Goal: Task Accomplishment & Management: Complete application form

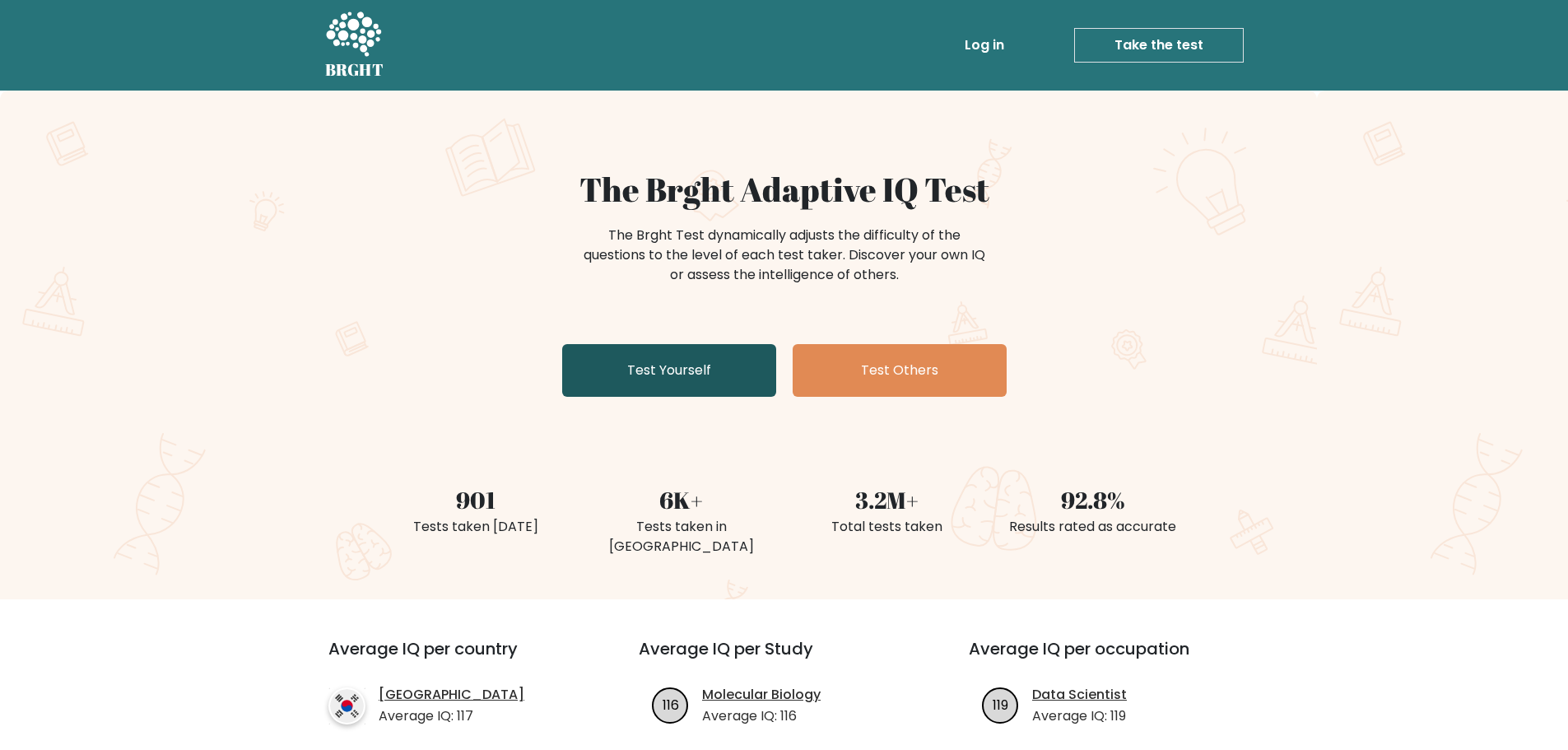
click at [699, 378] on link "Test Yourself" at bounding box center [670, 370] width 214 height 53
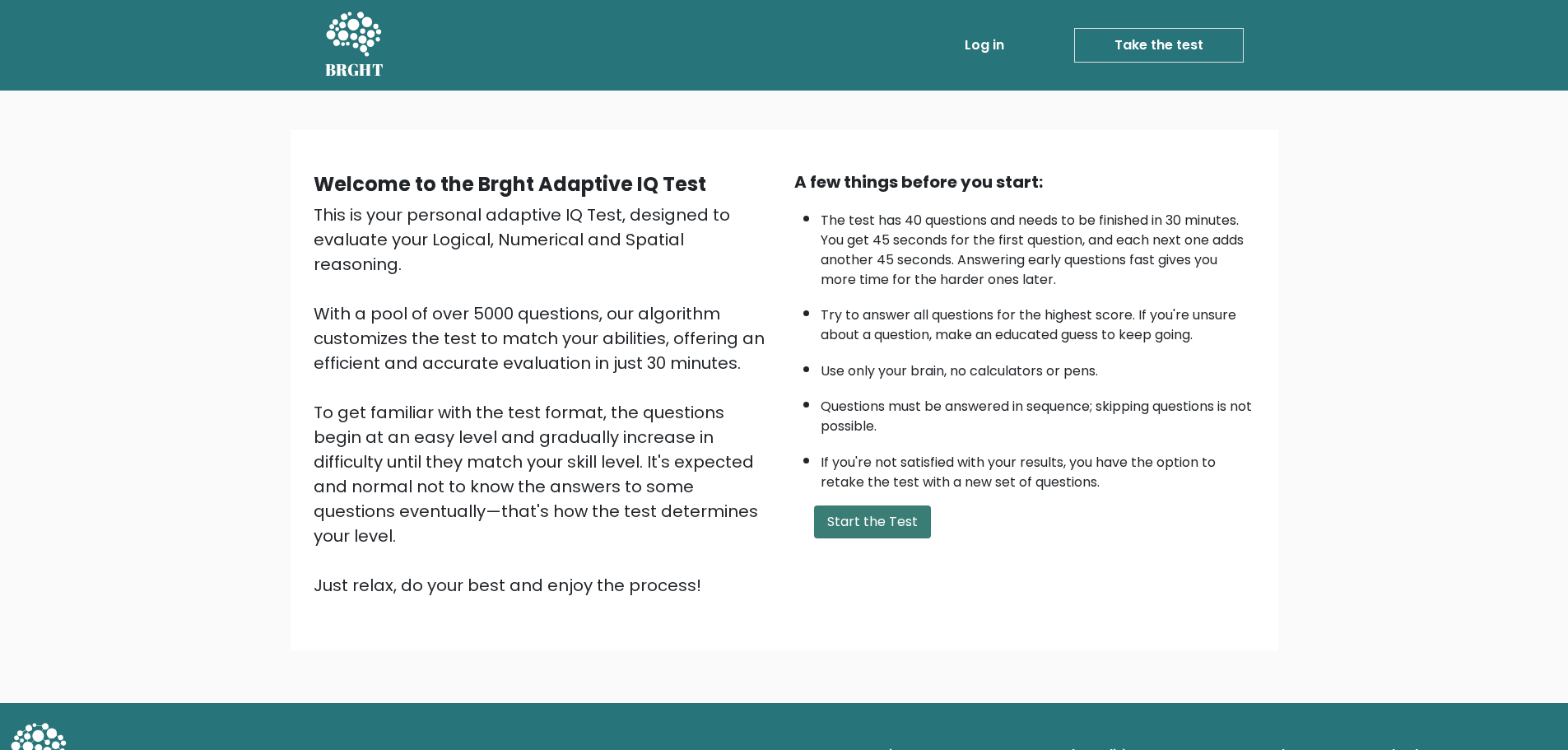
click at [868, 520] on button "Start the Test" at bounding box center [873, 522] width 117 height 33
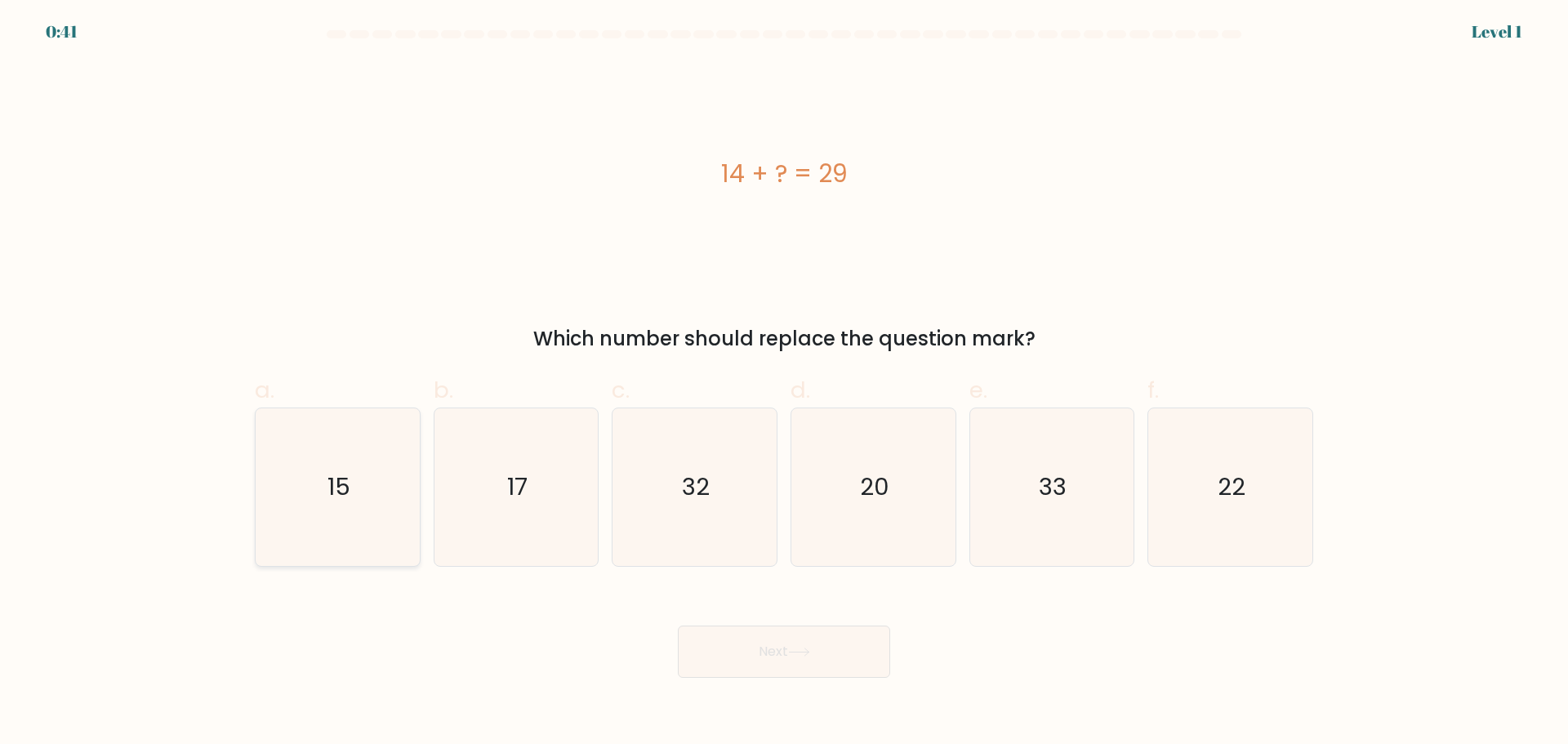
click at [348, 474] on text "15" at bounding box center [338, 486] width 23 height 33
click at [784, 383] on input "a. 15" at bounding box center [784, 377] width 1 height 11
radio input "true"
click at [878, 656] on button "Next" at bounding box center [784, 651] width 212 height 53
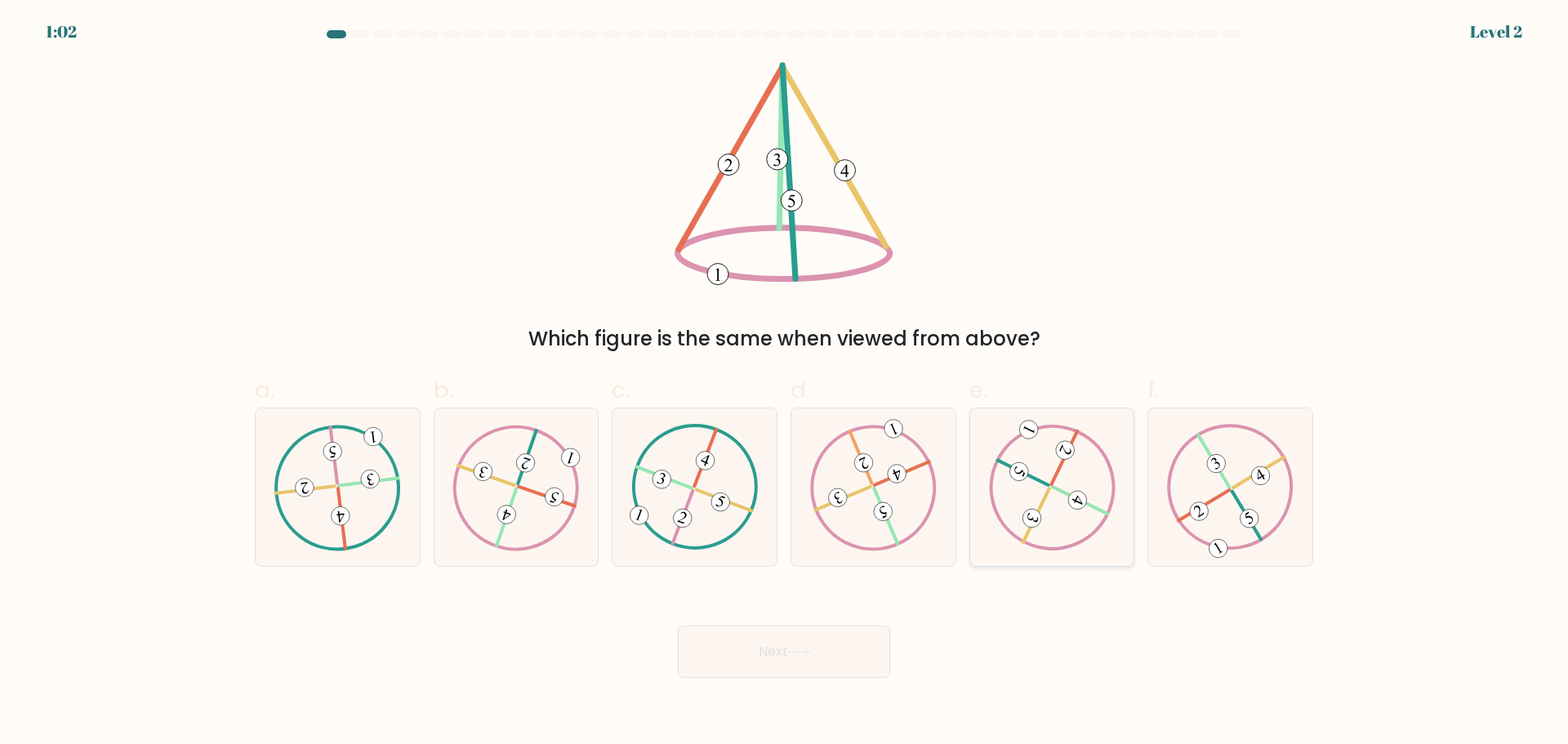
drag, startPoint x: 1245, startPoint y: 496, endPoint x: 1126, endPoint y: 538, distance: 126.2
click at [1244, 496] on icon at bounding box center [1230, 486] width 127 height 126
click at [785, 383] on input "f." at bounding box center [784, 377] width 1 height 11
radio input "true"
click at [779, 649] on button "Next" at bounding box center [784, 651] width 212 height 53
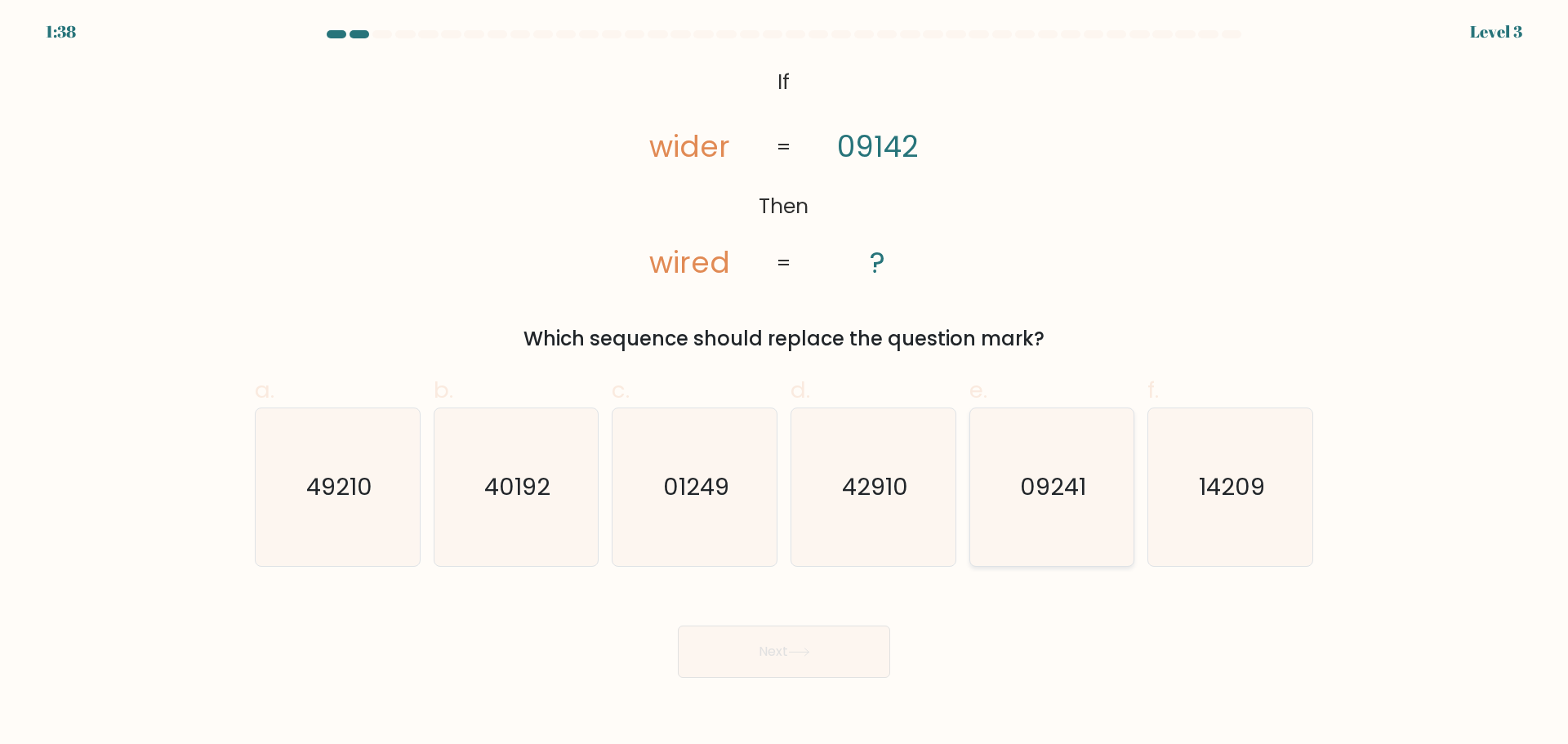
click at [1058, 510] on icon "09241" at bounding box center [1052, 487] width 158 height 158
click at [785, 383] on input "e. 09241" at bounding box center [784, 377] width 1 height 11
radio input "true"
click at [705, 651] on button "Next" at bounding box center [784, 651] width 212 height 53
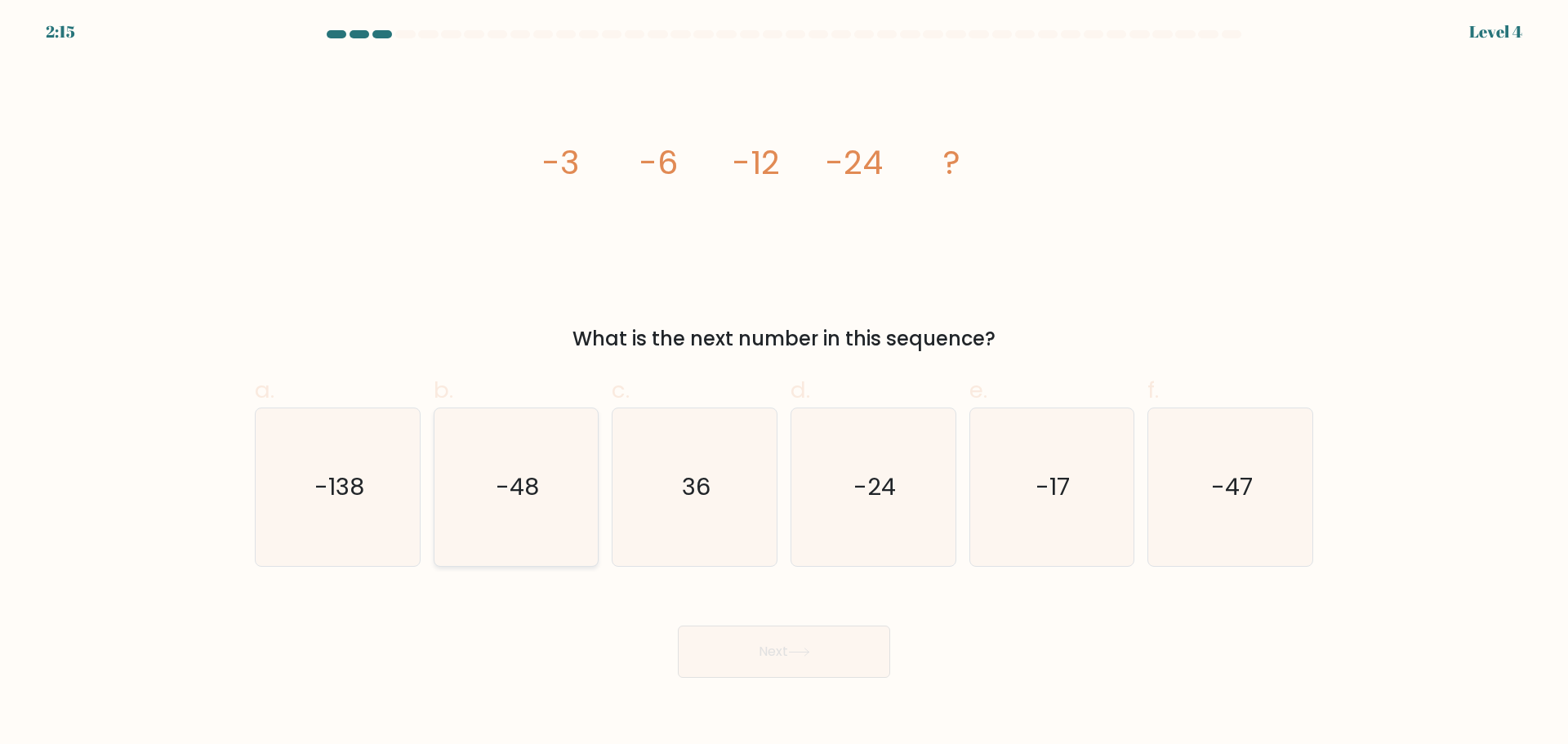
click at [576, 517] on icon "-48" at bounding box center [515, 487] width 158 height 158
click at [784, 383] on input "b. -48" at bounding box center [784, 377] width 1 height 11
radio input "true"
click at [783, 643] on button "Next" at bounding box center [784, 651] width 212 height 53
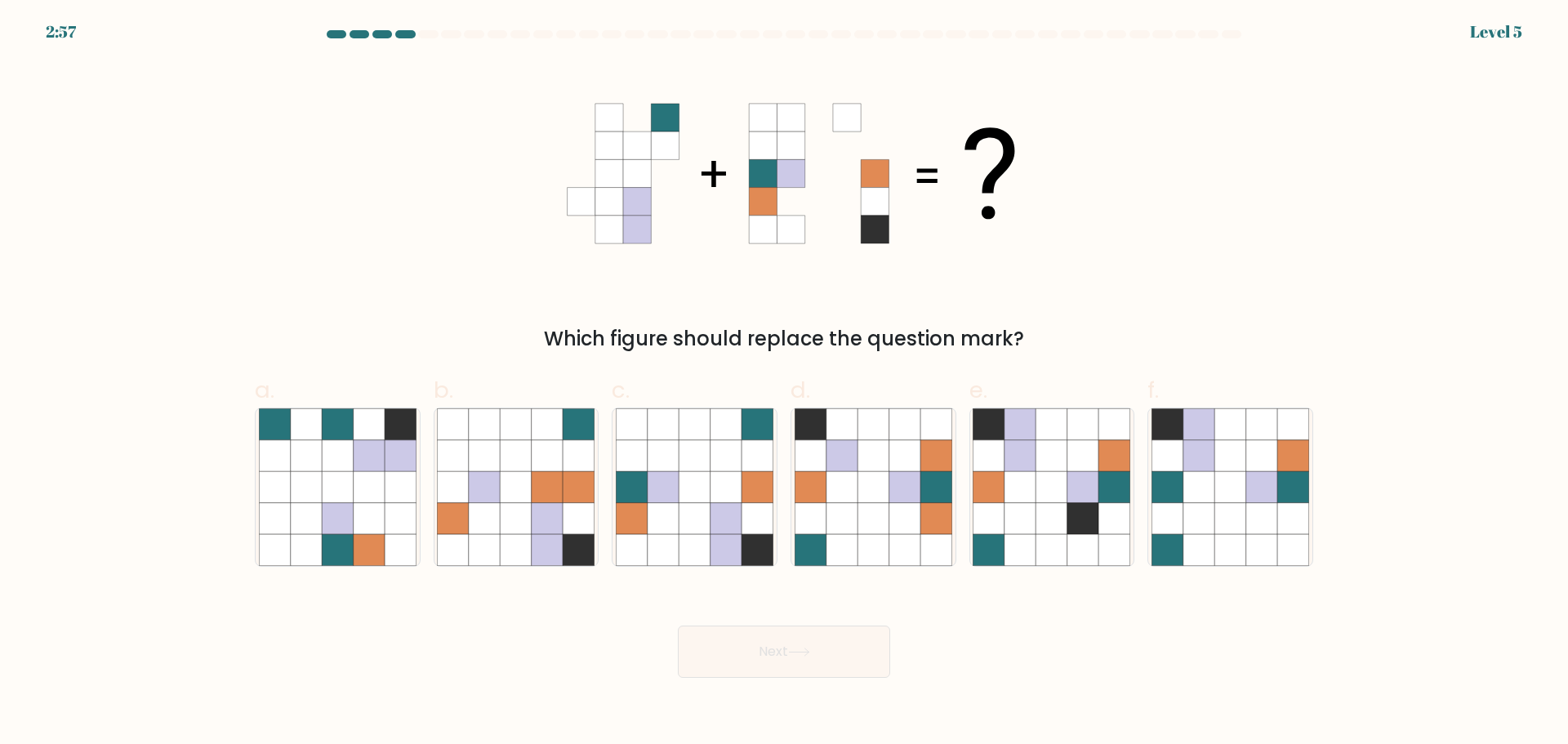
click at [265, 115] on div "Which figure should replace the question mark?" at bounding box center [784, 207] width 1078 height 291
click at [698, 487] on icon at bounding box center [694, 486] width 31 height 31
click at [784, 383] on input "c." at bounding box center [784, 377] width 1 height 11
radio input "true"
click at [799, 653] on icon at bounding box center [799, 652] width 22 height 9
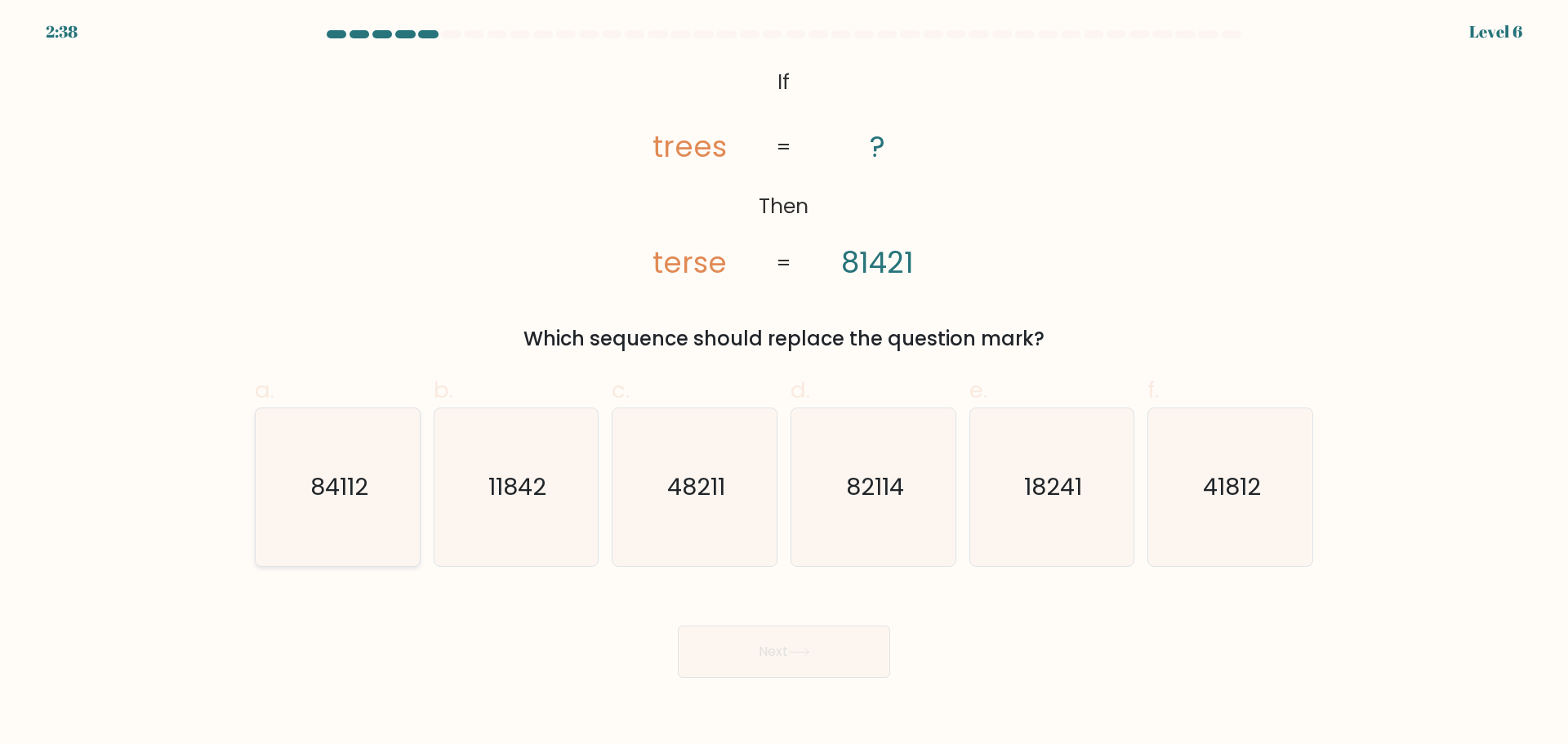
click at [353, 514] on icon "84112" at bounding box center [338, 487] width 158 height 158
click at [784, 383] on input "a. 84112" at bounding box center [784, 377] width 1 height 11
radio input "true"
click at [801, 657] on button "Next" at bounding box center [784, 651] width 212 height 53
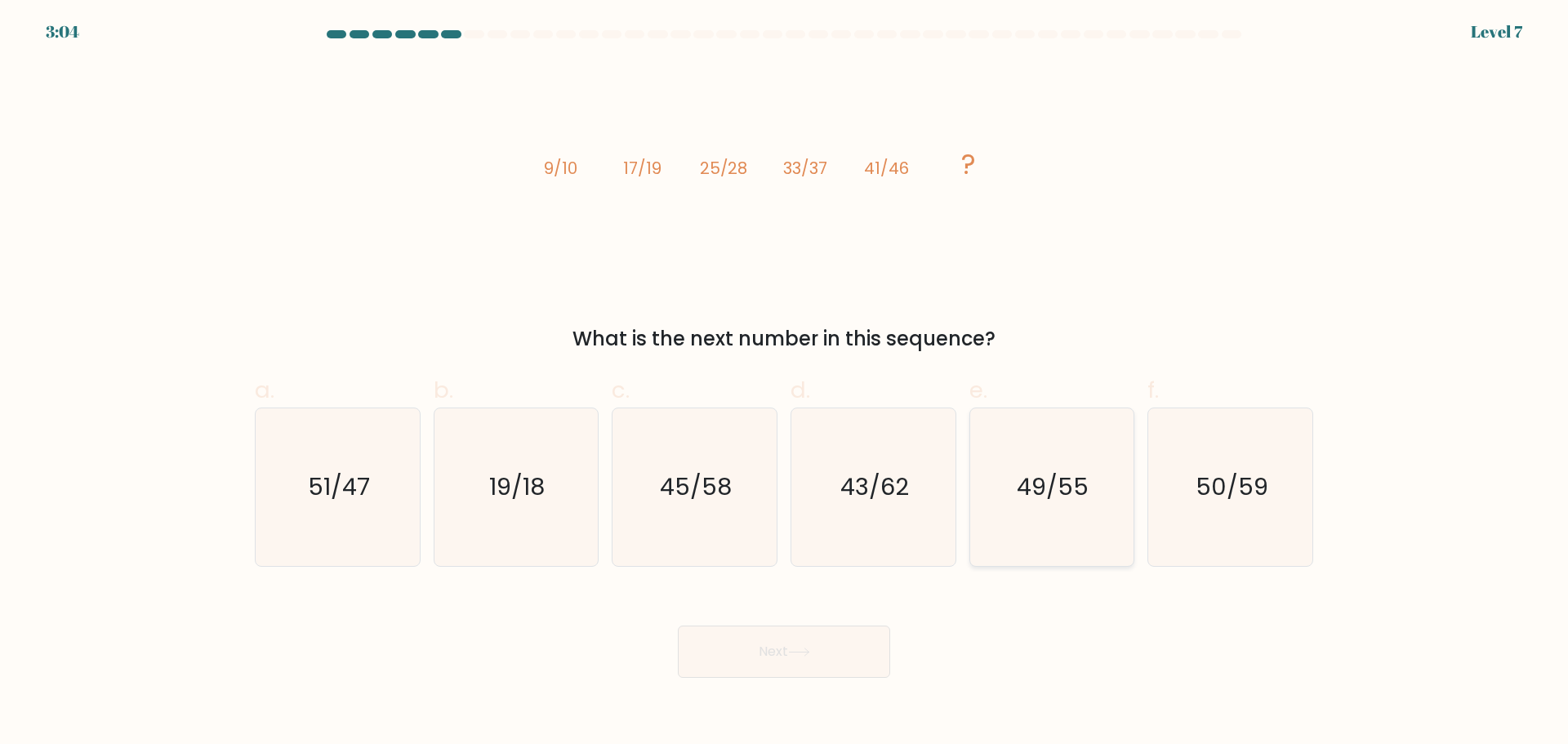
click at [1047, 508] on icon "49/55" at bounding box center [1052, 487] width 158 height 158
click at [785, 383] on input "e. 49/55" at bounding box center [784, 377] width 1 height 11
radio input "true"
click at [810, 637] on button "Next" at bounding box center [784, 651] width 212 height 53
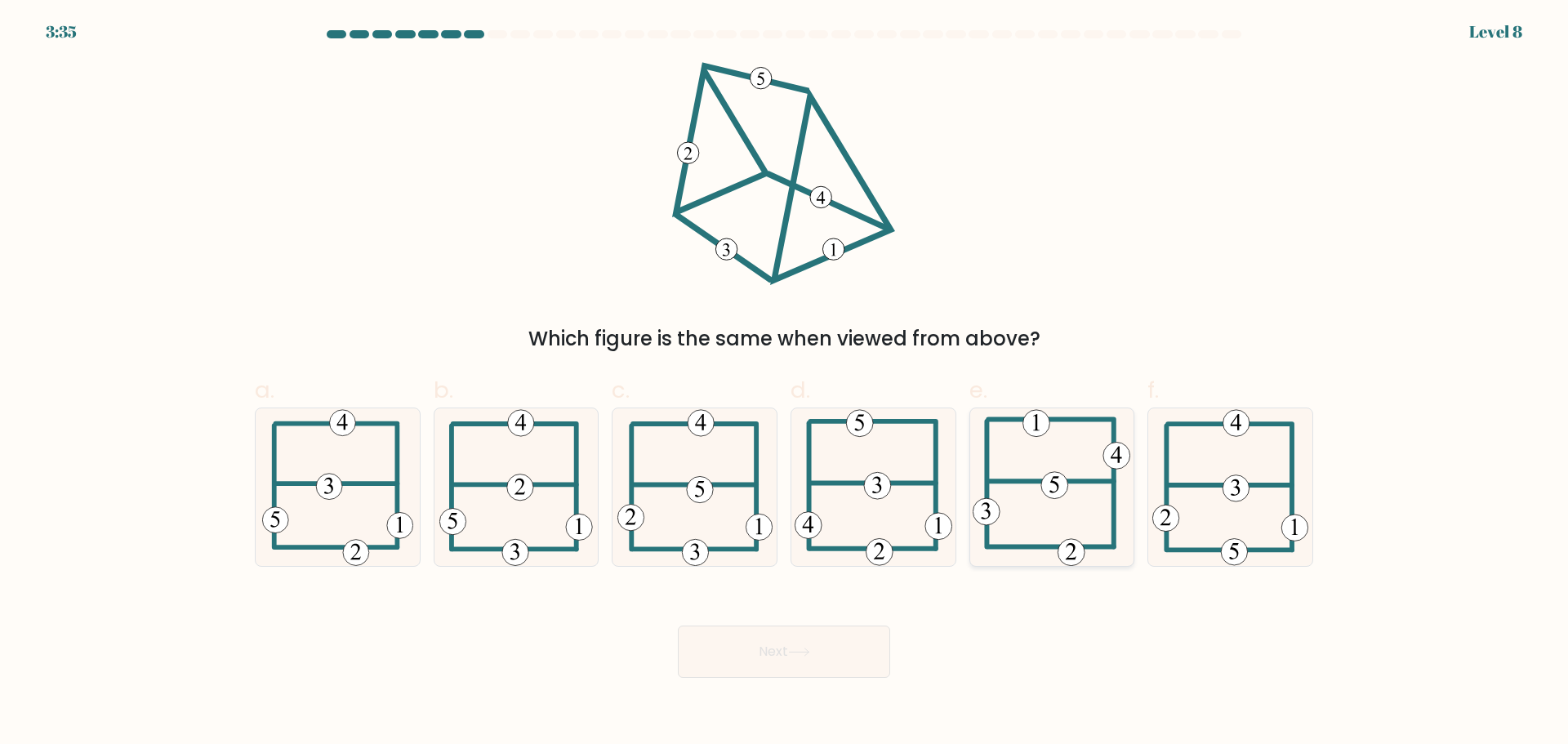
click at [1046, 460] on icon at bounding box center [1052, 487] width 158 height 158
click at [785, 383] on input "e." at bounding box center [784, 377] width 1 height 11
radio input "true"
click at [749, 514] on icon at bounding box center [694, 487] width 155 height 158
click at [784, 383] on input "c." at bounding box center [784, 377] width 1 height 11
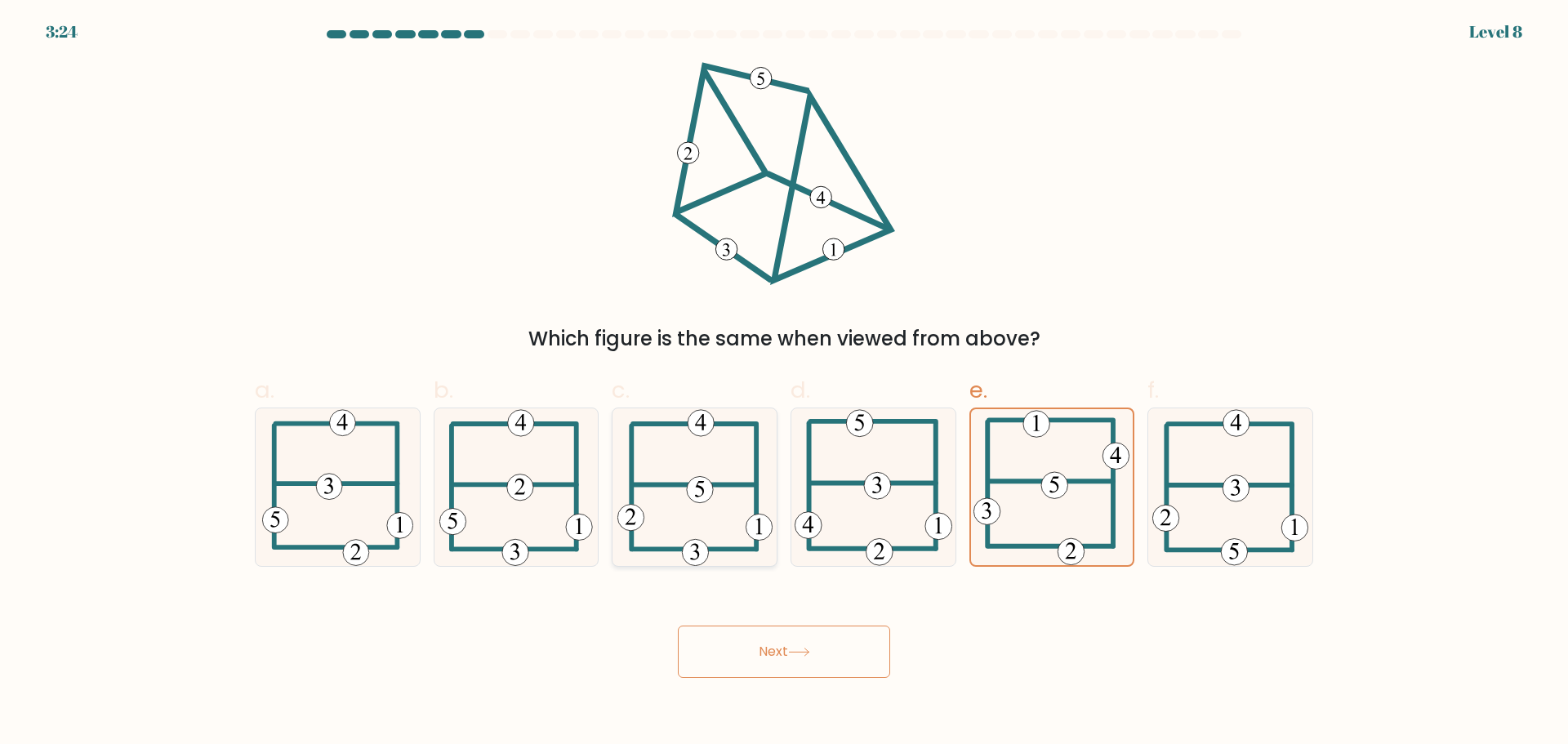
radio input "true"
click at [808, 636] on button "Next" at bounding box center [784, 651] width 212 height 53
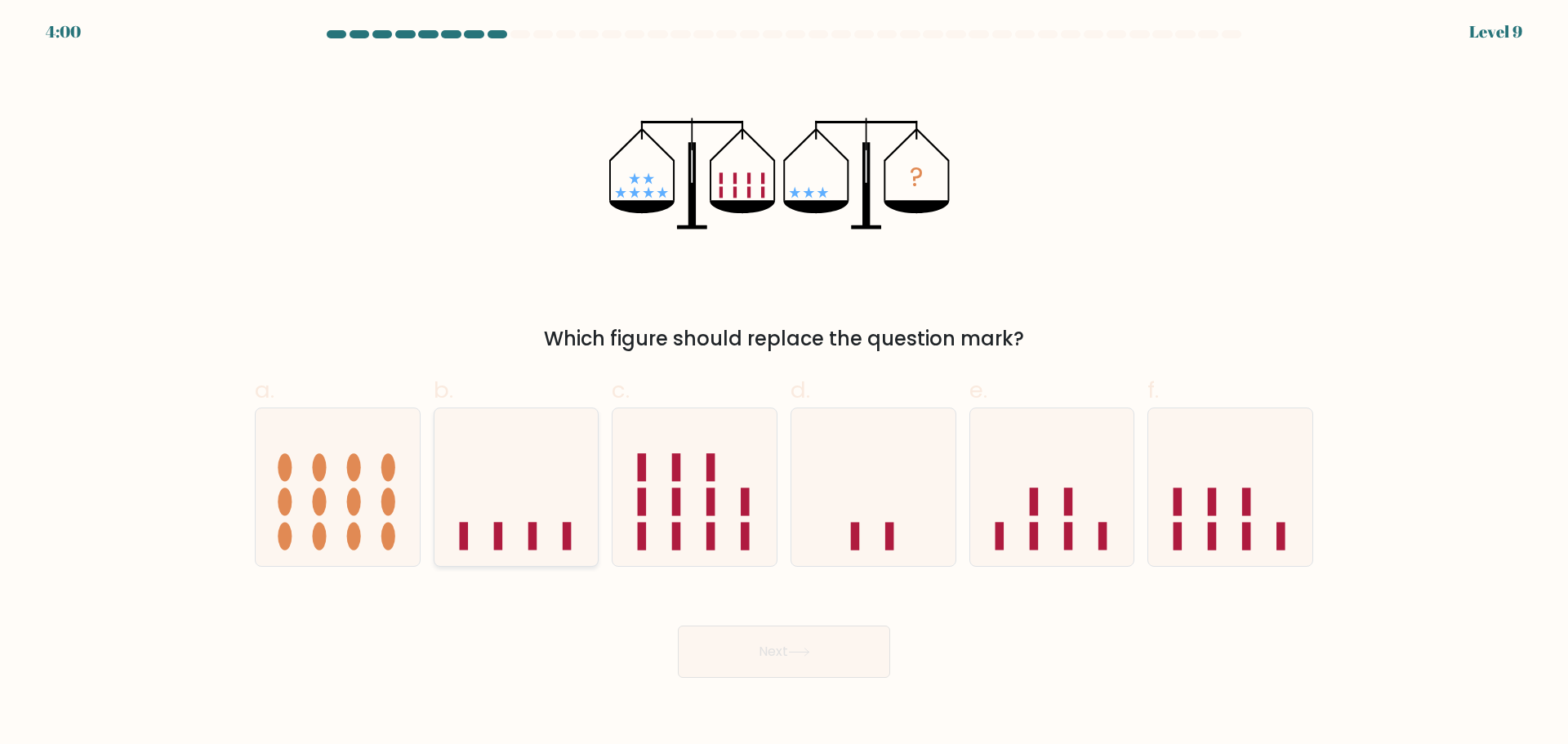
click at [474, 509] on icon at bounding box center [516, 486] width 164 height 135
click at [784, 383] on input "b." at bounding box center [784, 377] width 1 height 11
radio input "true"
click at [809, 639] on button "Next" at bounding box center [784, 651] width 212 height 53
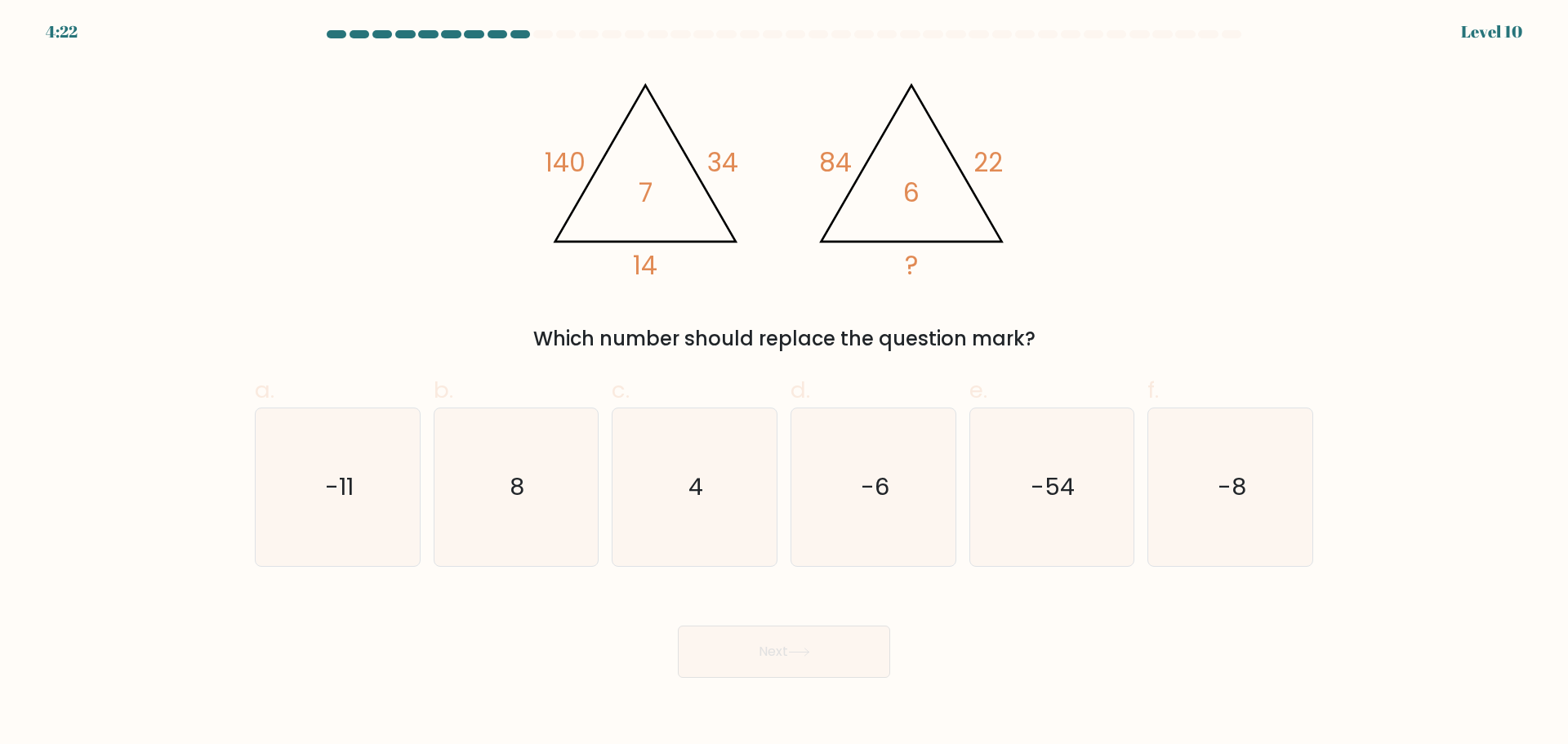
click at [119, 285] on form at bounding box center [784, 354] width 1568 height 648
click at [970, 467] on div "-54" at bounding box center [1052, 486] width 166 height 159
click at [785, 383] on input "e. -54" at bounding box center [784, 377] width 1 height 11
radio input "true"
click at [843, 486] on icon "-6" at bounding box center [874, 487] width 158 height 158
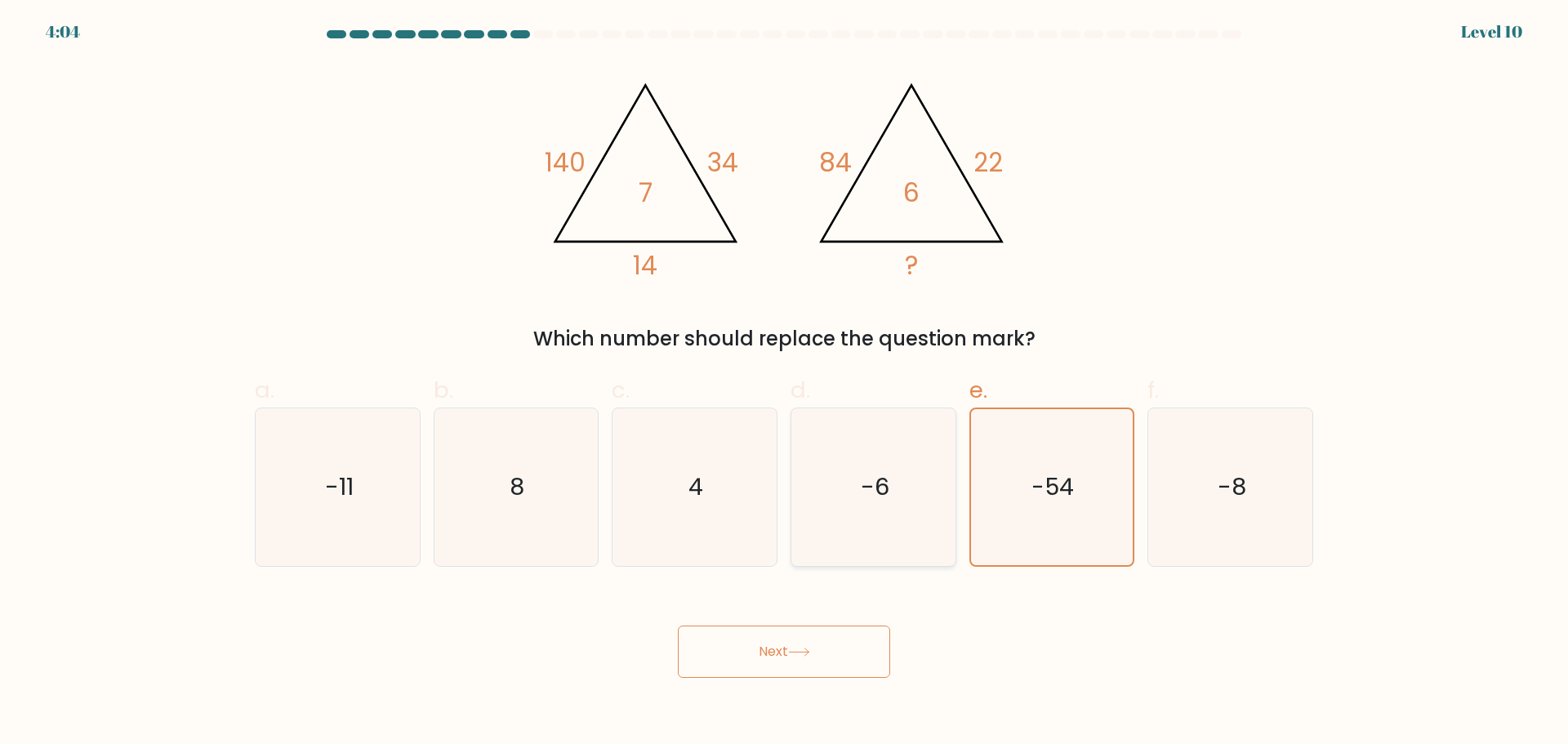
click at [785, 383] on input "d. -6" at bounding box center [784, 377] width 1 height 11
radio input "true"
click at [766, 661] on button "Next" at bounding box center [784, 651] width 212 height 53
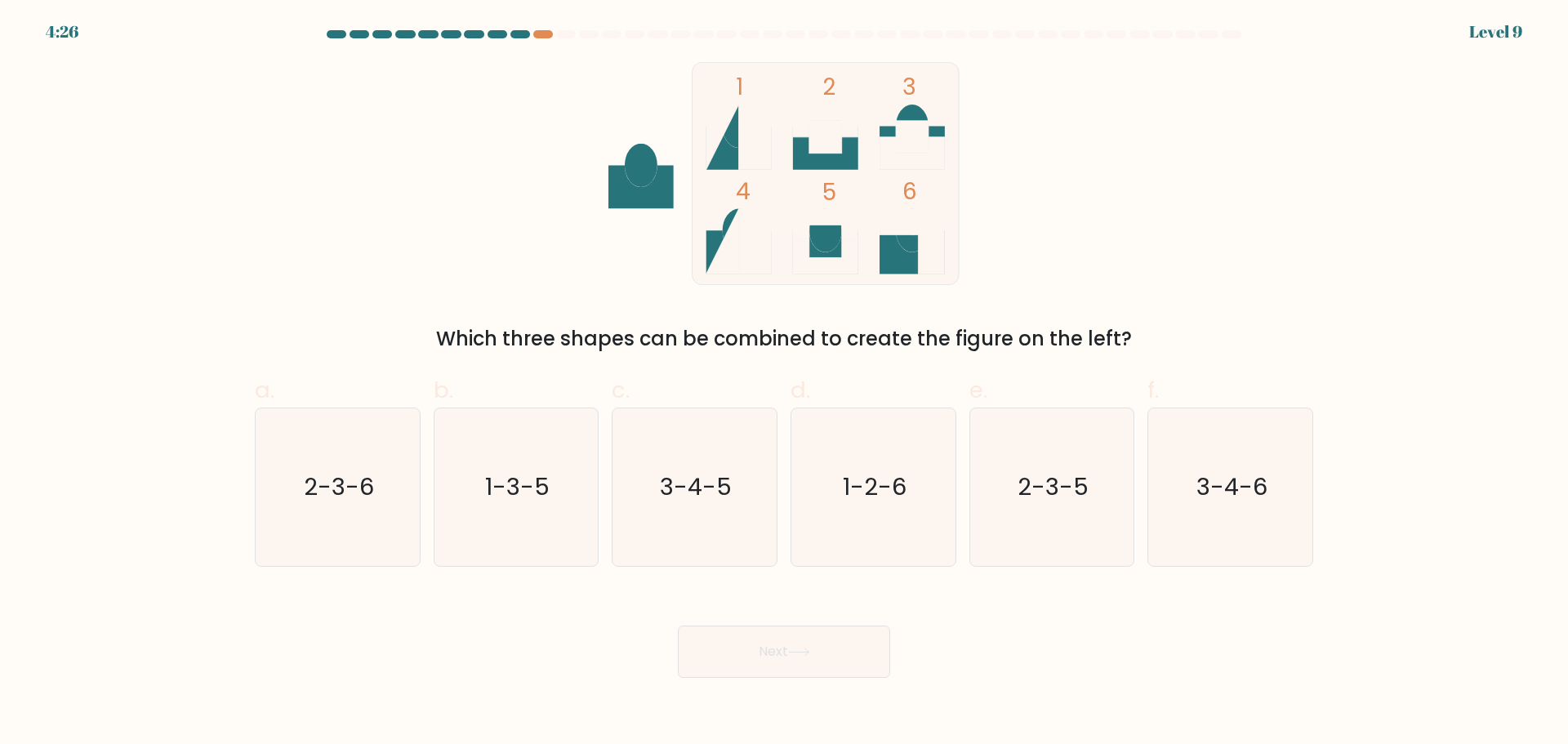
click at [916, 142] on rect at bounding box center [912, 137] width 33 height 33
drag, startPoint x: 351, startPoint y: 492, endPoint x: 381, endPoint y: 514, distance: 37.2
click at [351, 492] on text "2-3-6" at bounding box center [338, 486] width 70 height 33
click at [784, 383] on input "a. 2-3-6" at bounding box center [784, 377] width 1 height 11
radio input "true"
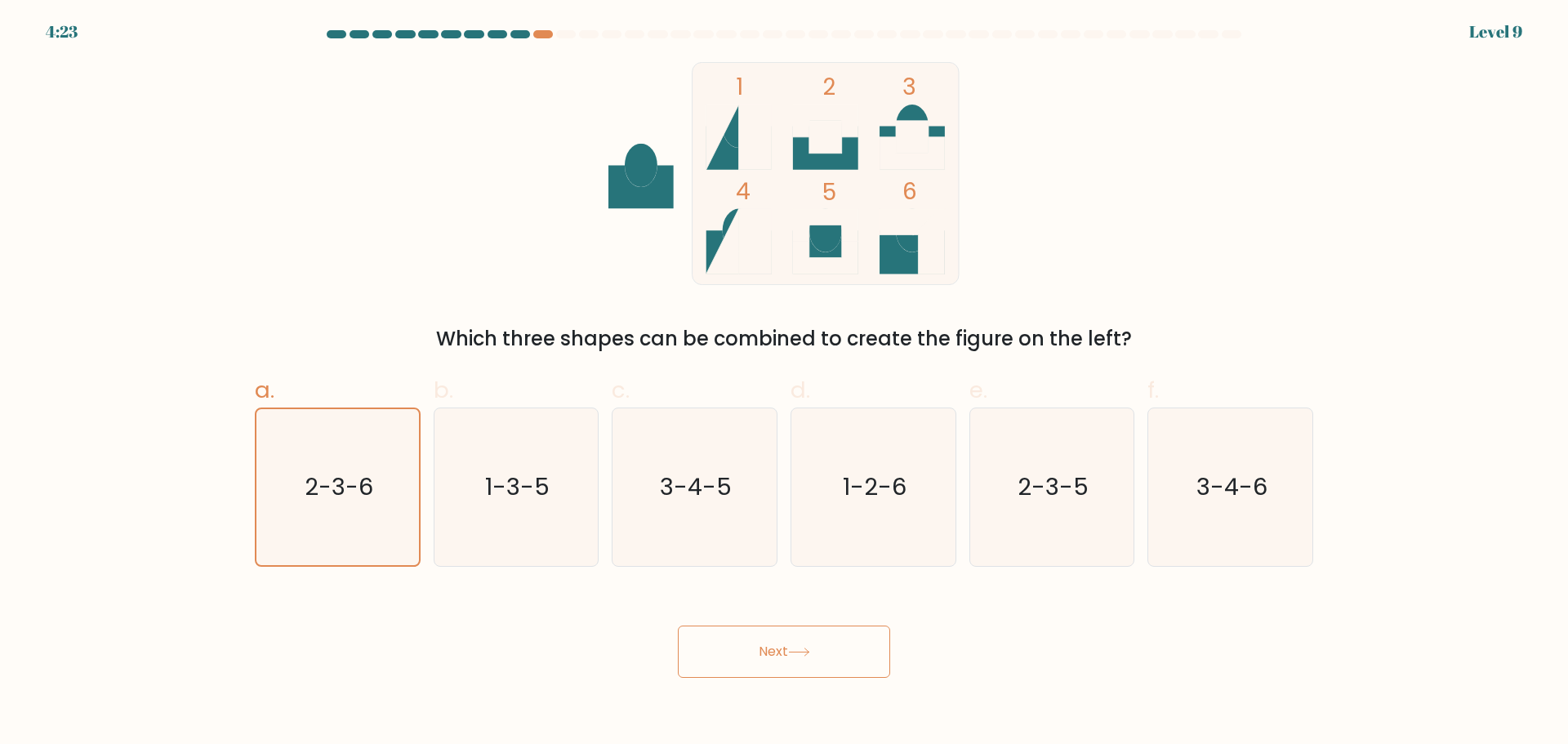
click at [847, 661] on button "Next" at bounding box center [784, 651] width 212 height 53
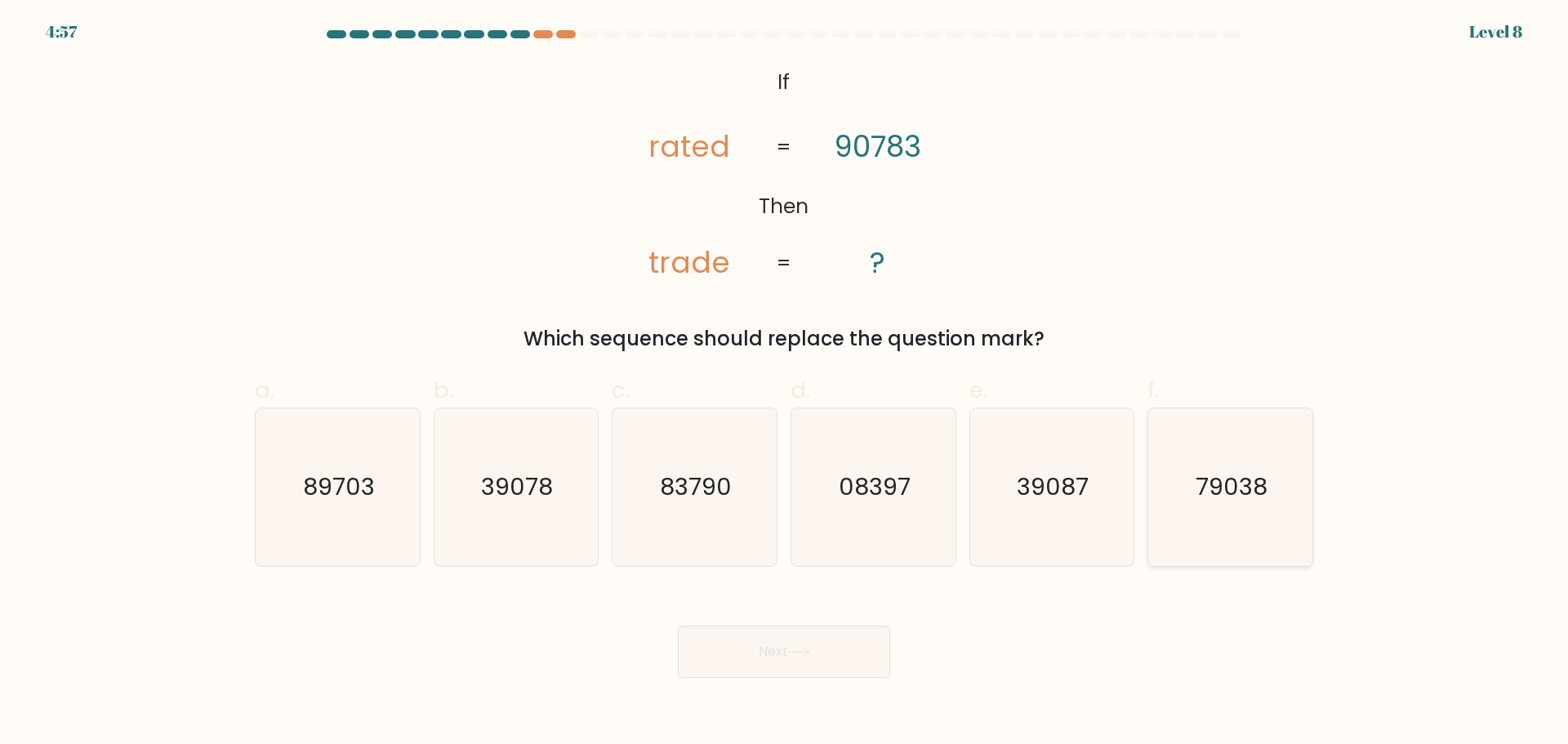
click at [1207, 492] on text "79038" at bounding box center [1231, 486] width 72 height 33
click at [785, 383] on input "f. 79038" at bounding box center [784, 377] width 1 height 11
radio input "true"
click at [825, 638] on button "Next" at bounding box center [784, 651] width 212 height 53
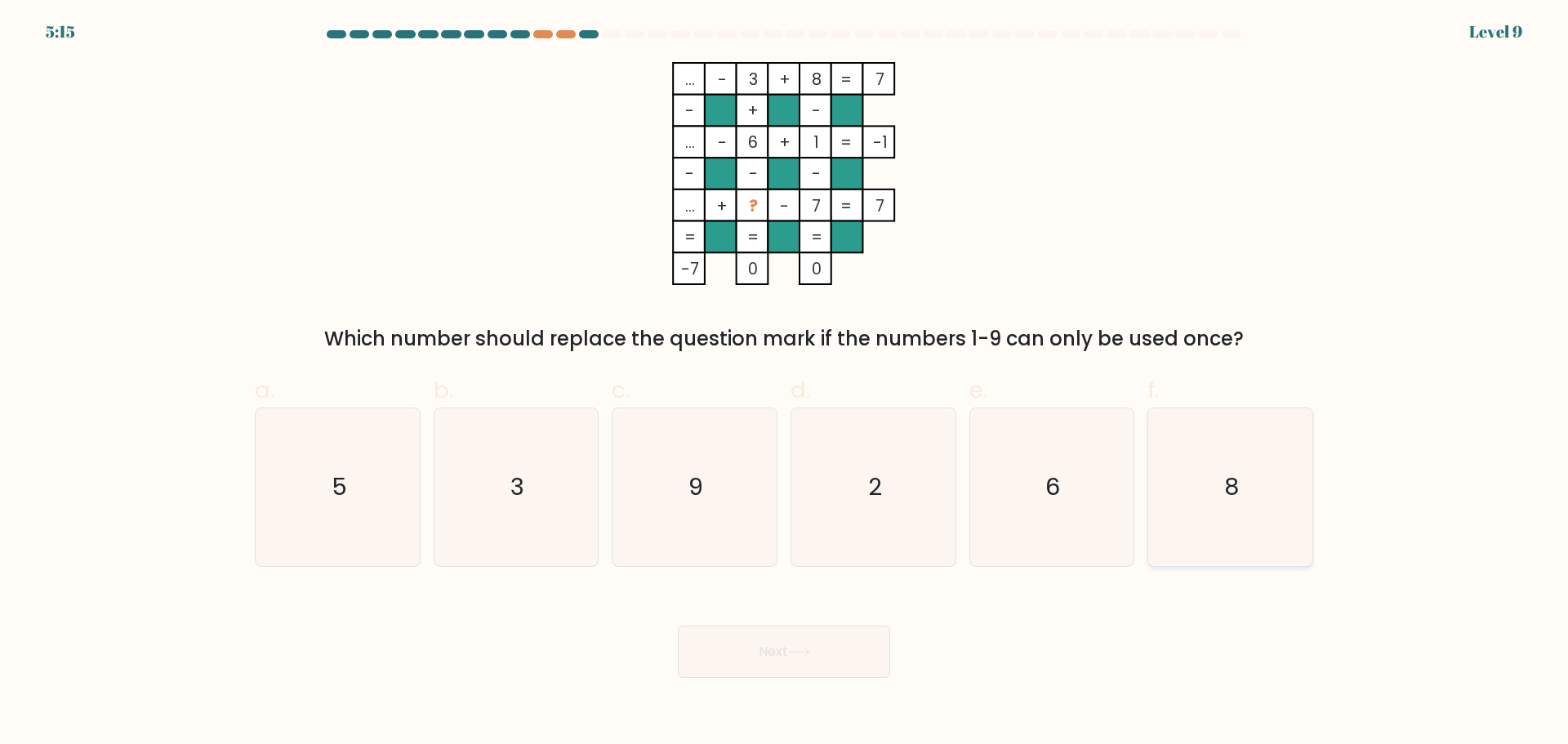
click at [1280, 487] on icon "8" at bounding box center [1230, 487] width 158 height 158
click at [785, 383] on input "f. 8" at bounding box center [784, 377] width 1 height 11
radio input "true"
click at [769, 639] on button "Next" at bounding box center [784, 651] width 212 height 53
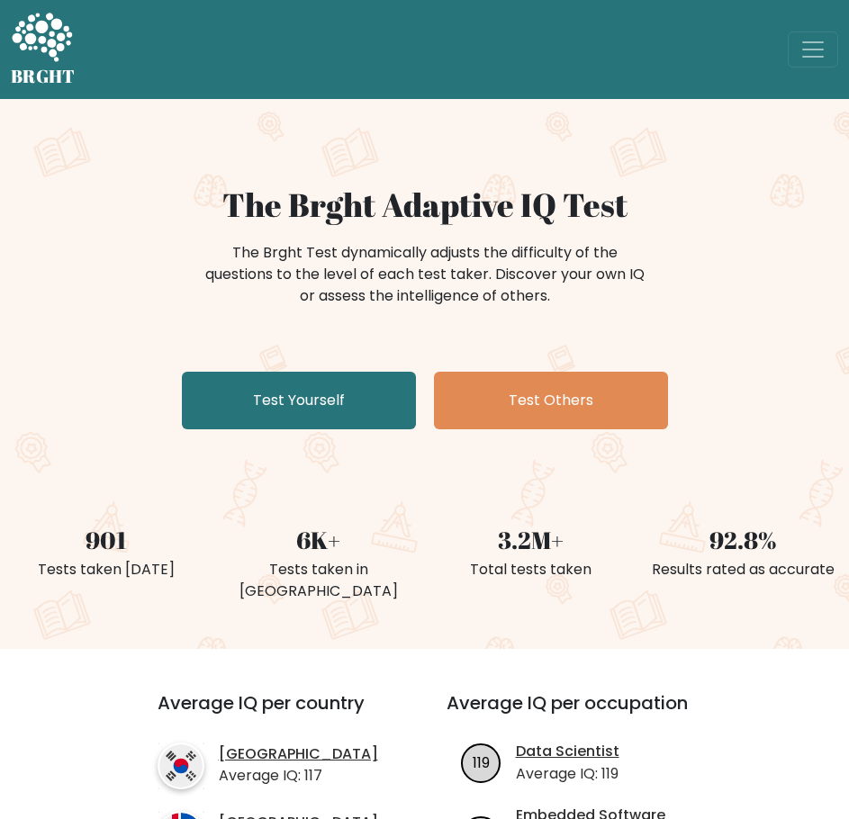
drag, startPoint x: 336, startPoint y: 387, endPoint x: 348, endPoint y: 340, distance: 48.5
click at [336, 387] on link "Test Yourself" at bounding box center [299, 401] width 234 height 58
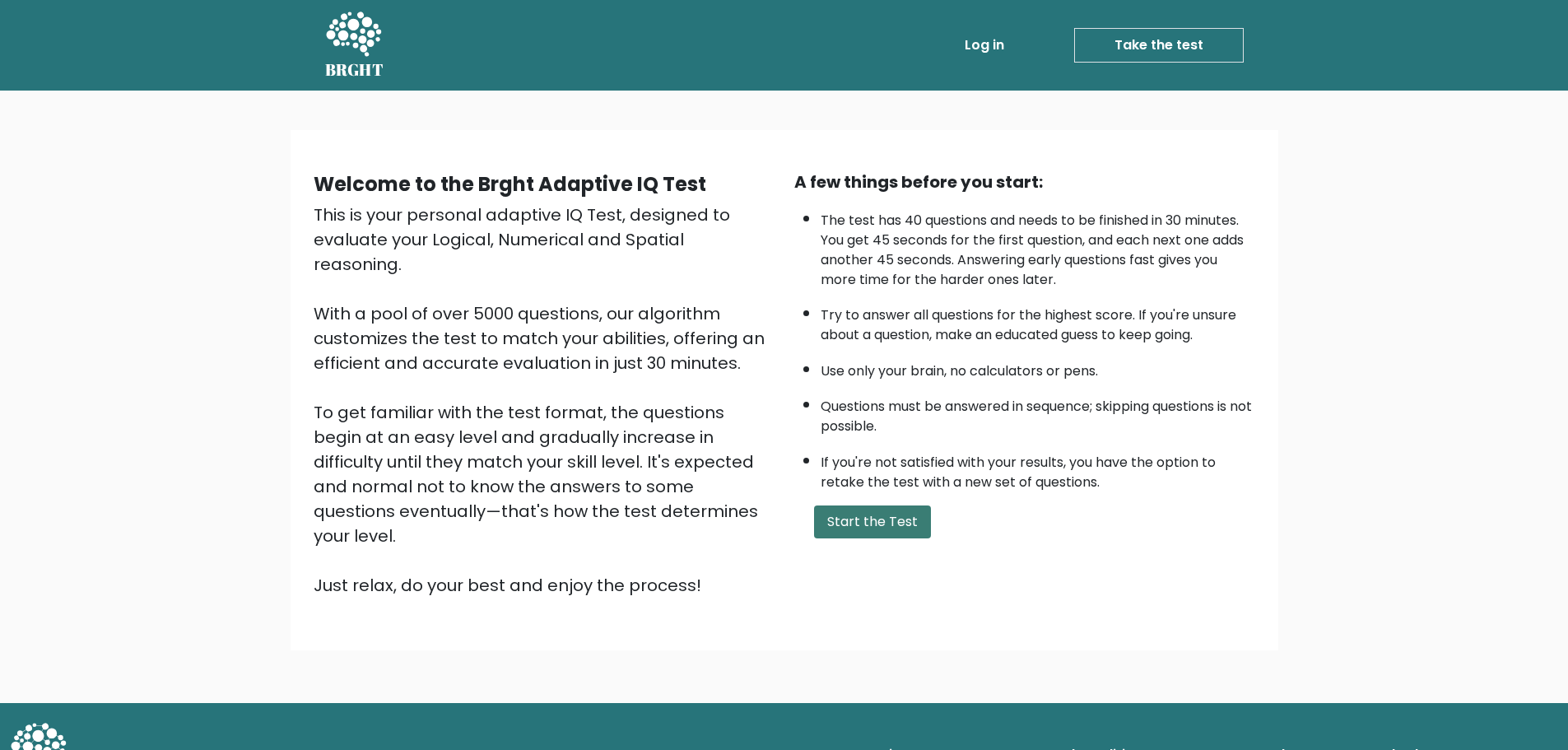
click at [776, 519] on button "Start the Test" at bounding box center [873, 522] width 117 height 33
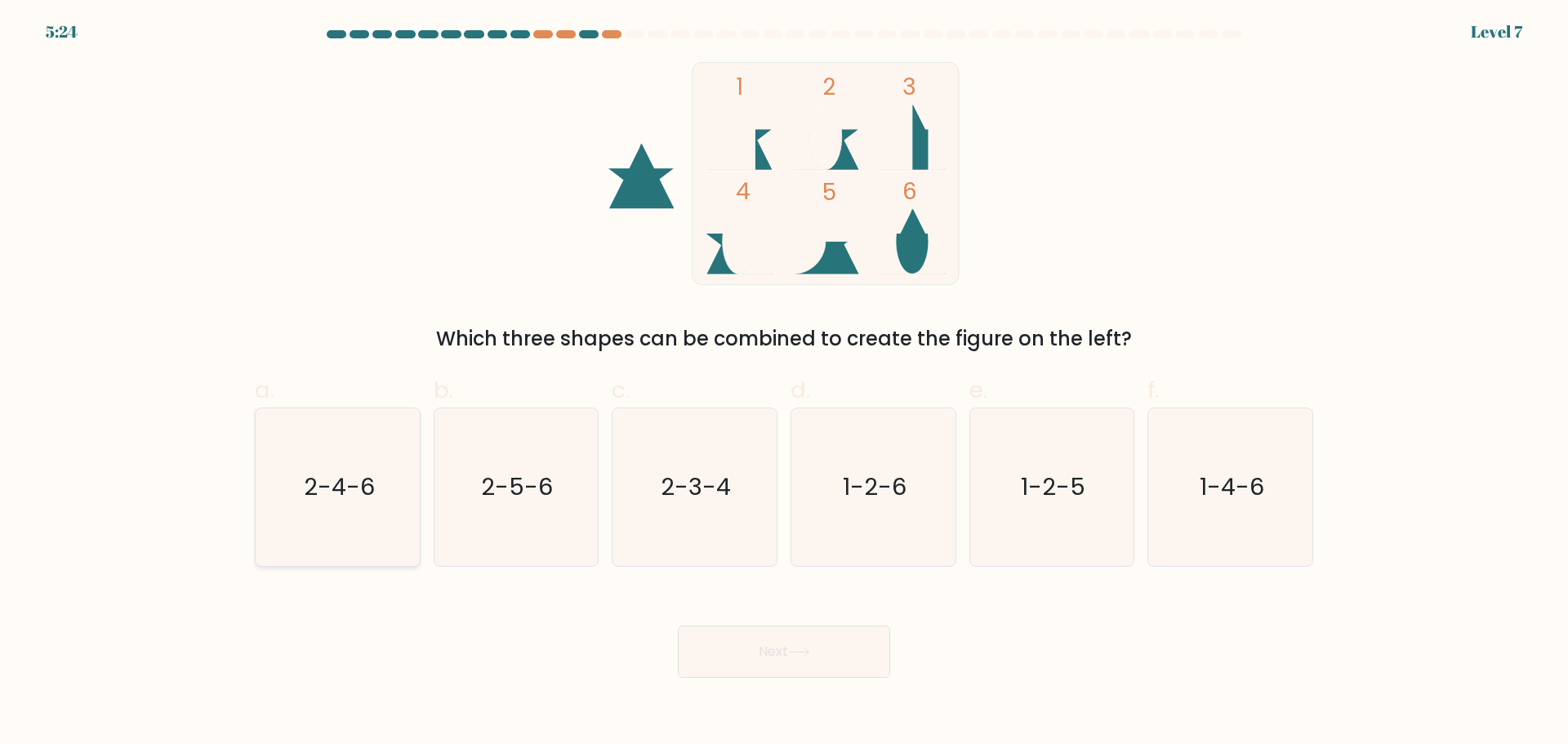
drag, startPoint x: 329, startPoint y: 495, endPoint x: 770, endPoint y: 632, distance: 461.8
click at [329, 495] on text "2-4-6" at bounding box center [339, 486] width 71 height 33
click at [784, 383] on input "a. 2-4-6" at bounding box center [784, 377] width 1 height 11
radio input "true"
click at [819, 647] on button "Next" at bounding box center [784, 651] width 212 height 53
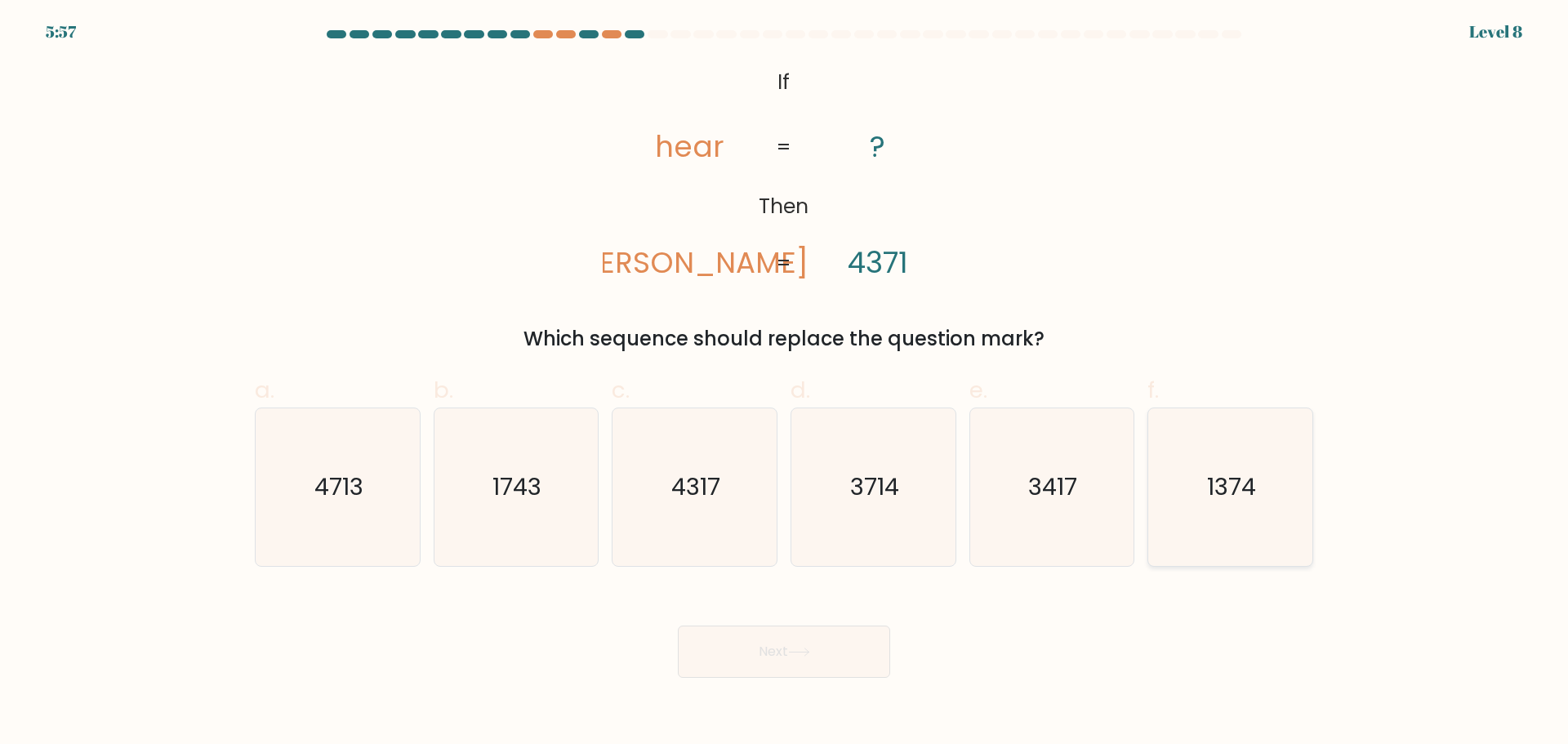
click at [1286, 508] on icon "1374" at bounding box center [1230, 487] width 158 height 158
click at [785, 383] on input "f. 1374" at bounding box center [784, 377] width 1 height 11
radio input "true"
click at [817, 640] on button "Next" at bounding box center [784, 651] width 212 height 53
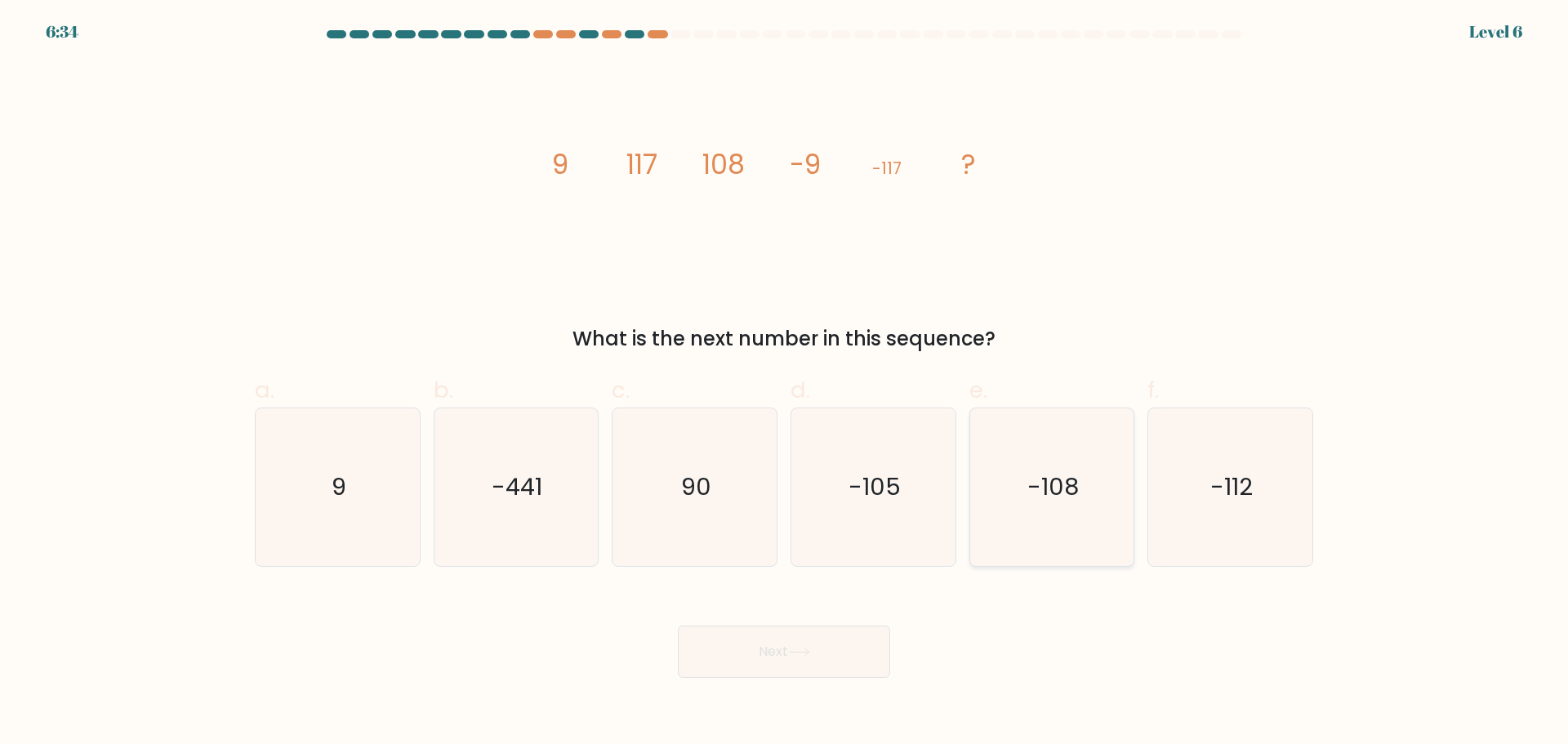
click at [1008, 456] on icon "-108" at bounding box center [1052, 487] width 158 height 158
click at [785, 383] on input "e. -108" at bounding box center [784, 377] width 1 height 11
radio input "true"
click at [788, 636] on button "Next" at bounding box center [784, 651] width 212 height 53
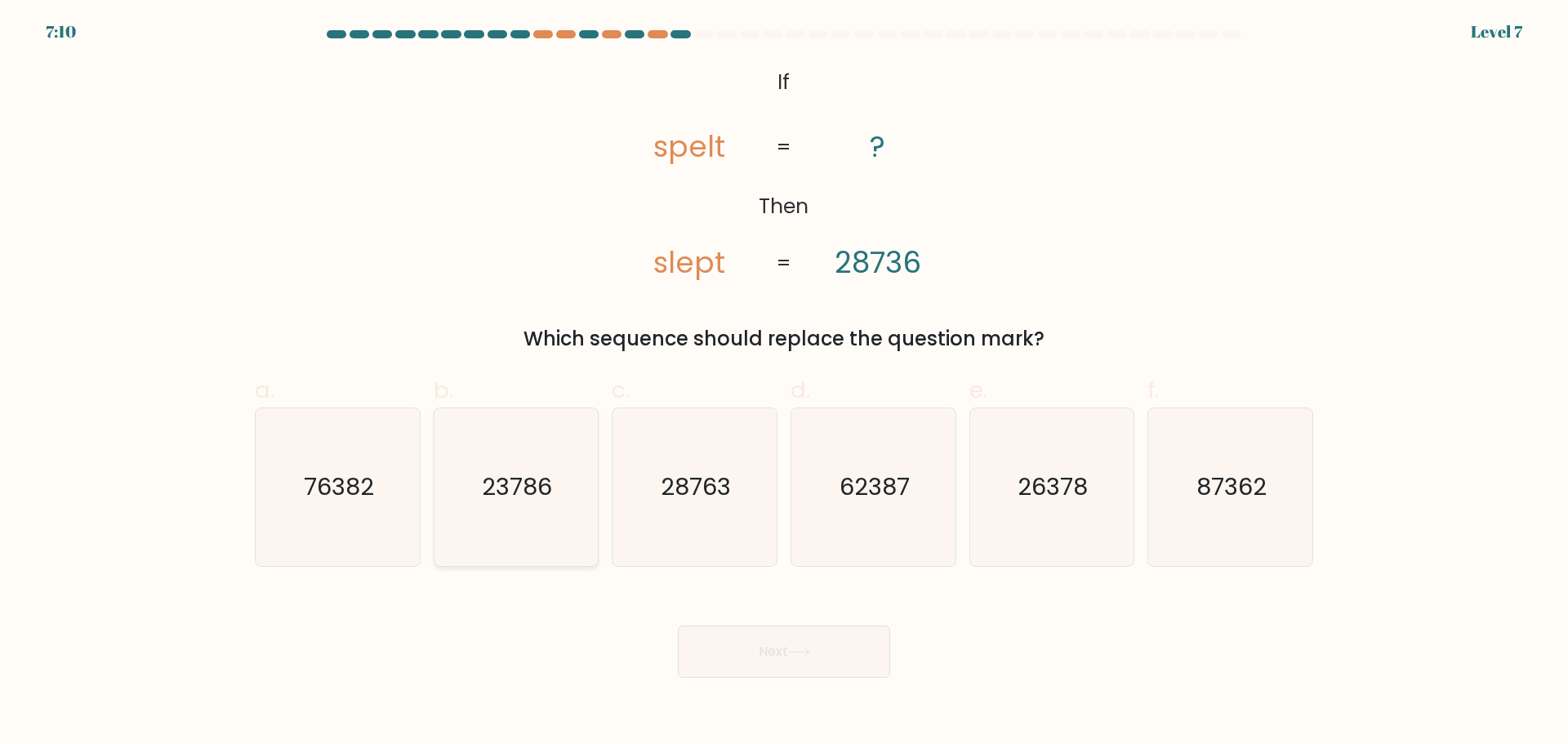
click at [494, 493] on text "23786" at bounding box center [517, 486] width 70 height 33
click at [784, 383] on input "b. 23786" at bounding box center [784, 377] width 1 height 11
radio input "true"
click at [770, 647] on button "Next" at bounding box center [784, 651] width 212 height 53
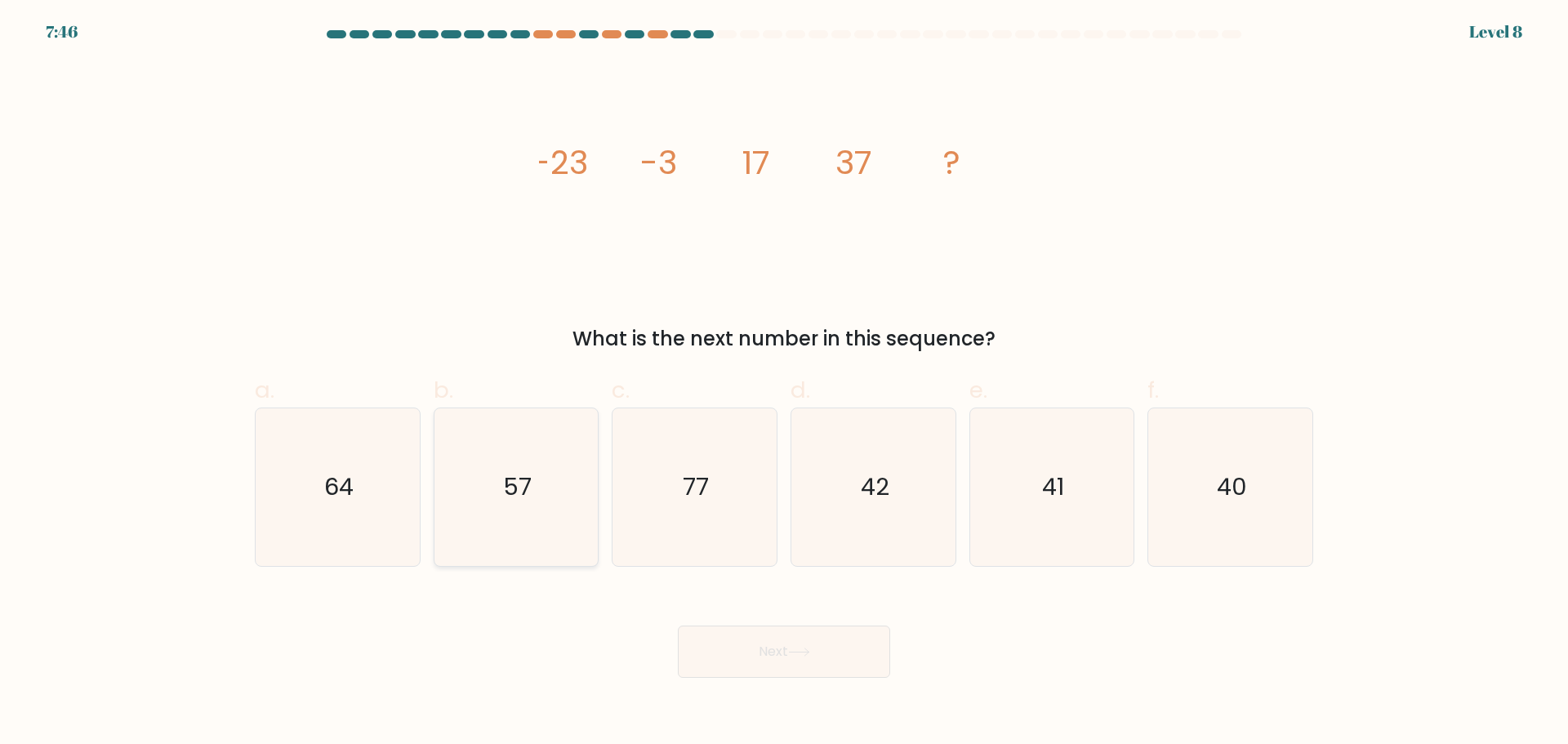
click at [524, 534] on icon "57" at bounding box center [515, 487] width 158 height 158
click at [784, 383] on input "b. 57" at bounding box center [784, 377] width 1 height 11
radio input "true"
click at [794, 655] on icon at bounding box center [799, 652] width 22 height 9
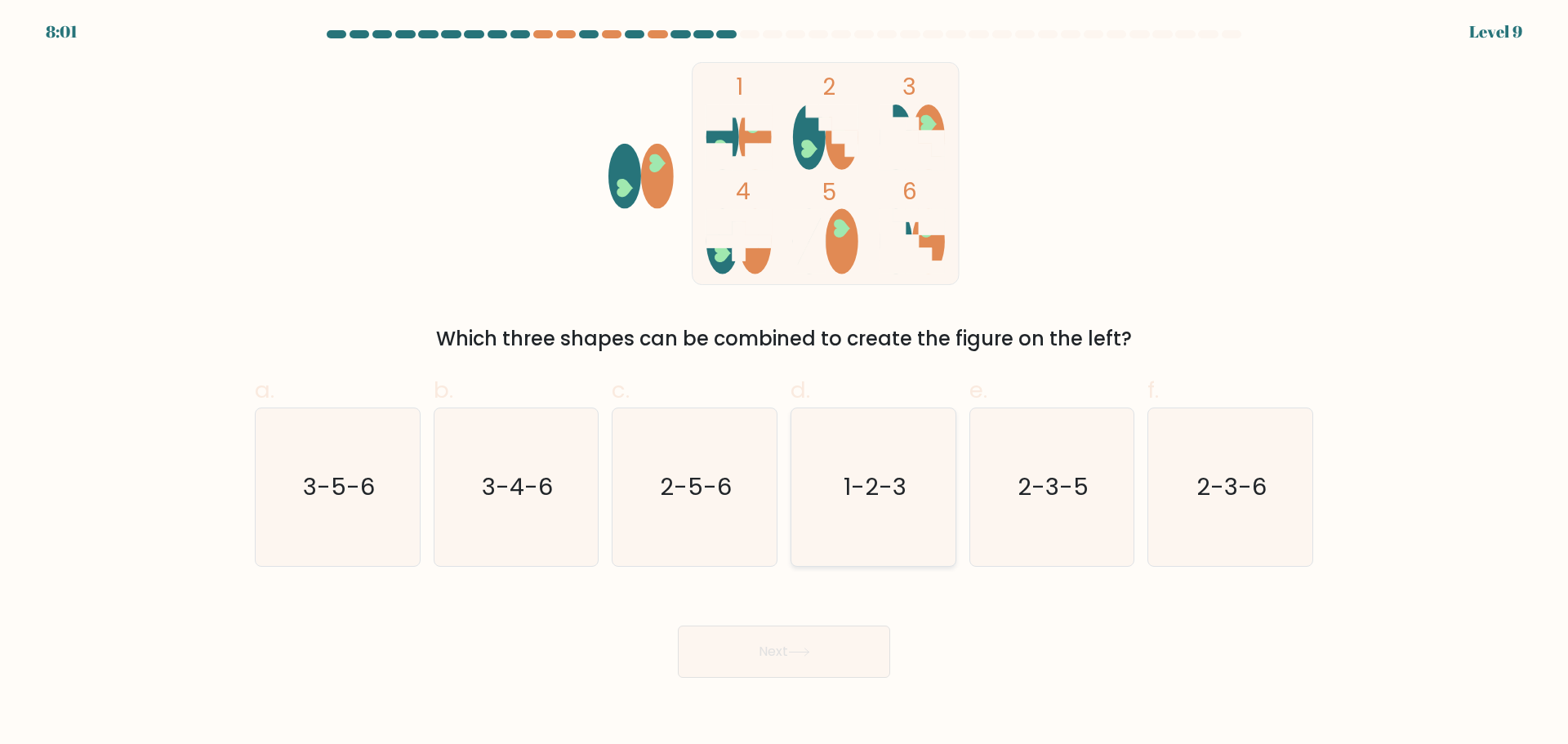
click at [891, 489] on text "1-2-3" at bounding box center [875, 486] width 63 height 33
click at [785, 383] on input "d. 1-2-3" at bounding box center [784, 377] width 1 height 11
radio input "true"
click at [776, 638] on button "Next" at bounding box center [784, 651] width 212 height 53
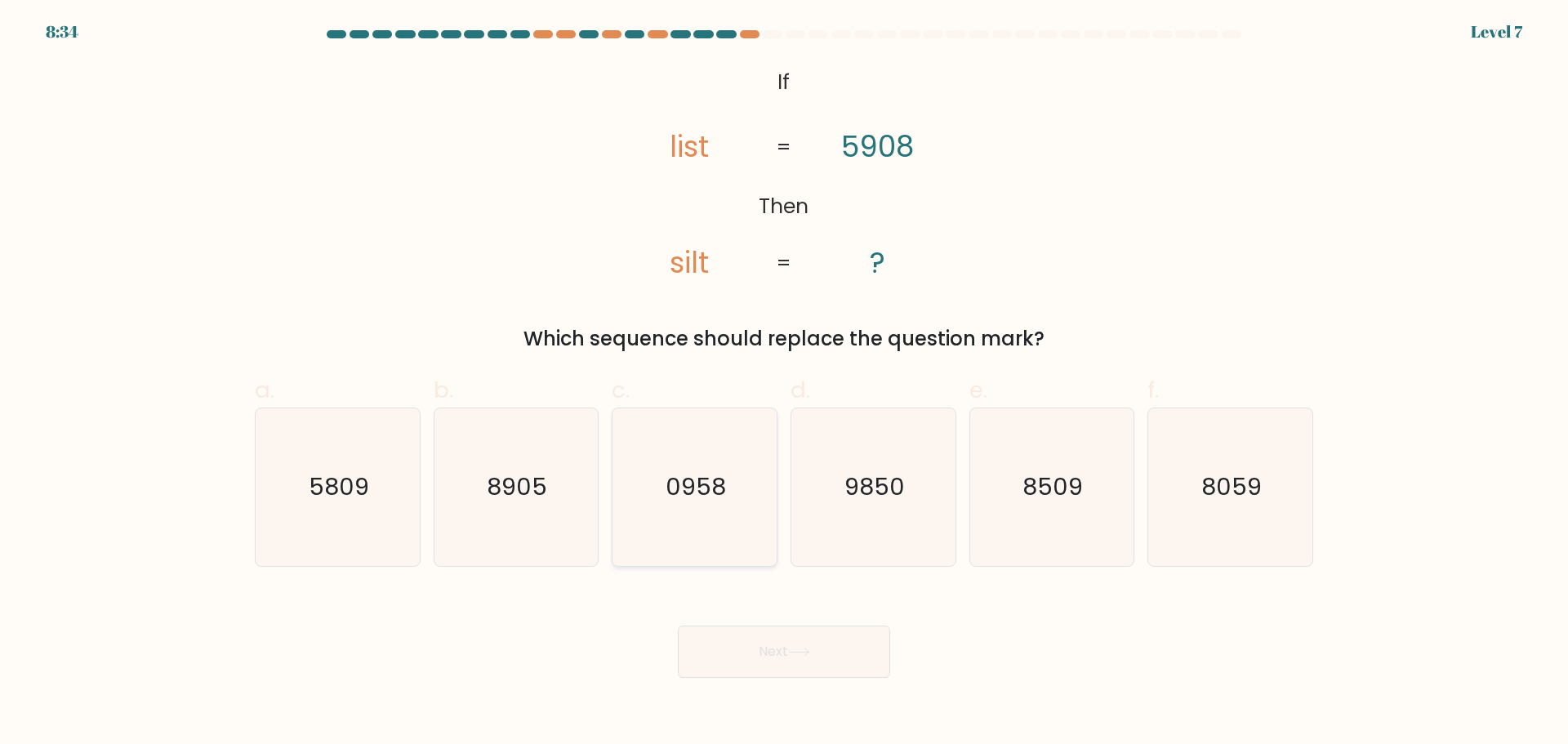
click at [731, 527] on icon "0958" at bounding box center [695, 487] width 158 height 158
click at [784, 383] on input "c. 0958" at bounding box center [784, 377] width 1 height 11
radio input "true"
click at [822, 646] on button "Next" at bounding box center [784, 651] width 212 height 53
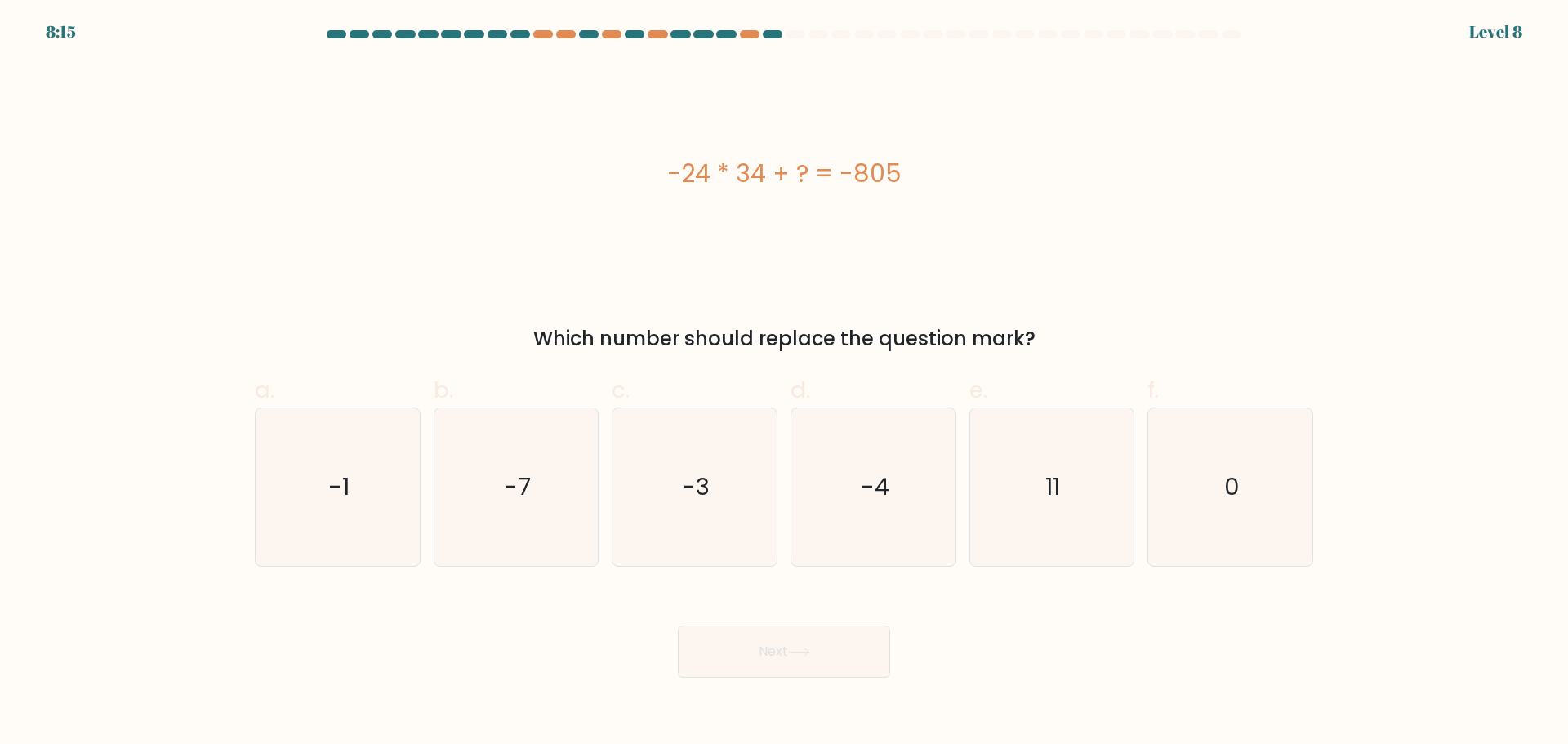
drag, startPoint x: 1081, startPoint y: 470, endPoint x: 919, endPoint y: 599, distance: 207.1
click at [1079, 469] on icon "11" at bounding box center [1052, 487] width 158 height 158
click at [785, 383] on input "e. 11" at bounding box center [784, 377] width 1 height 11
radio input "true"
click at [838, 650] on button "Next" at bounding box center [784, 651] width 212 height 53
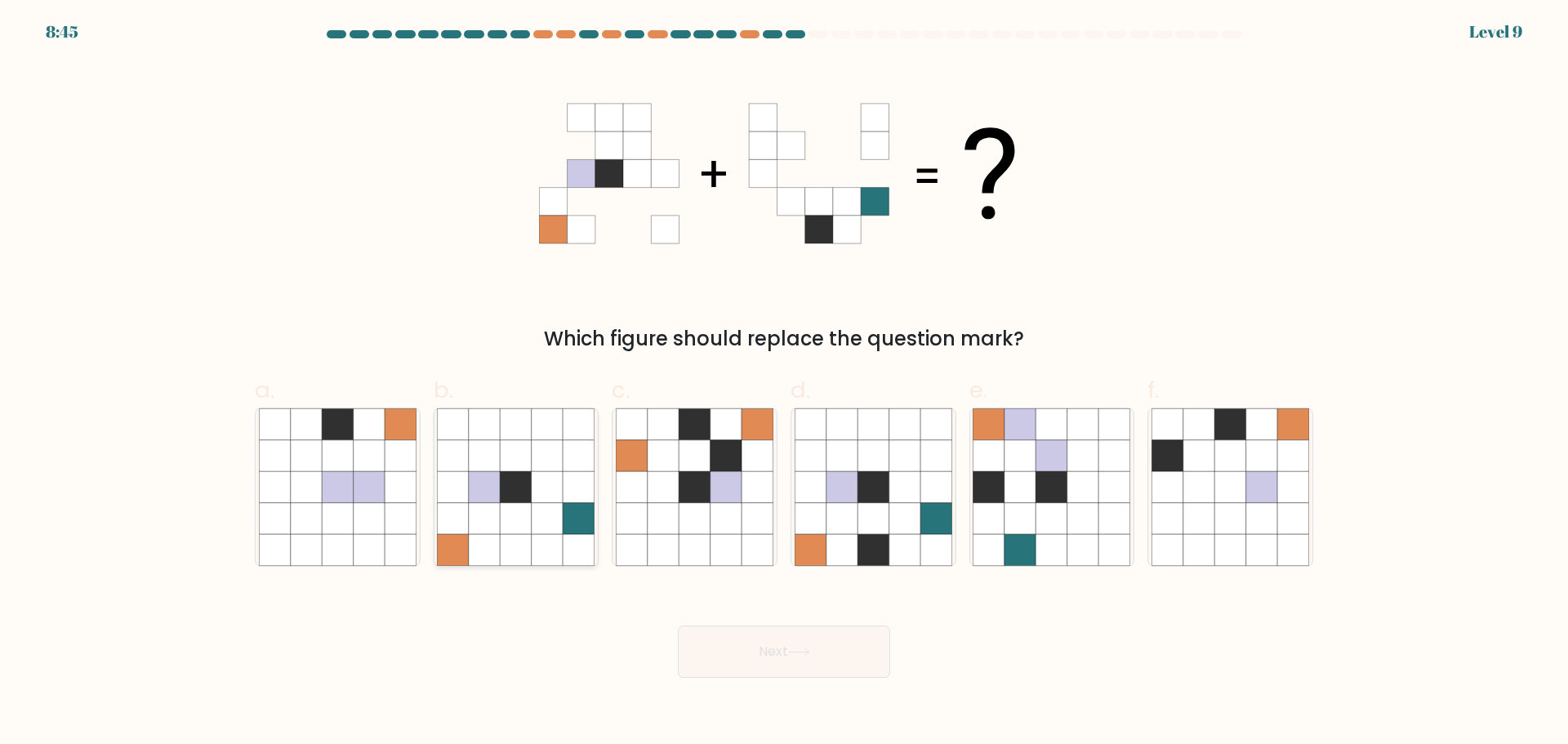
click at [529, 536] on icon at bounding box center [516, 550] width 31 height 31
click at [784, 383] on input "b." at bounding box center [784, 377] width 1 height 11
radio input "true"
click at [794, 655] on icon at bounding box center [799, 652] width 22 height 9
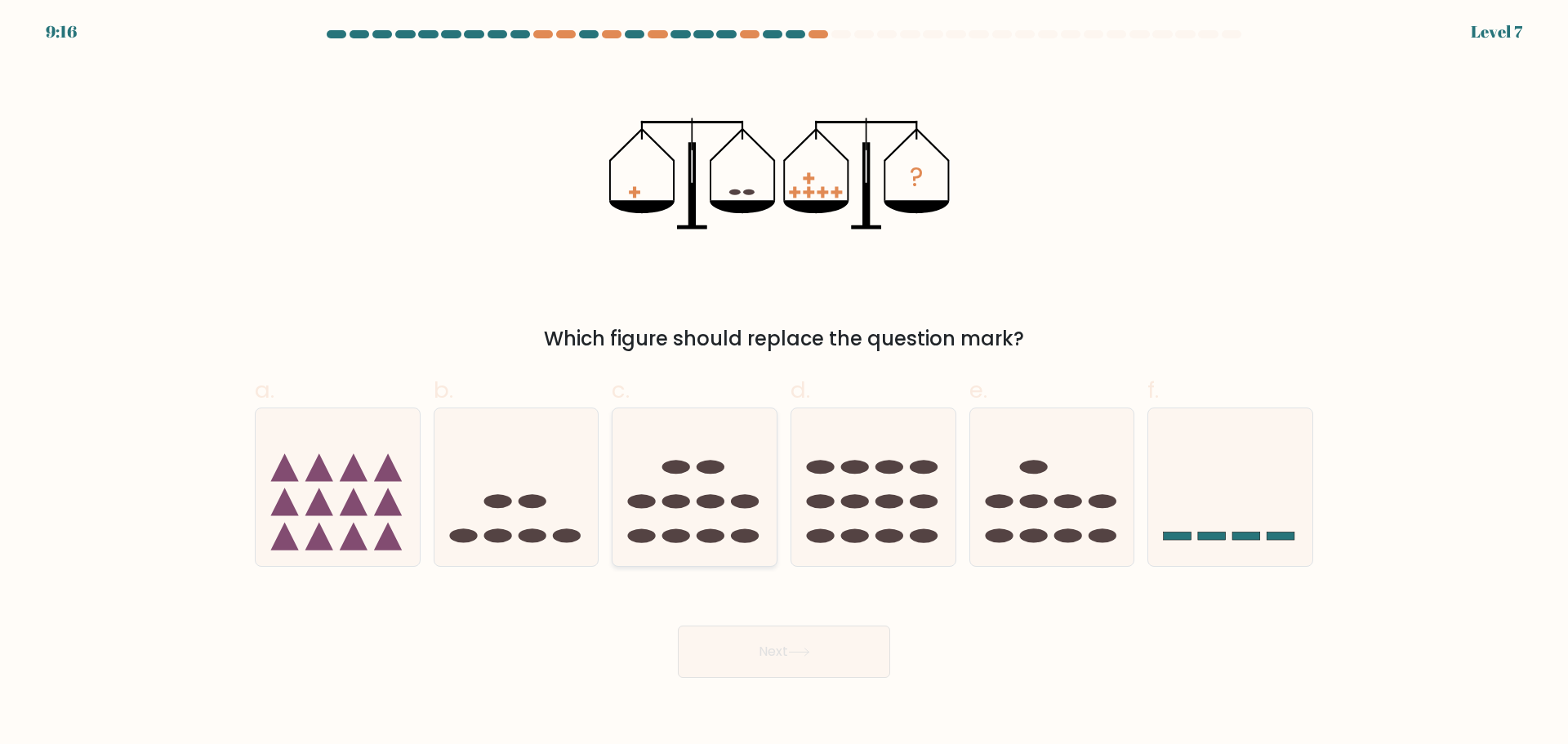
click at [697, 539] on icon at bounding box center [694, 486] width 164 height 135
click at [784, 383] on input "c." at bounding box center [784, 377] width 1 height 11
radio input "true"
click at [781, 665] on button "Next" at bounding box center [784, 651] width 212 height 53
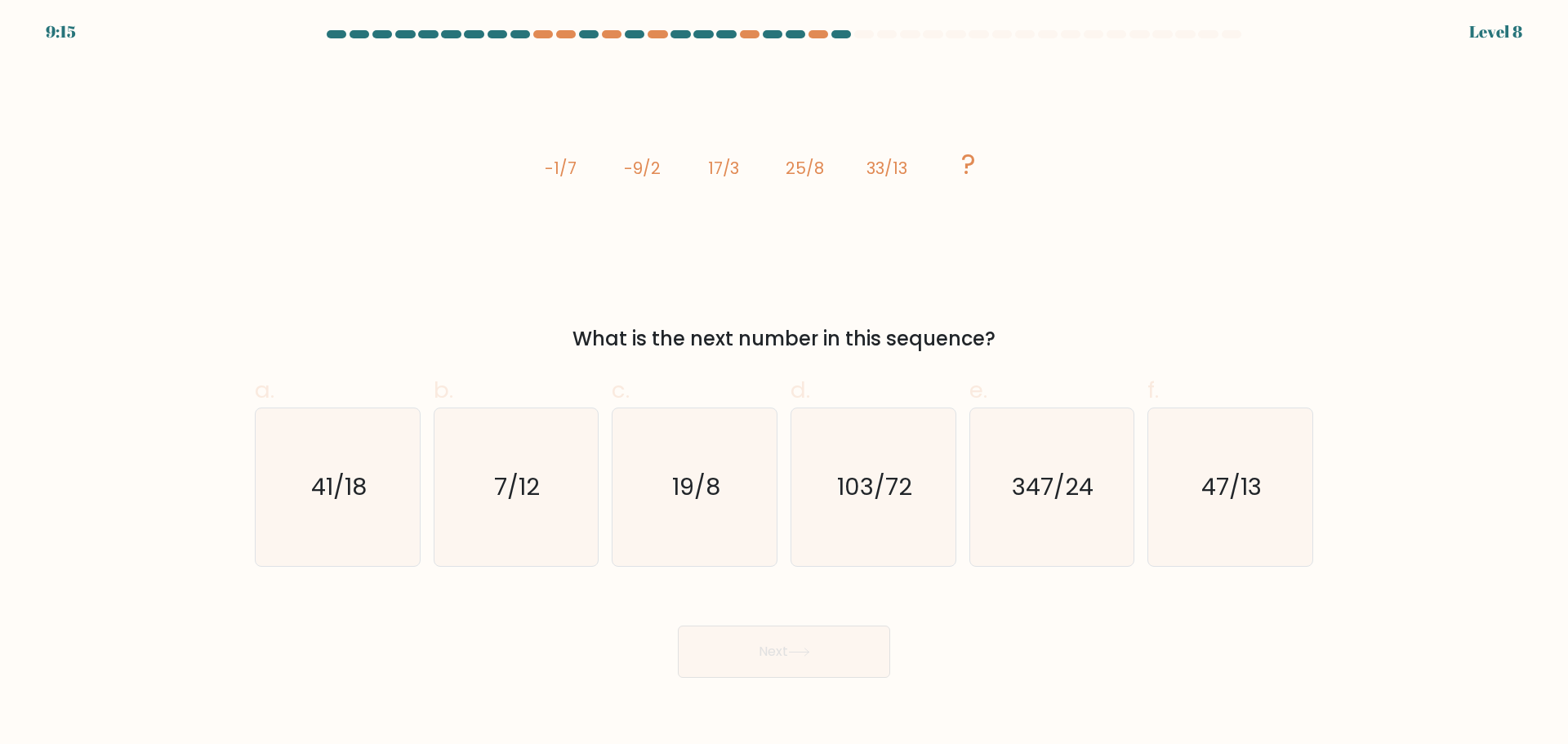
click at [781, 653] on button "Next" at bounding box center [784, 651] width 212 height 53
click at [789, 176] on tspan "25/8" at bounding box center [806, 168] width 38 height 23
click at [379, 541] on icon "41/18" at bounding box center [338, 487] width 158 height 158
click at [784, 383] on input "a. 41/18" at bounding box center [784, 377] width 1 height 11
radio input "true"
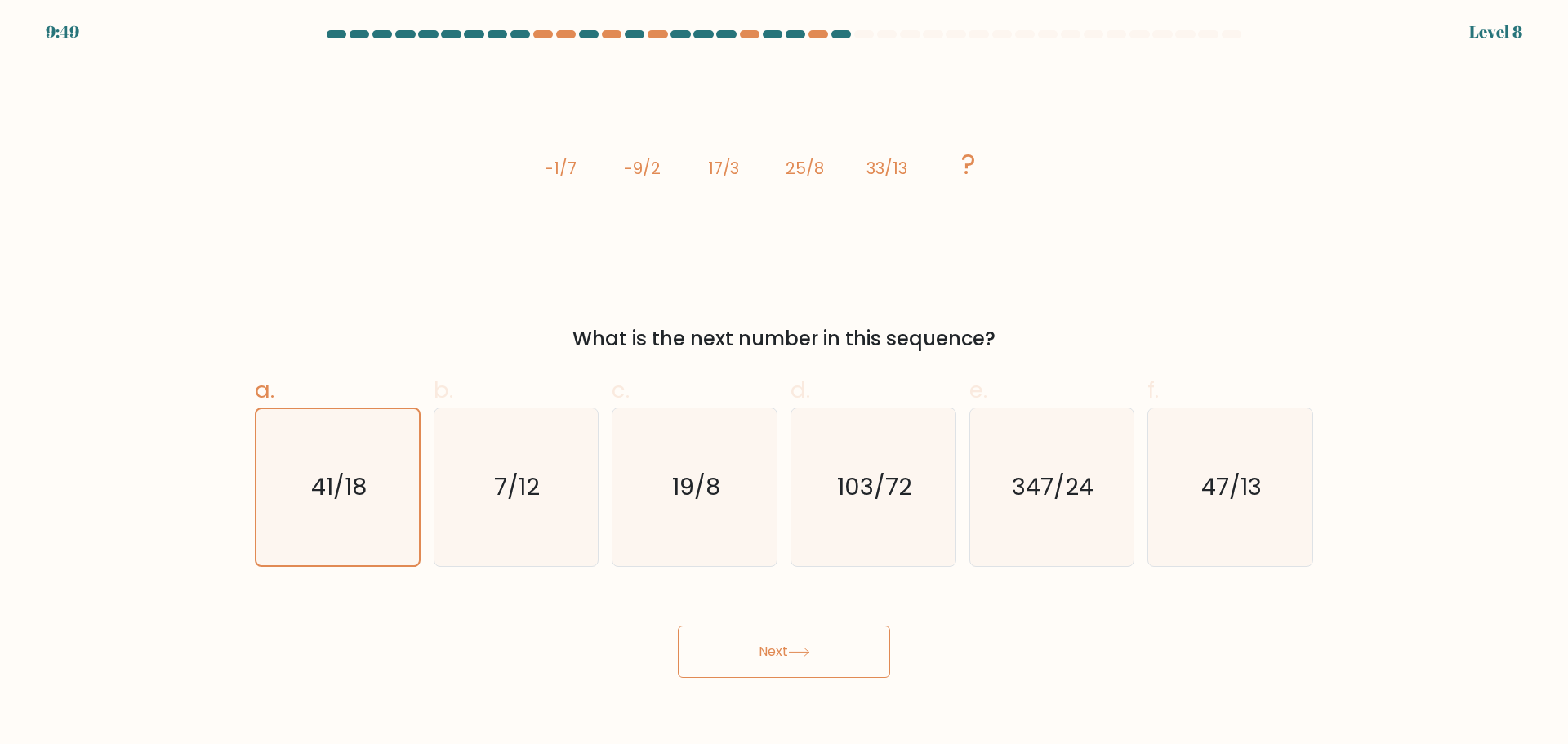
click at [859, 648] on button "Next" at bounding box center [784, 651] width 212 height 53
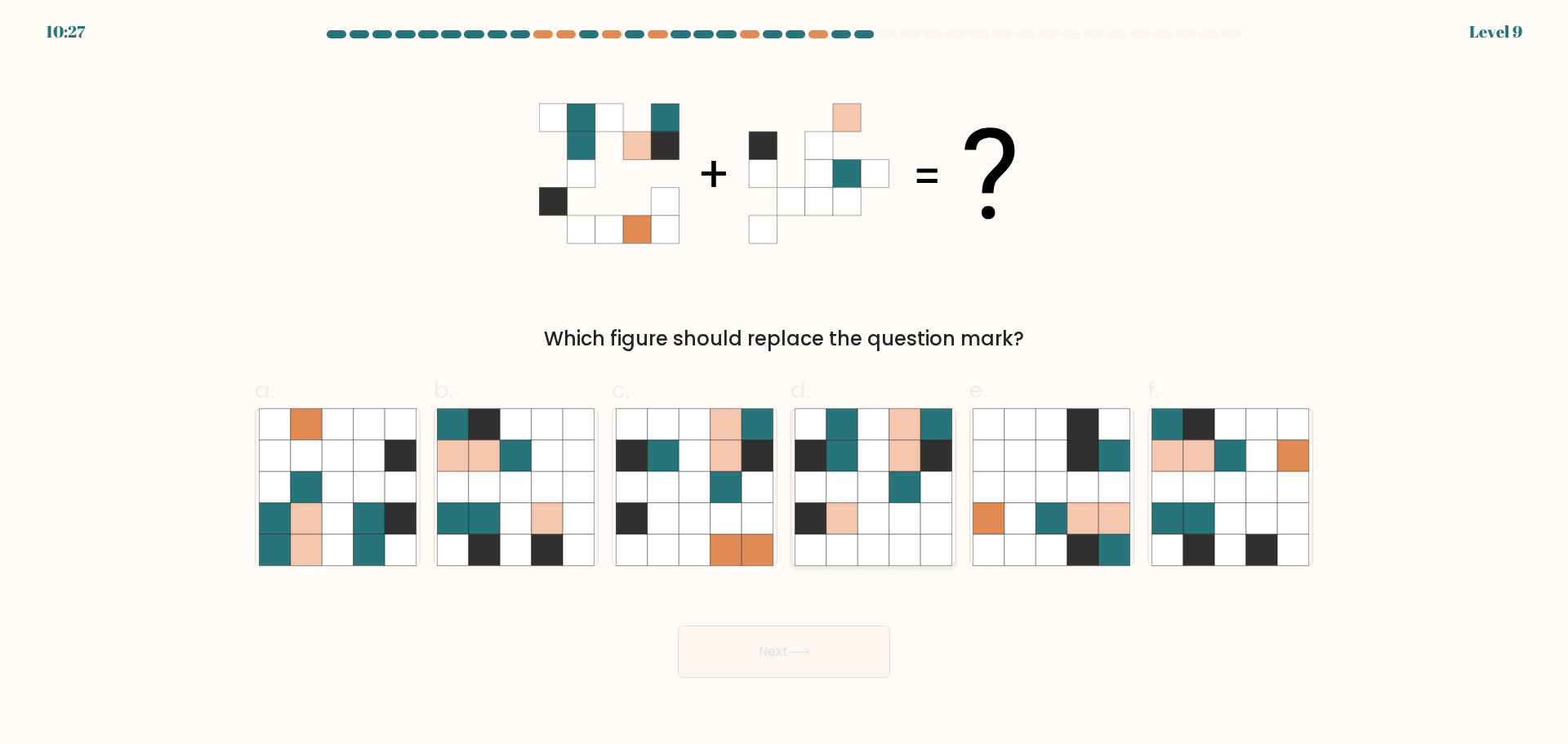
click at [857, 485] on icon at bounding box center [842, 486] width 31 height 31
click at [785, 383] on input "d." at bounding box center [784, 377] width 1 height 11
radio input "true"
click at [848, 635] on button "Next" at bounding box center [784, 651] width 212 height 53
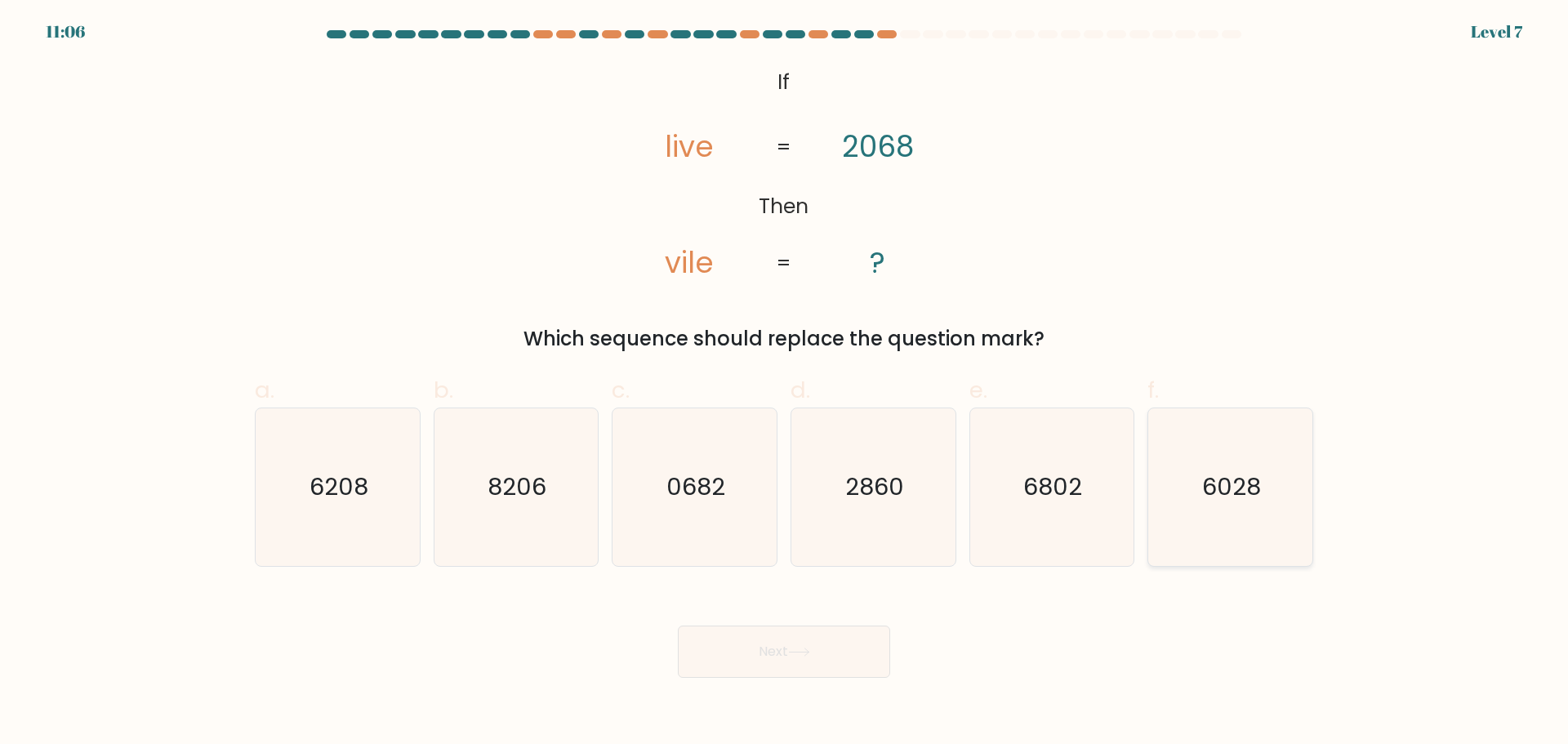
click at [1232, 489] on text "6028" at bounding box center [1232, 486] width 59 height 33
click at [785, 383] on input "f. 6028" at bounding box center [784, 377] width 1 height 11
radio input "true"
click at [777, 649] on button "Next" at bounding box center [784, 651] width 212 height 53
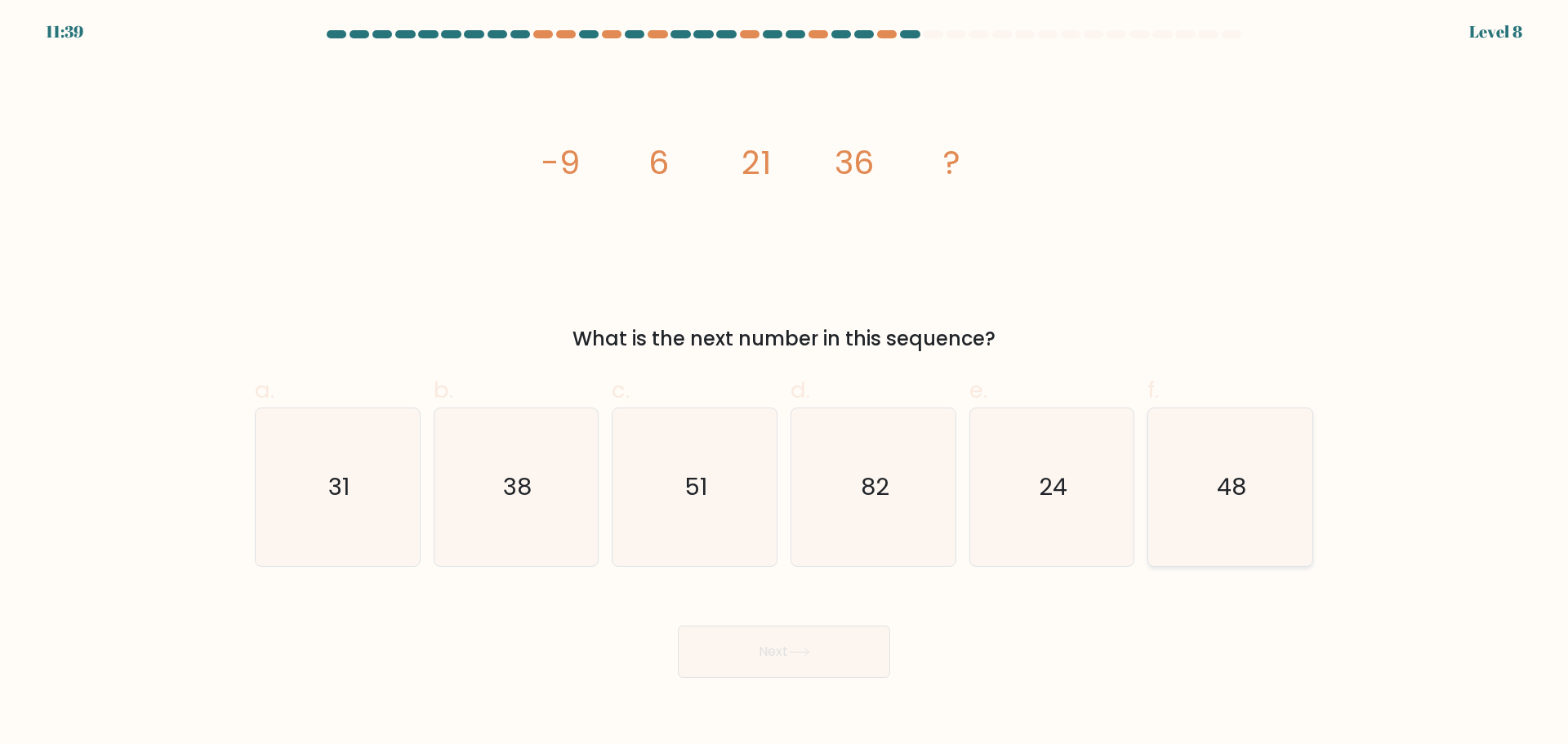
click at [1229, 494] on text "48" at bounding box center [1232, 486] width 29 height 33
click at [785, 383] on input "f. 48" at bounding box center [784, 377] width 1 height 11
radio input "true"
click at [867, 646] on button "Next" at bounding box center [784, 651] width 212 height 53
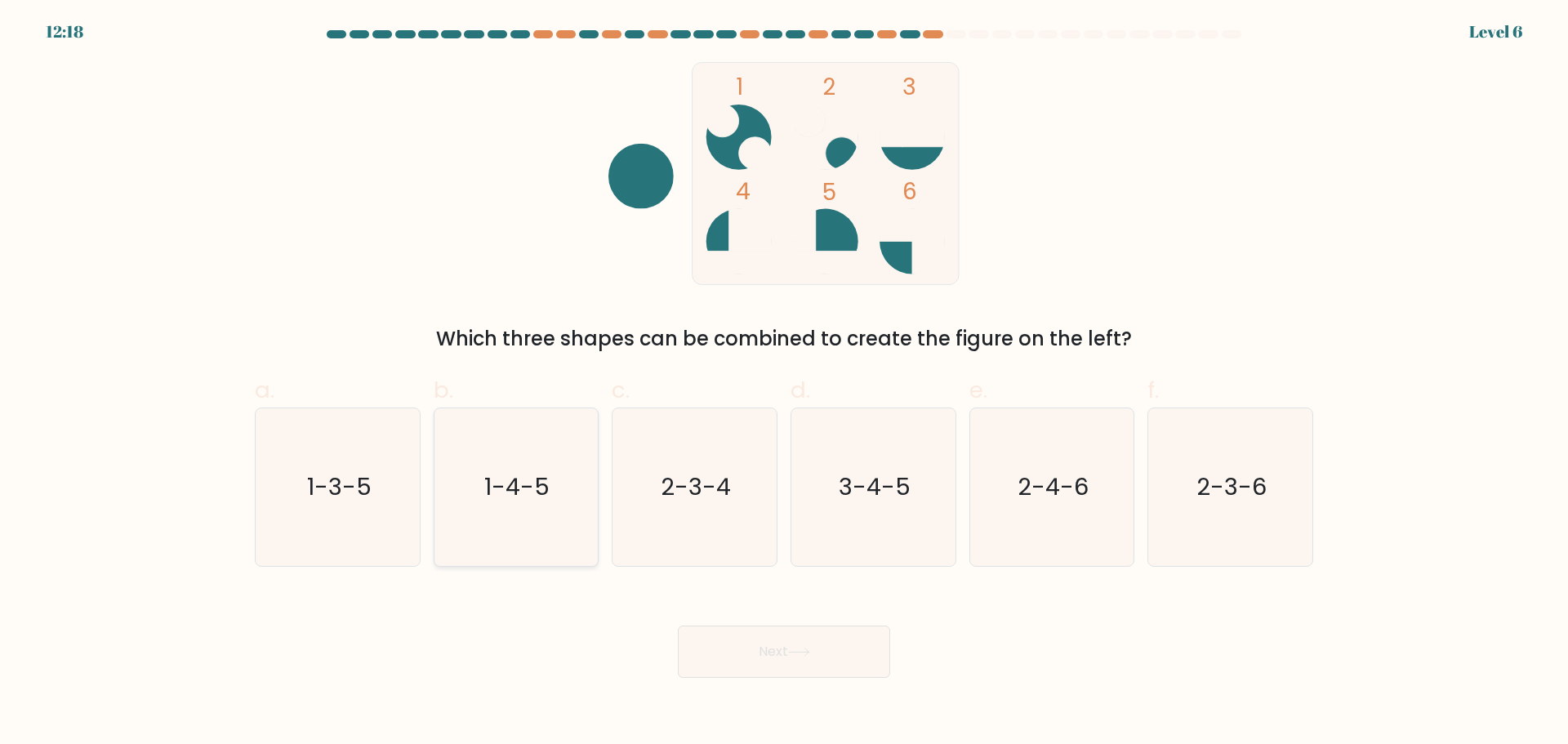
click at [510, 512] on icon "1-4-5" at bounding box center [515, 487] width 158 height 158
click at [784, 383] on input "b. 1-4-5" at bounding box center [784, 377] width 1 height 11
radio input "true"
click at [820, 641] on button "Next" at bounding box center [784, 651] width 212 height 53
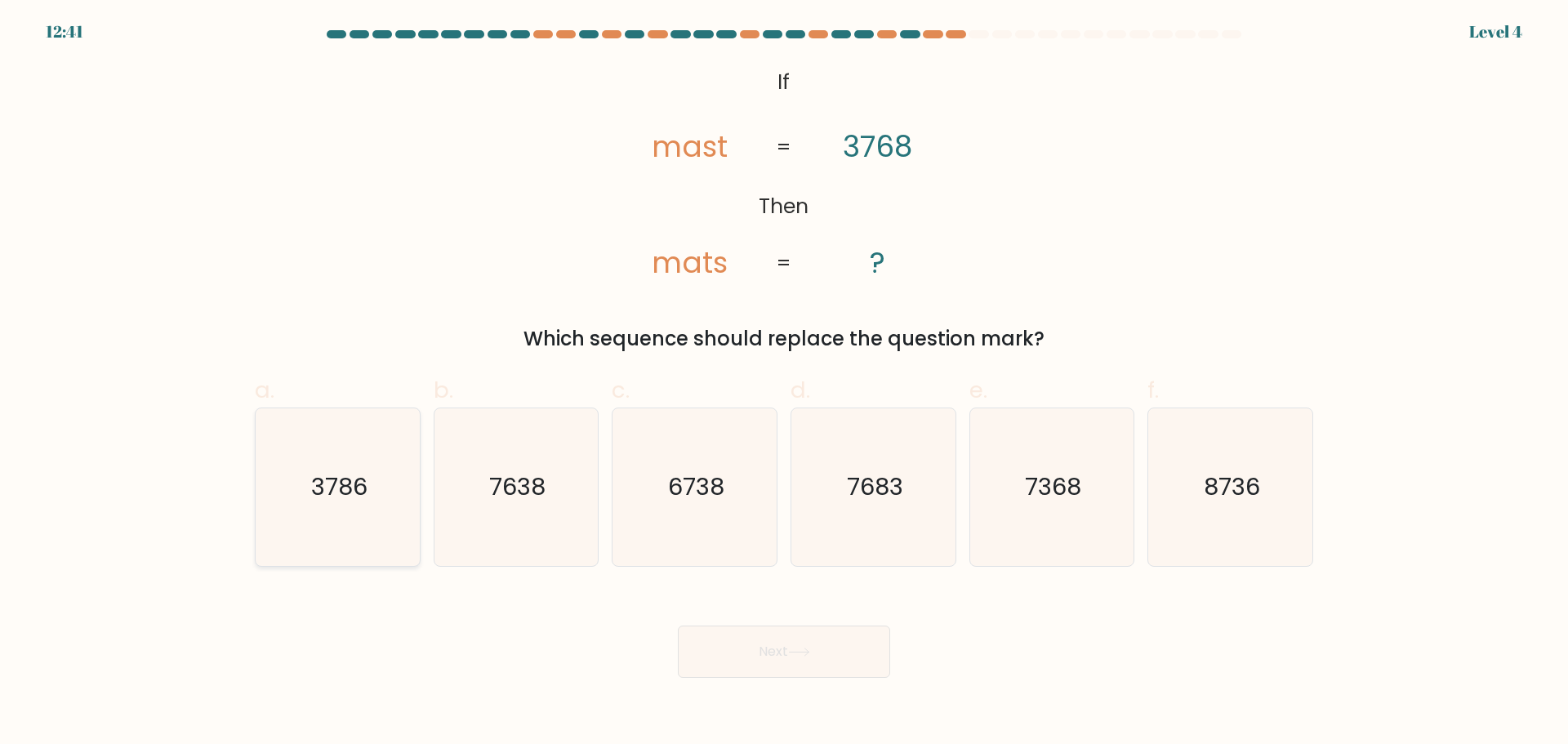
click at [378, 467] on icon "3786" at bounding box center [338, 487] width 158 height 158
click at [784, 383] on input "a. 3786" at bounding box center [784, 377] width 1 height 11
radio input "true"
click at [796, 632] on button "Next" at bounding box center [784, 651] width 212 height 53
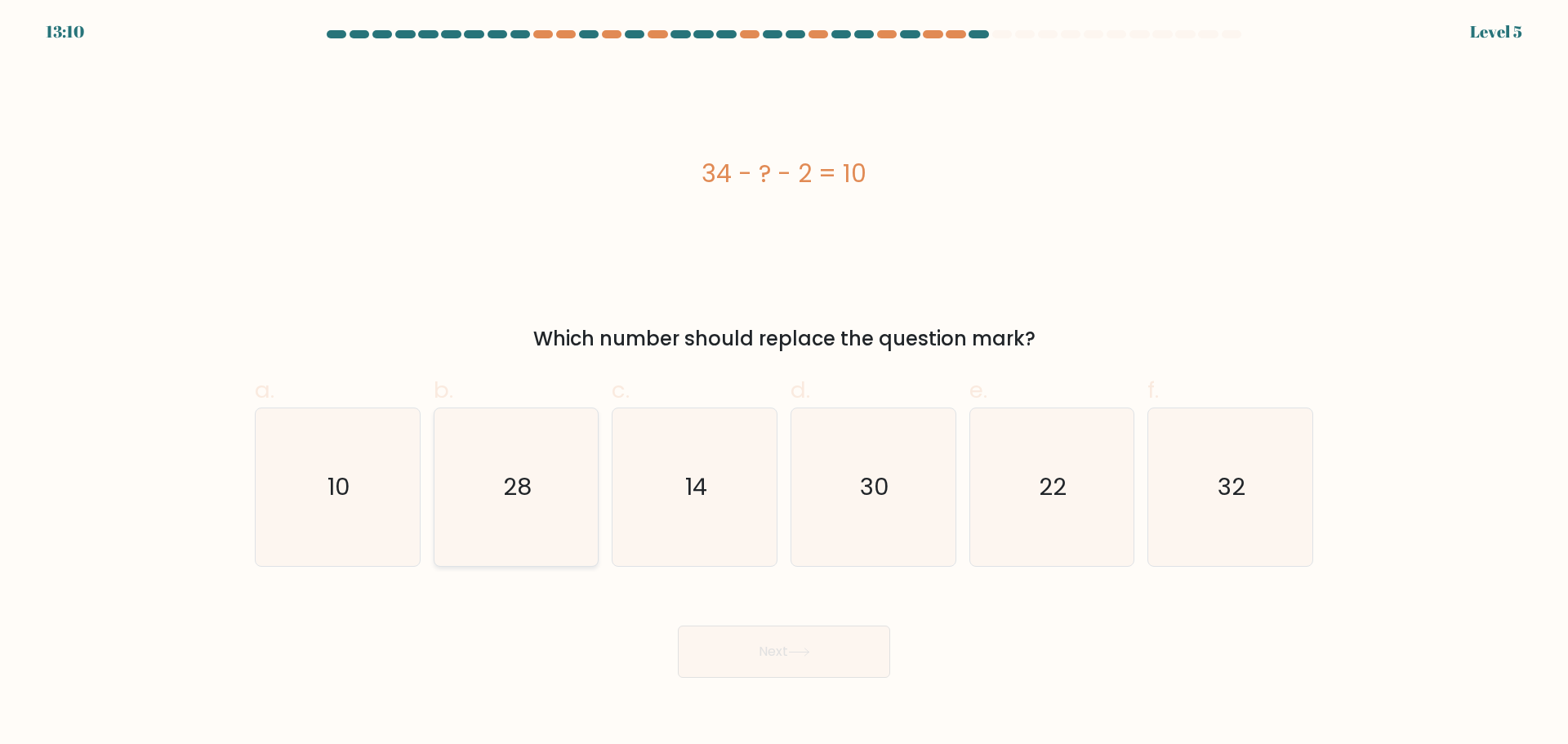
click at [487, 466] on icon "28" at bounding box center [515, 487] width 158 height 158
click at [784, 383] on input "b. 28" at bounding box center [784, 377] width 1 height 11
radio input "true"
click at [762, 651] on button "Next" at bounding box center [784, 651] width 212 height 53
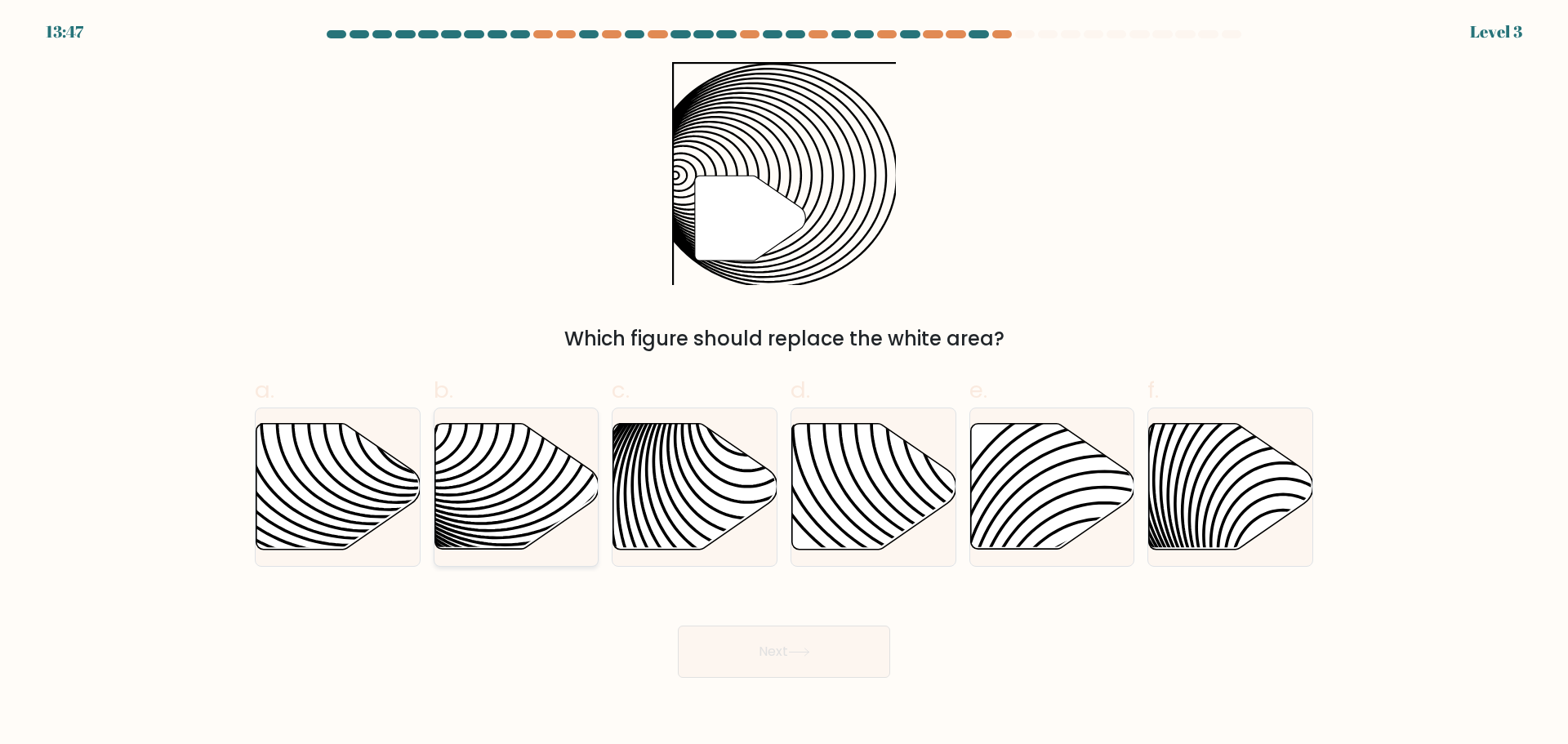
drag, startPoint x: 571, startPoint y: 490, endPoint x: 561, endPoint y: 517, distance: 28.8
click at [567, 494] on icon at bounding box center [516, 485] width 164 height 126
click at [784, 383] on input "b." at bounding box center [784, 377] width 1 height 11
radio input "true"
click at [781, 665] on button "Next" at bounding box center [784, 651] width 212 height 53
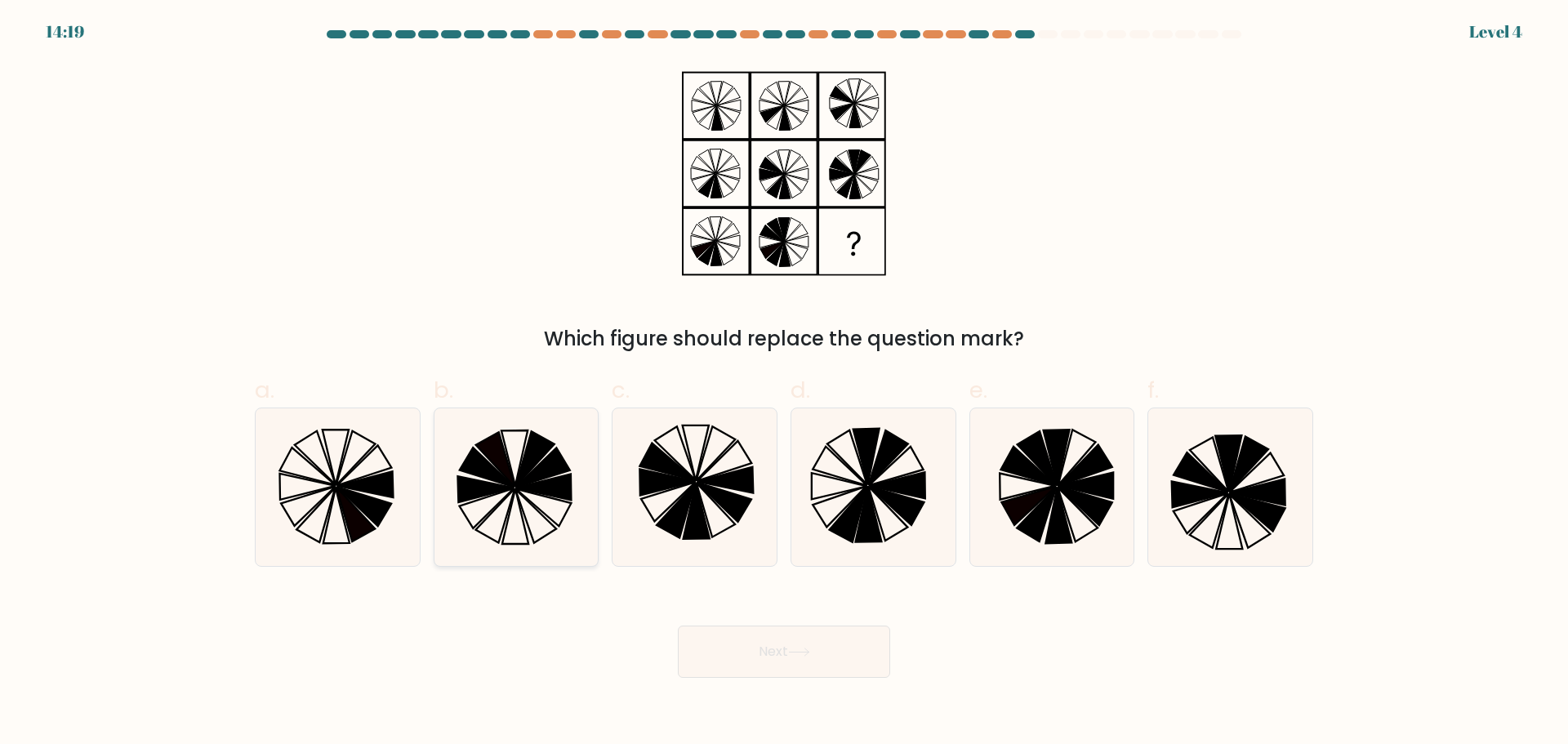
drag, startPoint x: 510, startPoint y: 470, endPoint x: 564, endPoint y: 521, distance: 74.3
click at [510, 470] on icon at bounding box center [495, 459] width 39 height 54
click at [784, 383] on input "b." at bounding box center [784, 377] width 1 height 11
radio input "true"
click at [861, 663] on button "Next" at bounding box center [784, 651] width 212 height 53
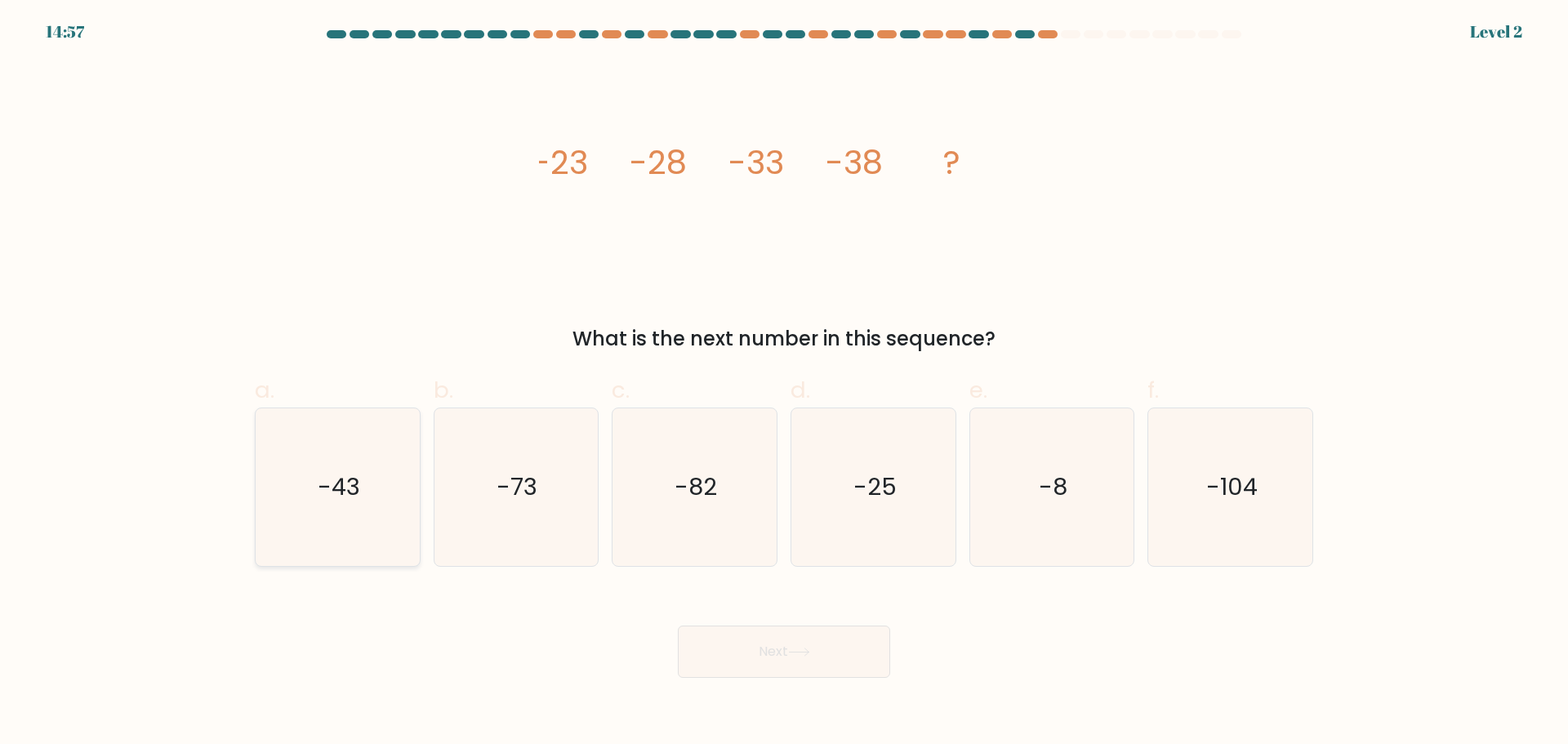
click at [383, 476] on icon "-43" at bounding box center [338, 487] width 158 height 158
click at [784, 383] on input "a. -43" at bounding box center [784, 377] width 1 height 11
radio input "true"
click at [865, 636] on button "Next" at bounding box center [784, 651] width 212 height 53
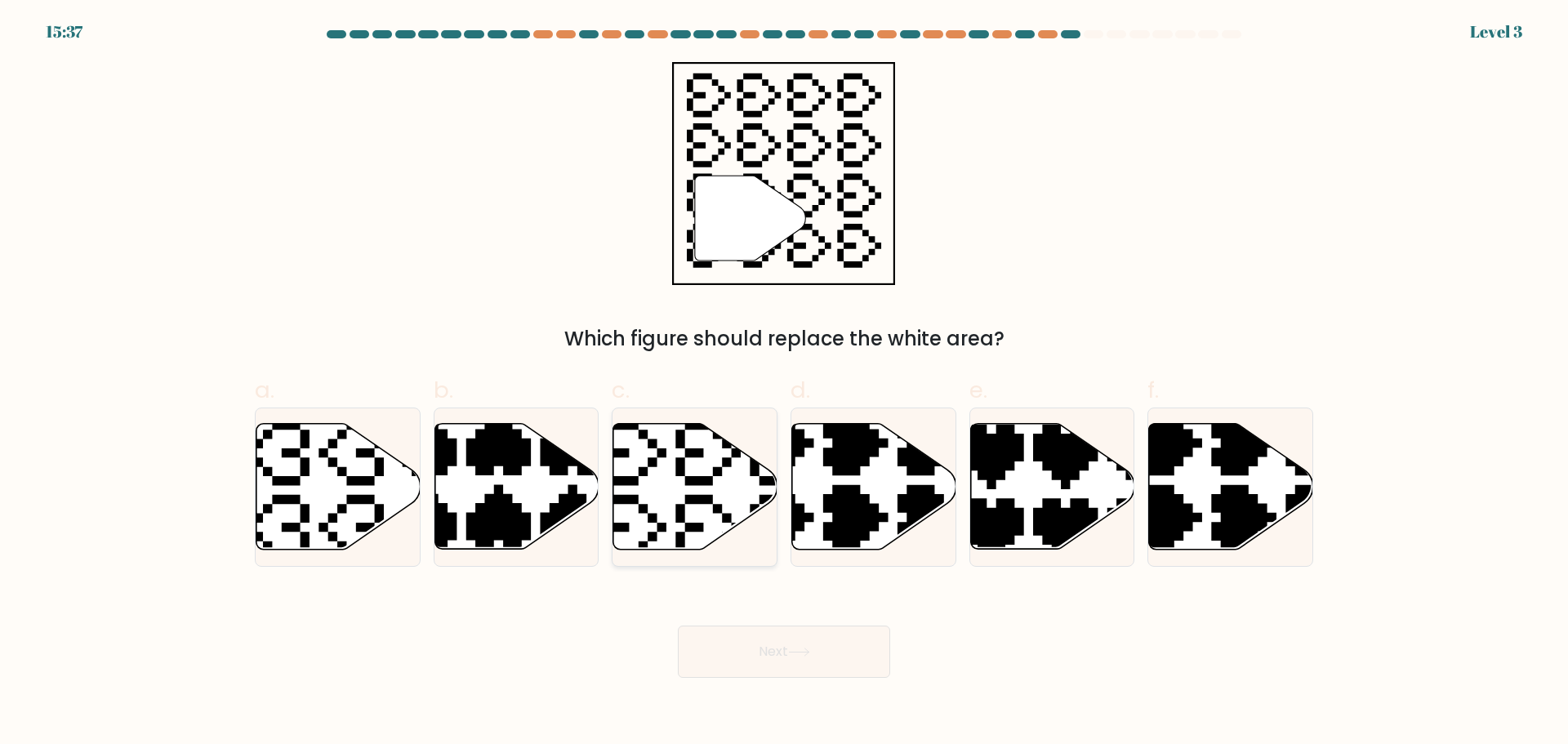
click at [687, 465] on icon at bounding box center [695, 485] width 164 height 126
click at [784, 383] on input "c." at bounding box center [784, 377] width 1 height 11
radio input "true"
click at [799, 628] on button "Next" at bounding box center [784, 651] width 212 height 53
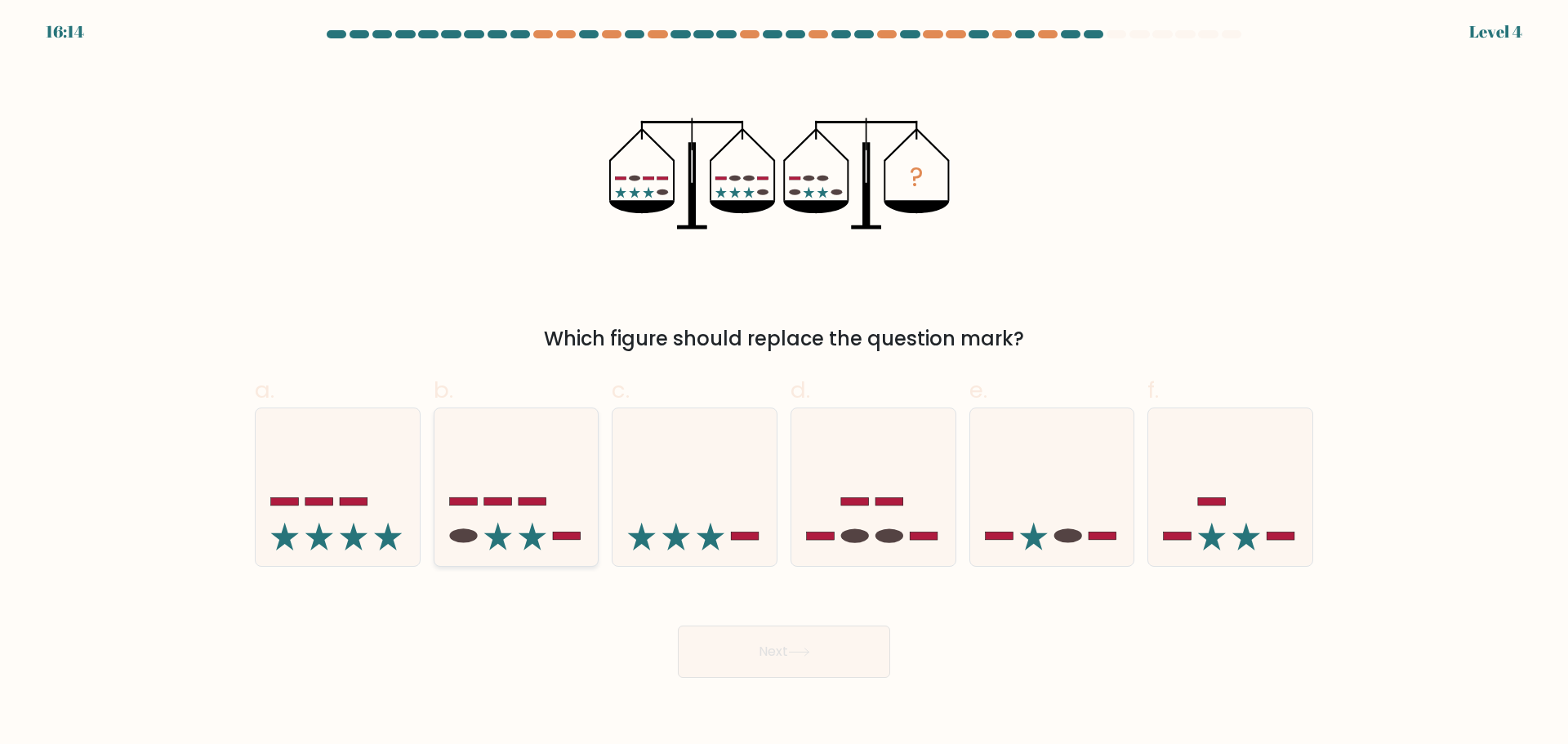
click at [486, 494] on icon at bounding box center [516, 486] width 164 height 135
click at [784, 383] on input "b." at bounding box center [784, 377] width 1 height 11
radio input "true"
click at [763, 637] on button "Next" at bounding box center [784, 651] width 212 height 53
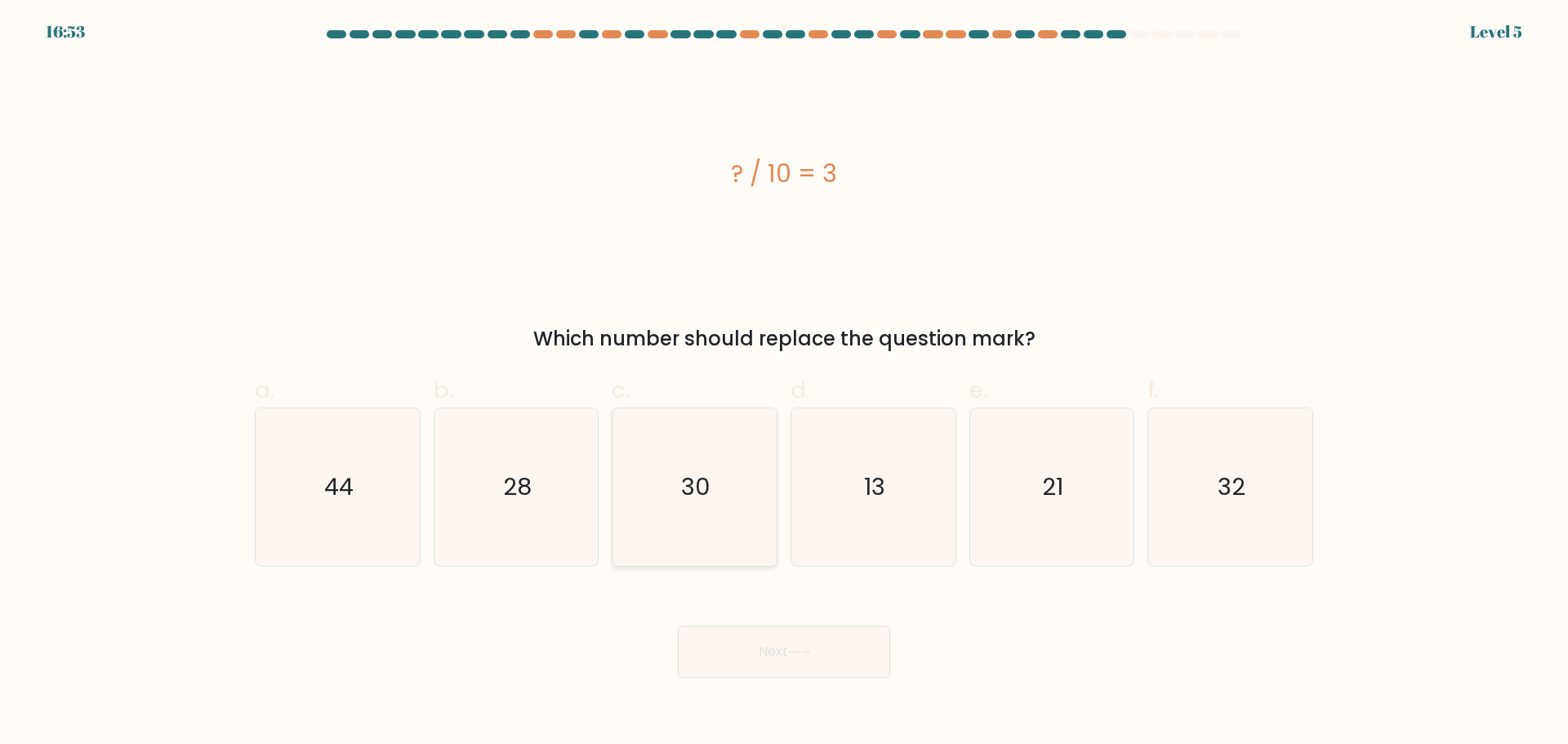
click at [709, 479] on text "30" at bounding box center [696, 486] width 29 height 33
click at [784, 383] on input "c. 30" at bounding box center [784, 377] width 1 height 11
radio input "true"
click at [796, 628] on button "Next" at bounding box center [784, 651] width 212 height 53
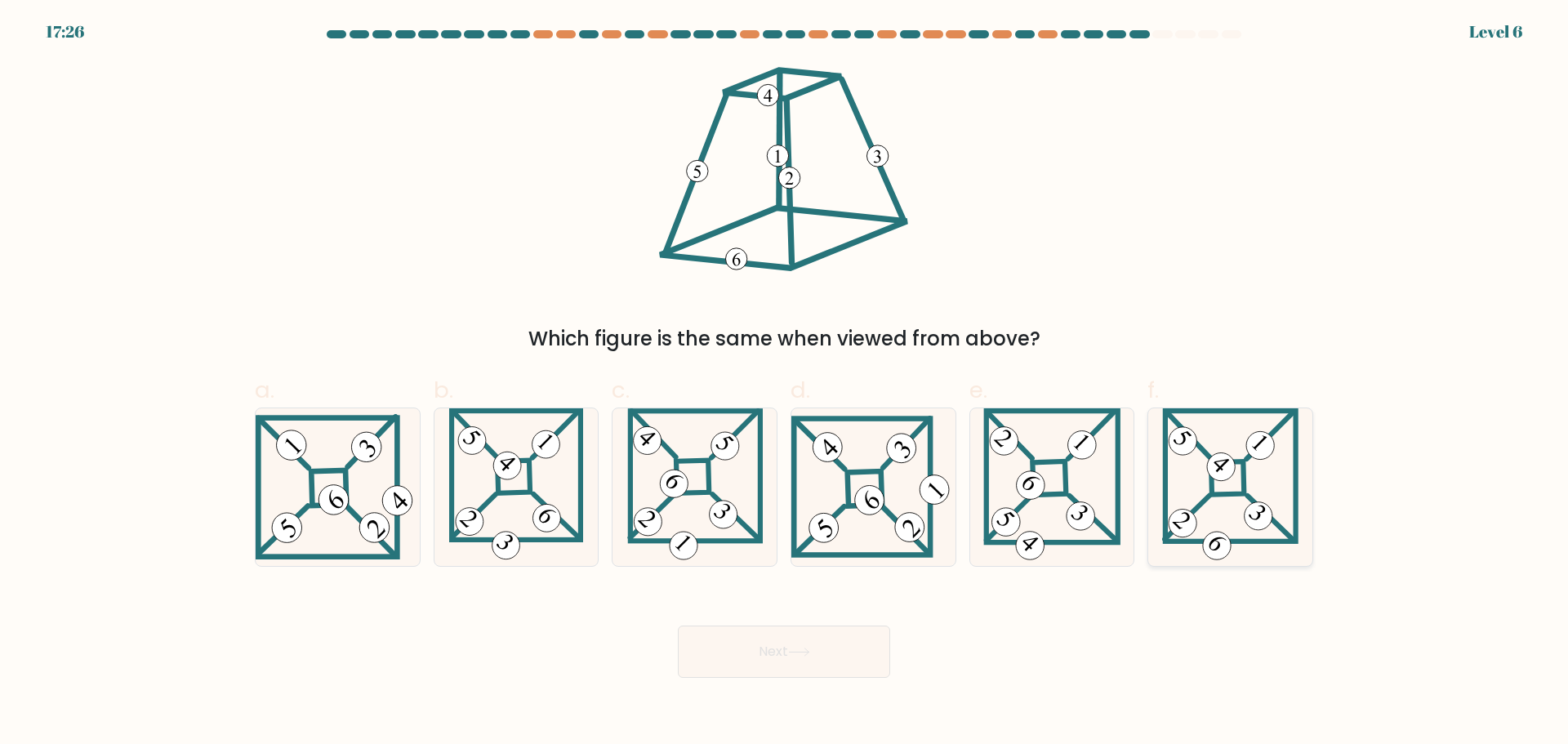
click at [1153, 486] on div at bounding box center [1230, 486] width 166 height 159
click at [785, 383] on input "f." at bounding box center [784, 377] width 1 height 11
radio input "true"
click at [863, 651] on button "Next" at bounding box center [784, 651] width 212 height 53
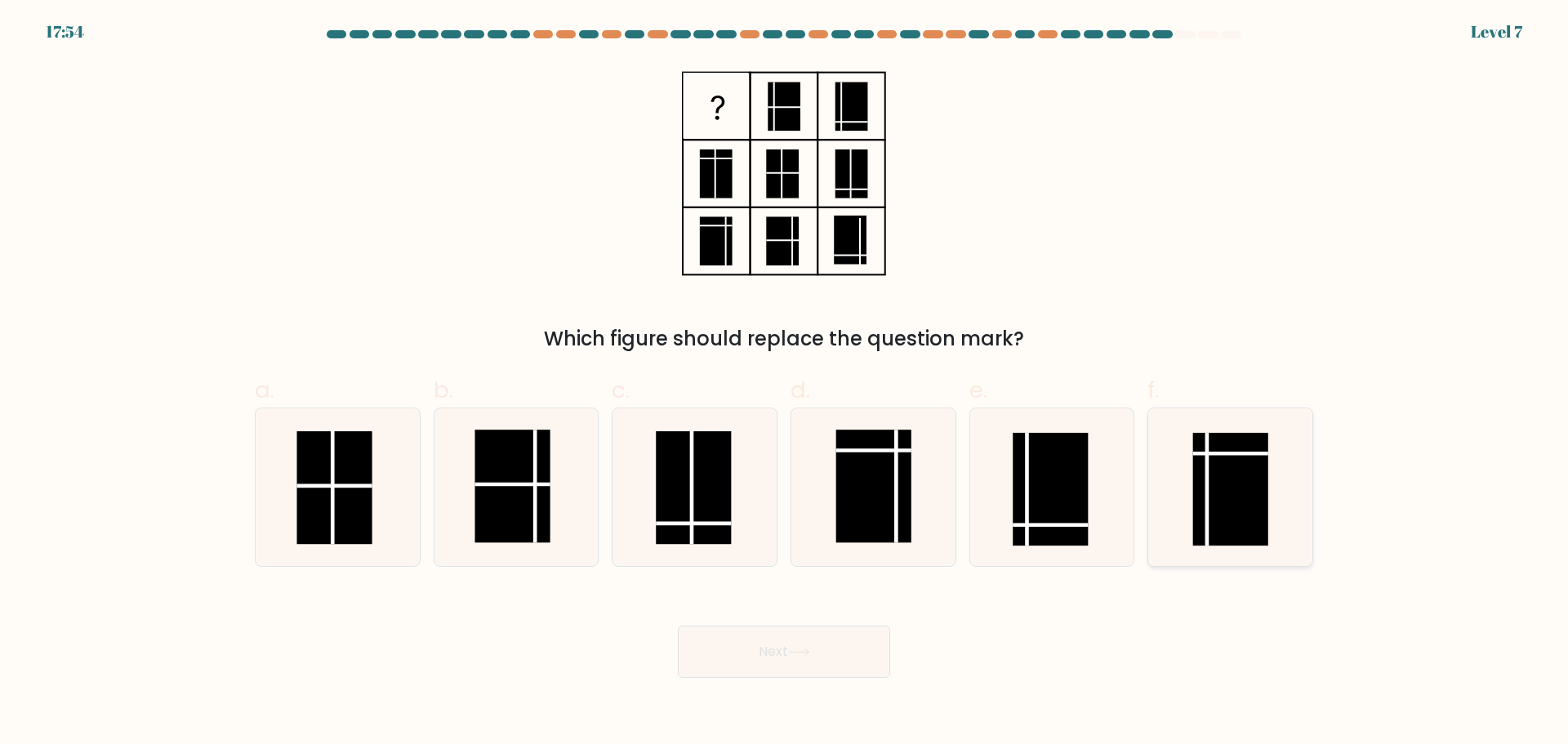
drag, startPoint x: 1209, startPoint y: 496, endPoint x: 1201, endPoint y: 501, distance: 9.4
click at [1207, 496] on line at bounding box center [1207, 489] width 0 height 113
click at [785, 383] on input "f." at bounding box center [784, 377] width 1 height 11
radio input "true"
click at [839, 642] on button "Next" at bounding box center [784, 651] width 212 height 53
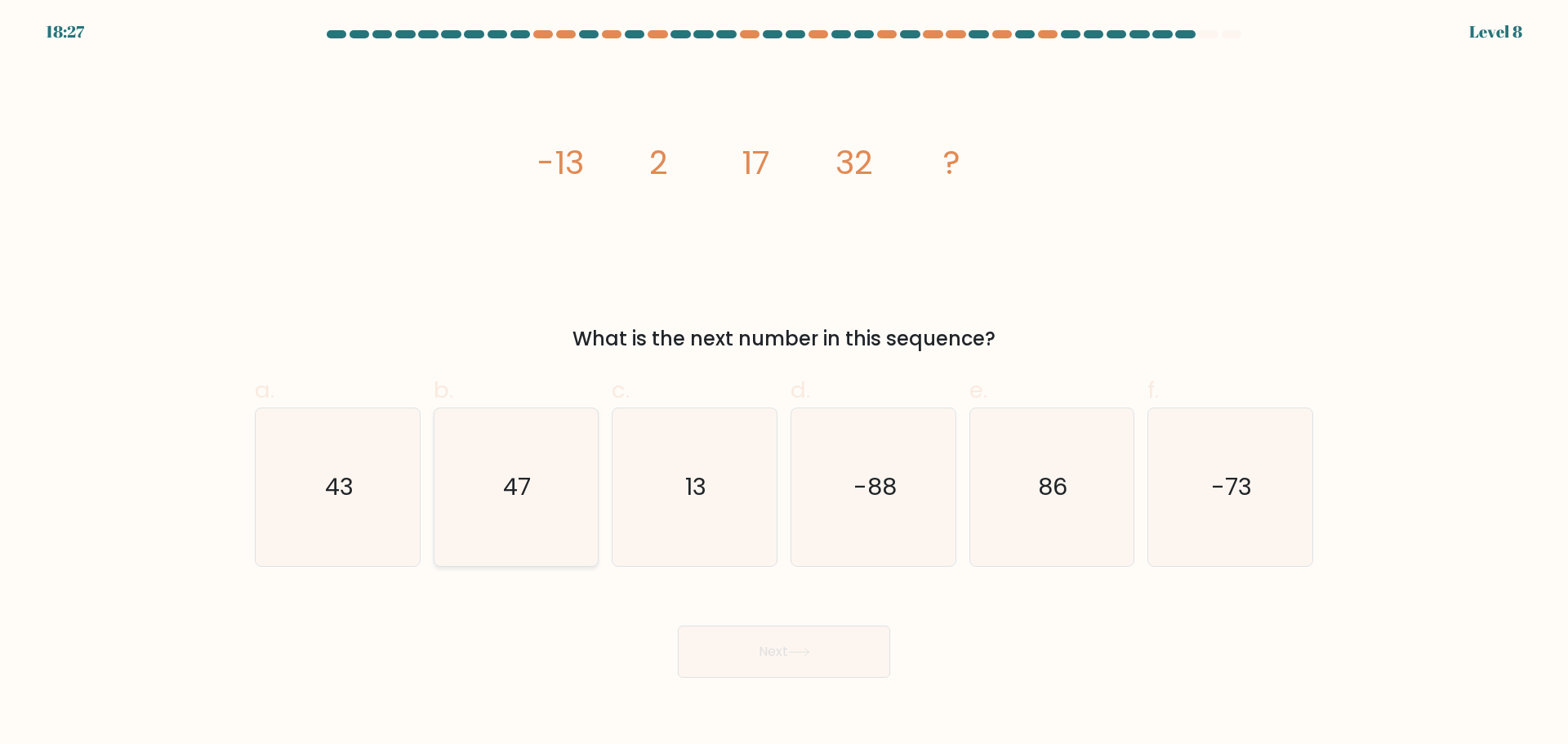
click at [480, 476] on icon "47" at bounding box center [515, 487] width 158 height 158
click at [784, 383] on input "b. 47" at bounding box center [784, 377] width 1 height 11
radio input "true"
click at [728, 641] on button "Next" at bounding box center [784, 651] width 212 height 53
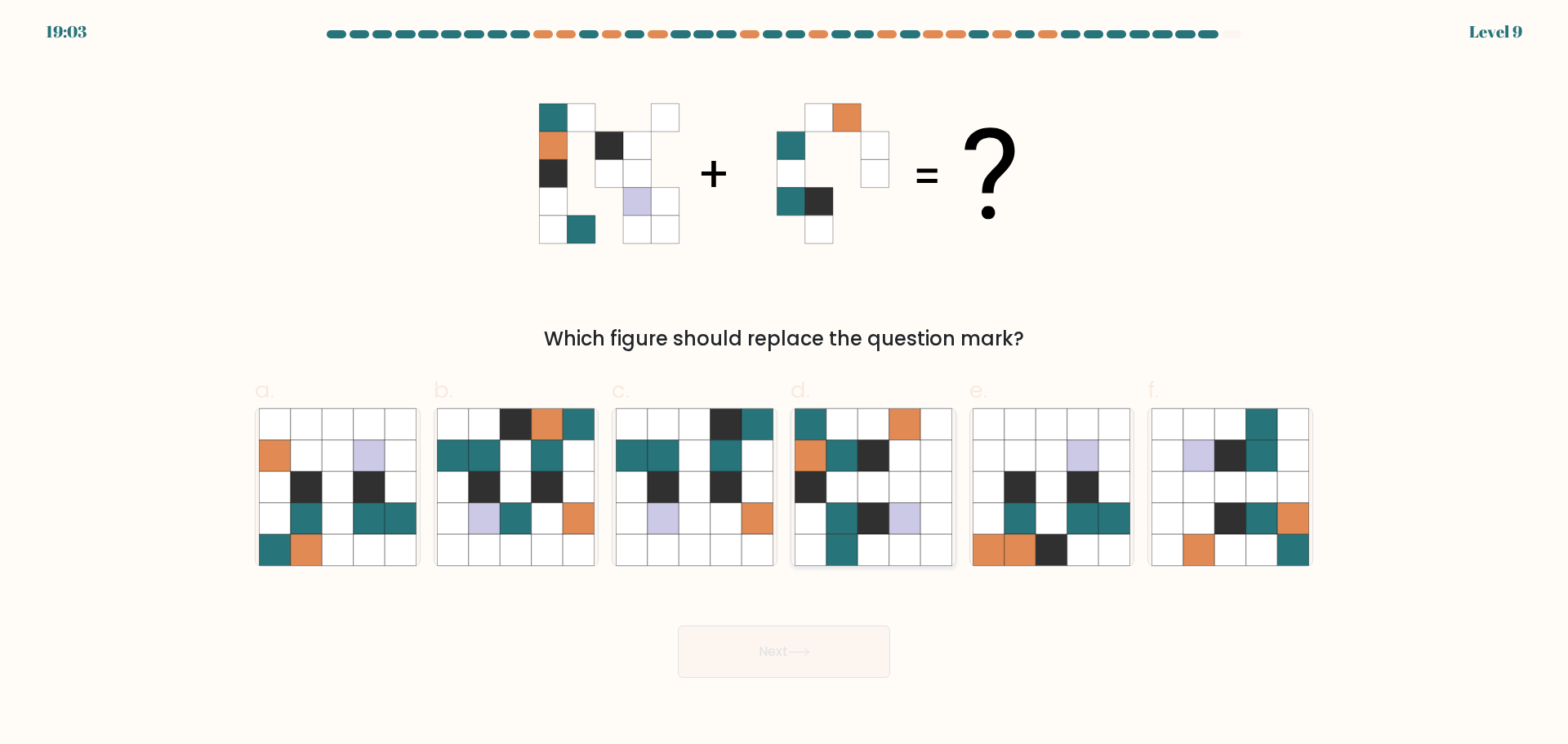
click at [848, 491] on icon at bounding box center [842, 486] width 31 height 31
click at [785, 383] on input "d." at bounding box center [784, 377] width 1 height 11
radio input "true"
click at [819, 649] on button "Next" at bounding box center [784, 651] width 212 height 53
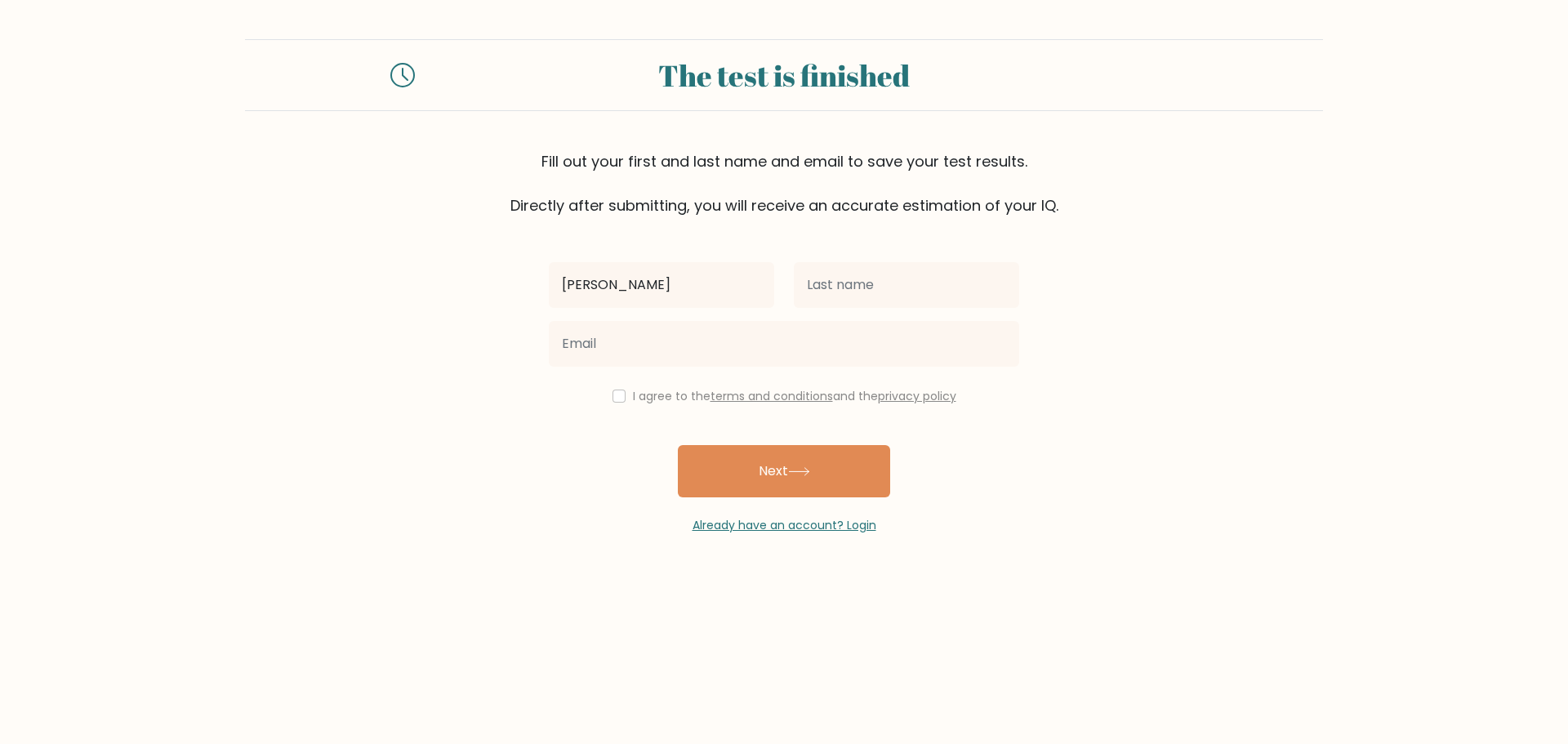
type input "[PERSON_NAME] [PERSON_NAME]"
click at [937, 276] on input "text" at bounding box center [906, 285] width 225 height 45
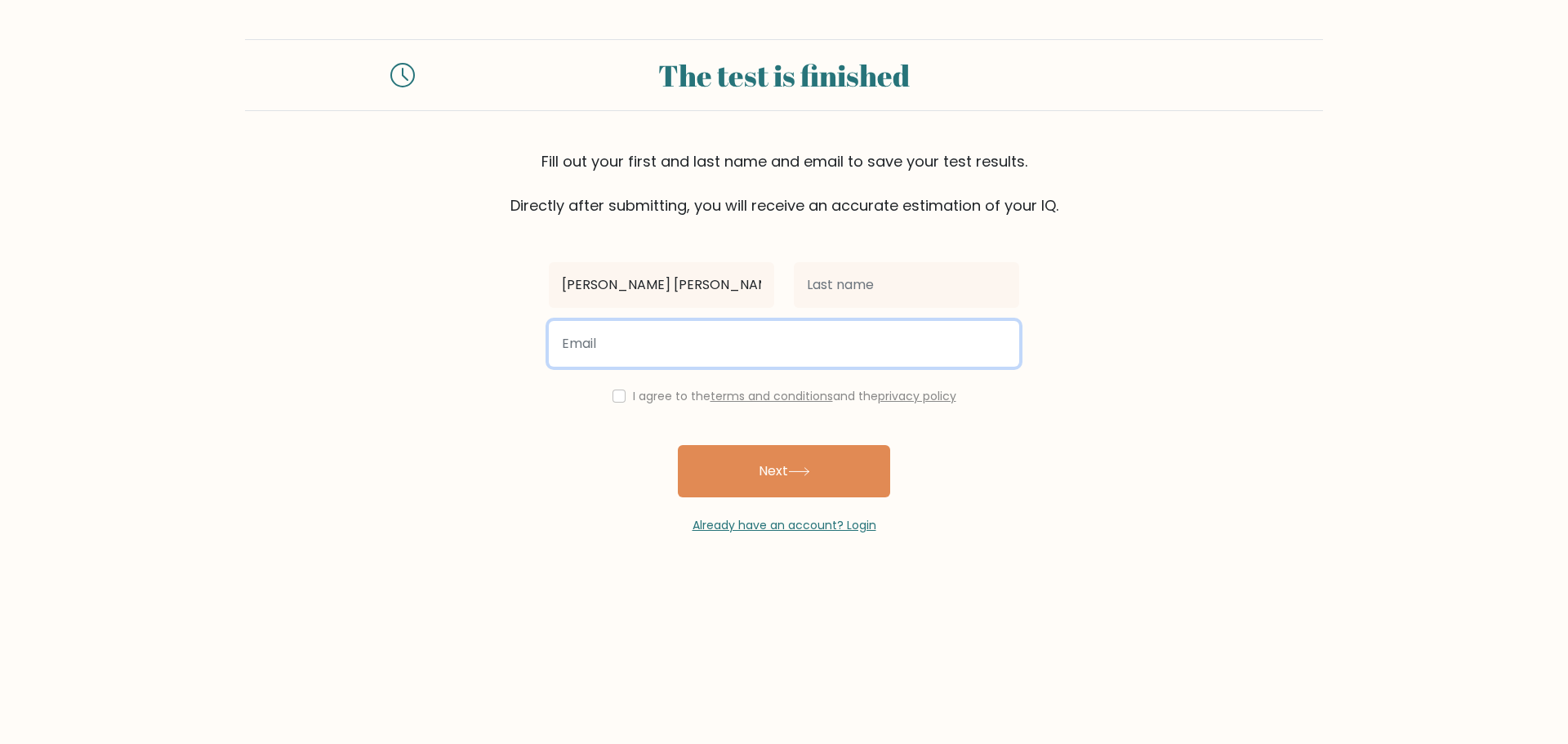
click at [702, 363] on input "email" at bounding box center [784, 344] width 470 height 45
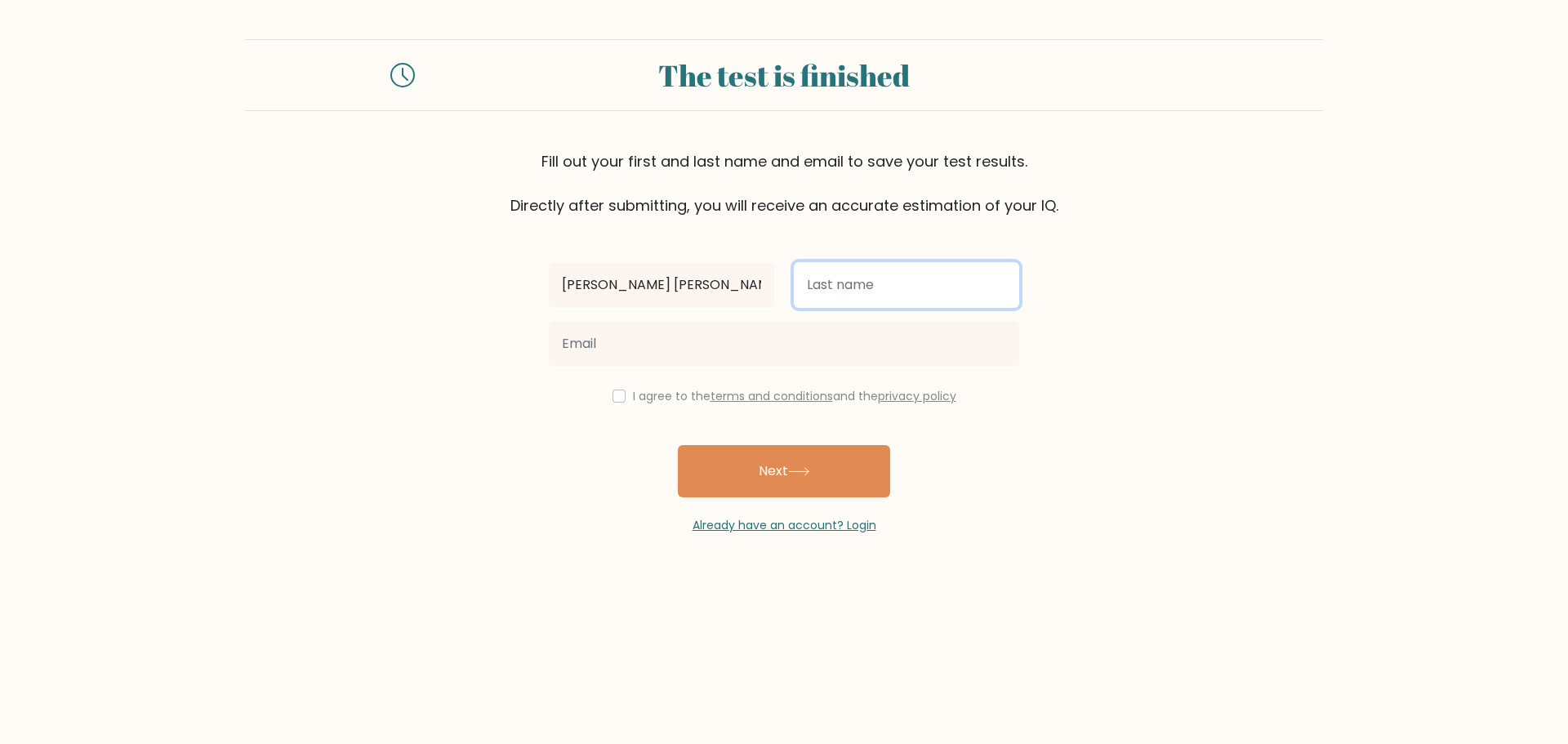
click at [824, 297] on input "text" at bounding box center [906, 285] width 225 height 45
type input "Talaver"
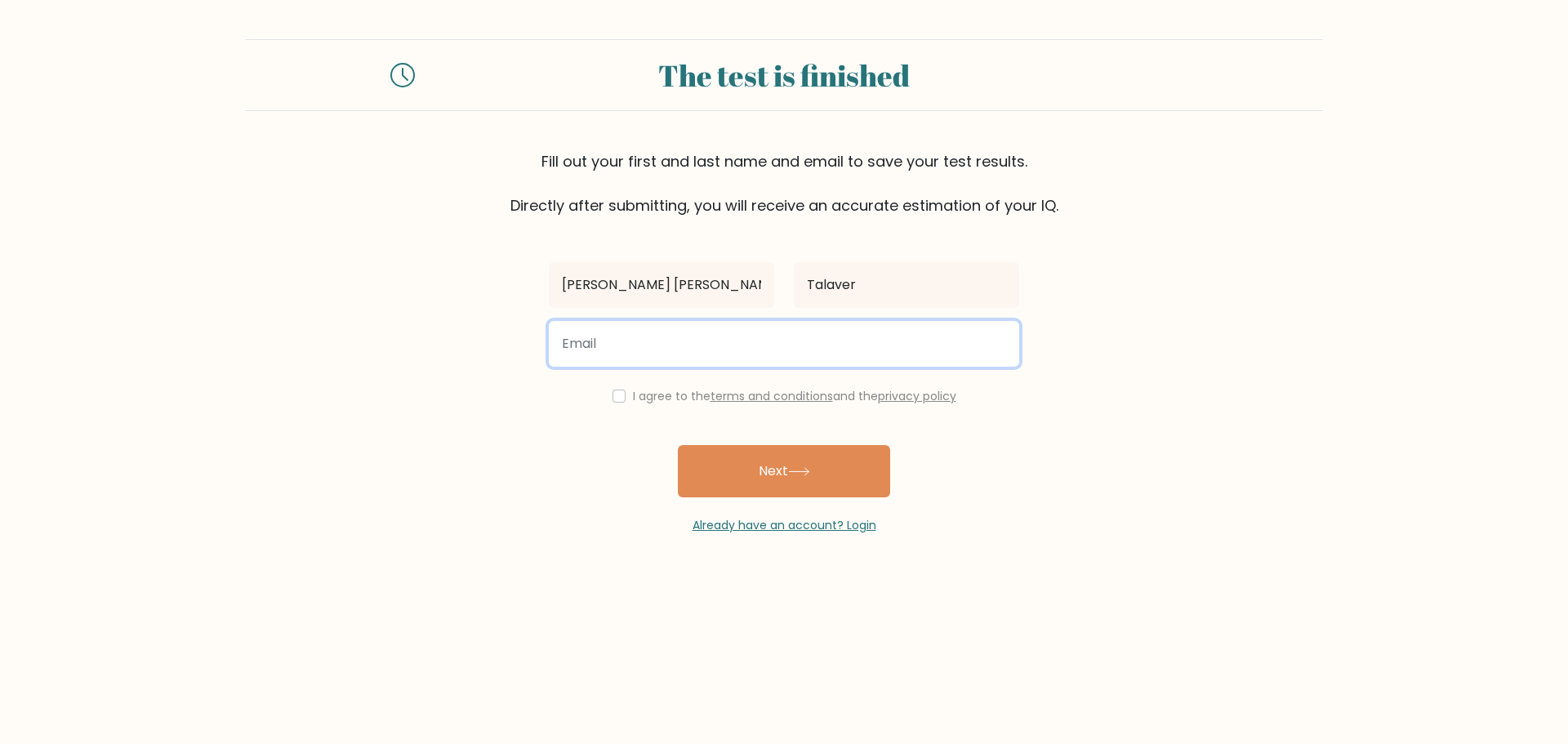
click at [869, 338] on input "email" at bounding box center [784, 344] width 470 height 45
type input "[EMAIL_ADDRESS][DOMAIN_NAME]"
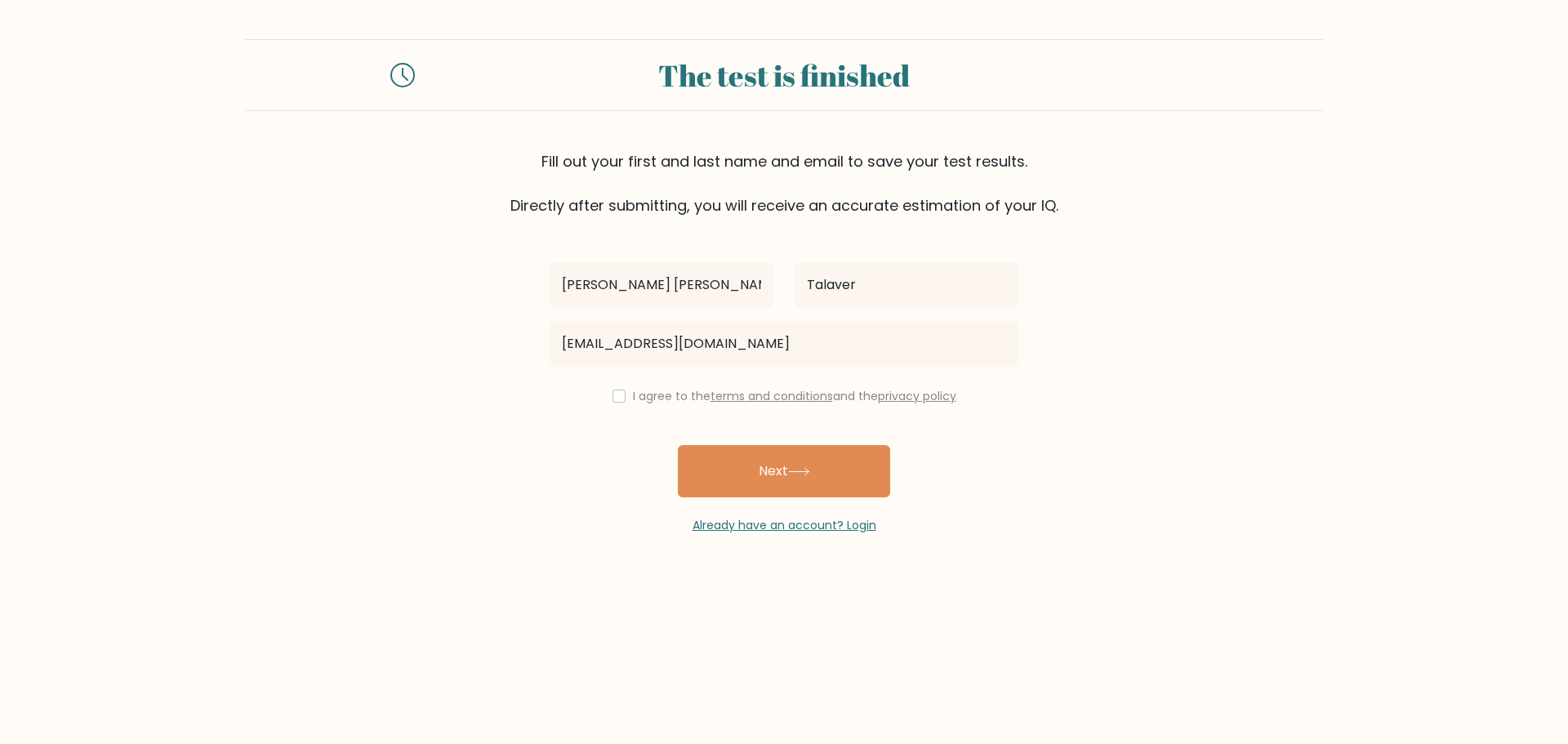
click at [623, 385] on div "[PERSON_NAME][GEOGRAPHIC_DATA] [EMAIL_ADDRESS][DOMAIN_NAME] I agree to the term…" at bounding box center [784, 375] width 490 height 318
click at [614, 404] on div "I agree to the terms and conditions and the privacy policy" at bounding box center [784, 396] width 490 height 20
click at [617, 398] on input "checkbox" at bounding box center [619, 396] width 13 height 13
checkbox input "true"
click at [739, 484] on button "Next" at bounding box center [784, 471] width 212 height 53
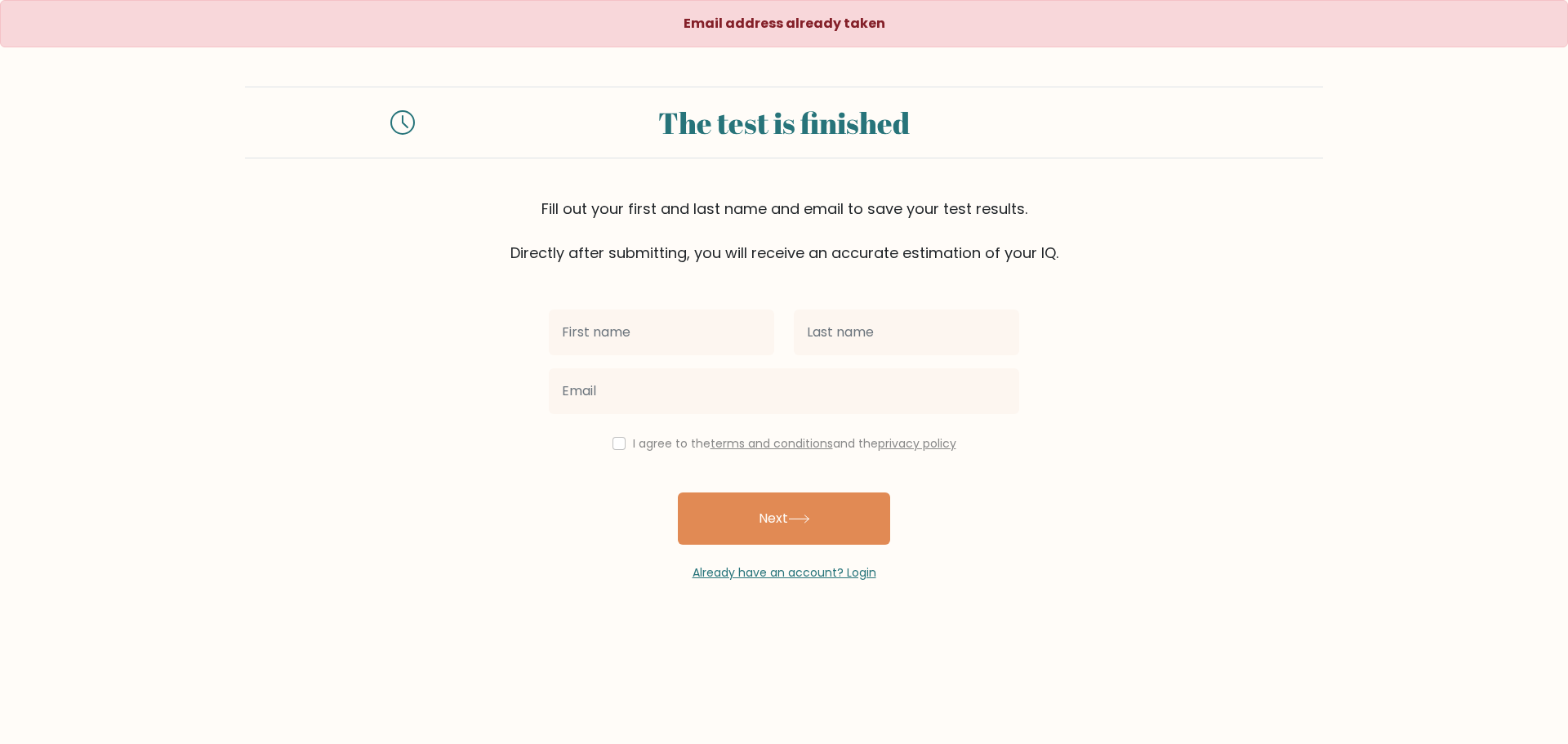
click at [640, 338] on input "text" at bounding box center [662, 332] width 225 height 45
type input "[PERSON_NAME] [PERSON_NAME]"
type input "Talaver"
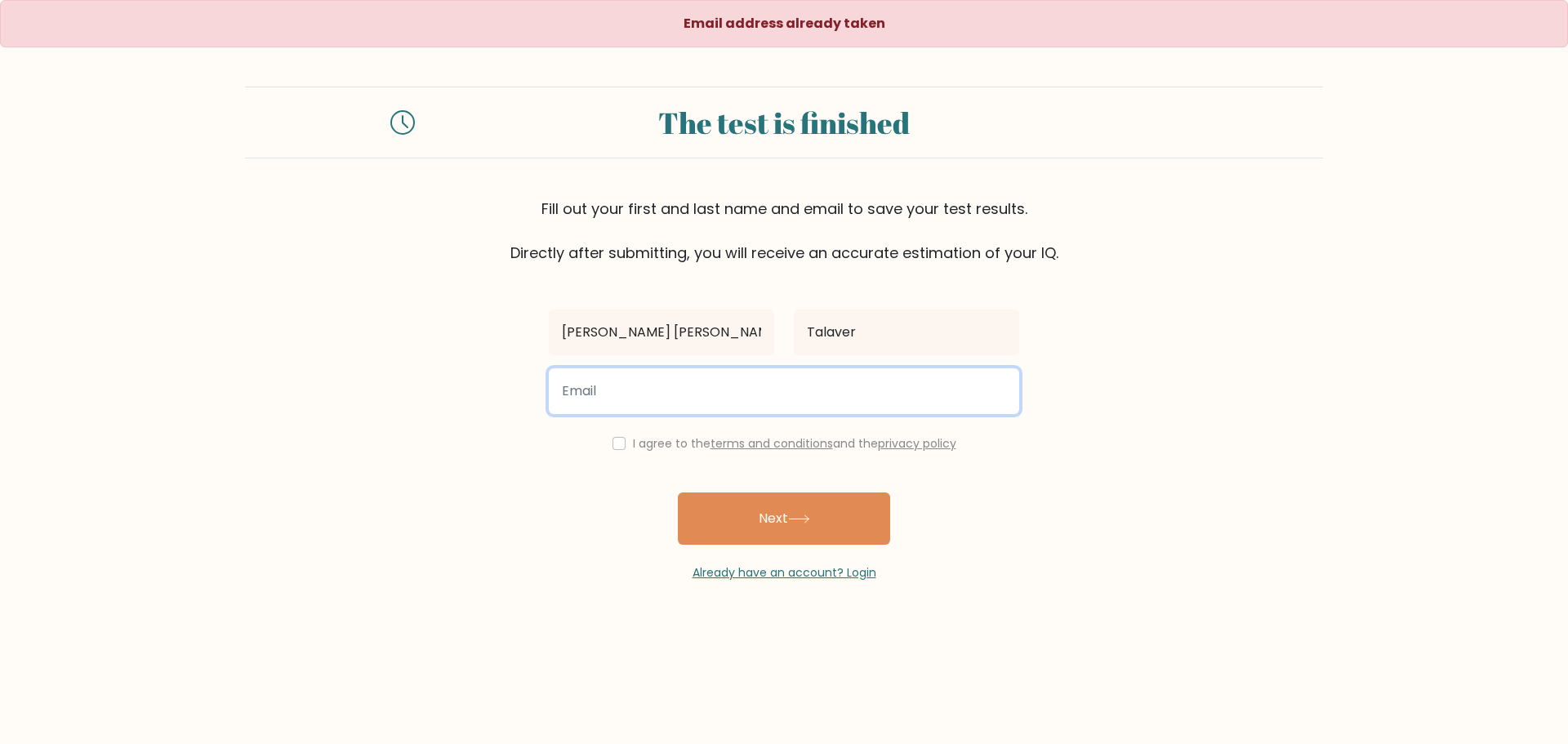
click at [673, 377] on input "email" at bounding box center [784, 391] width 470 height 45
type input "[EMAIL_ADDRESS][DOMAIN_NAME]"
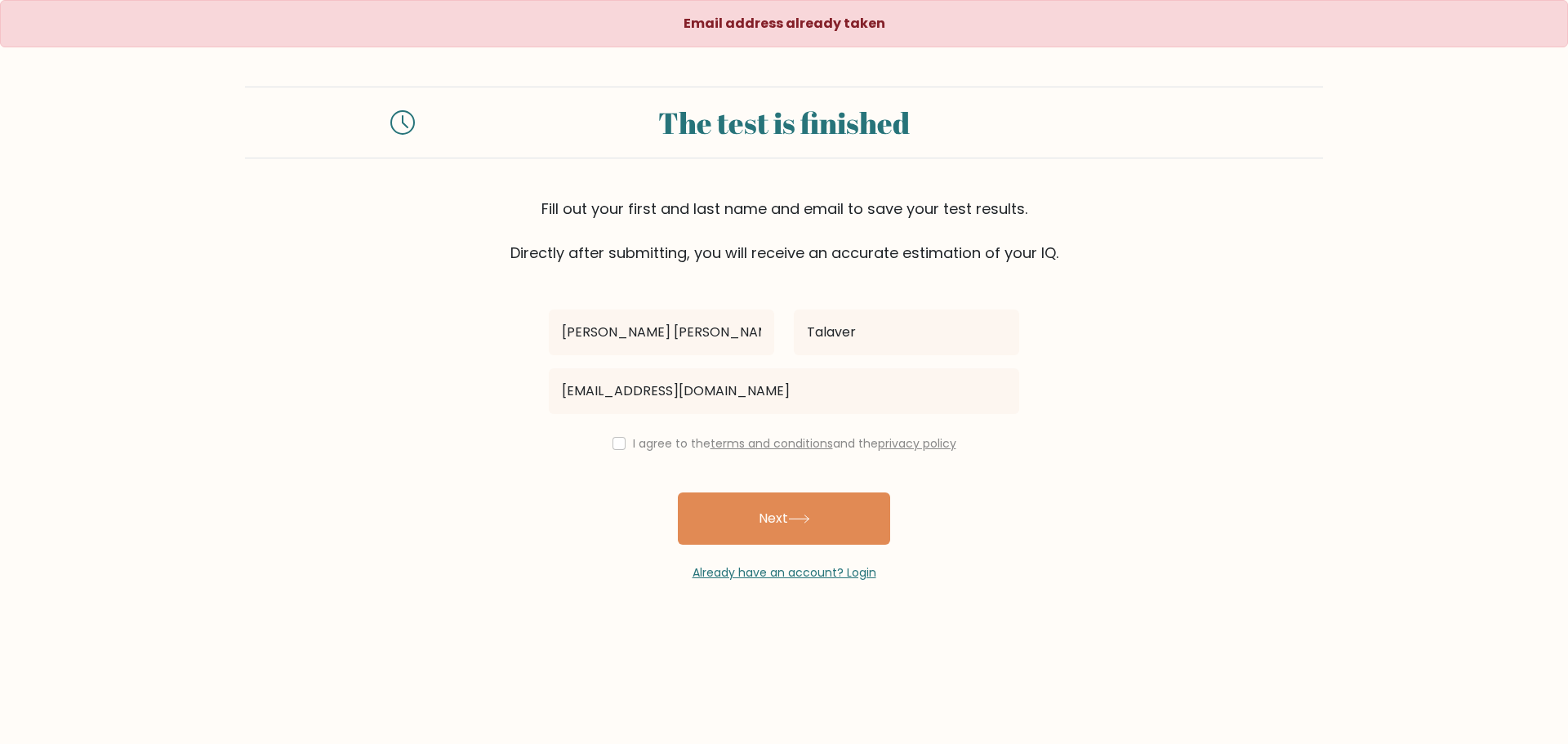
click at [642, 442] on label "I agree to the terms and conditions and the privacy policy" at bounding box center [794, 444] width 323 height 16
click at [628, 446] on div "I agree to the terms and conditions and the privacy policy" at bounding box center [784, 444] width 490 height 20
click at [616, 444] on input "checkbox" at bounding box center [619, 443] width 13 height 13
checkbox input "true"
click at [736, 541] on button "Next" at bounding box center [784, 519] width 212 height 53
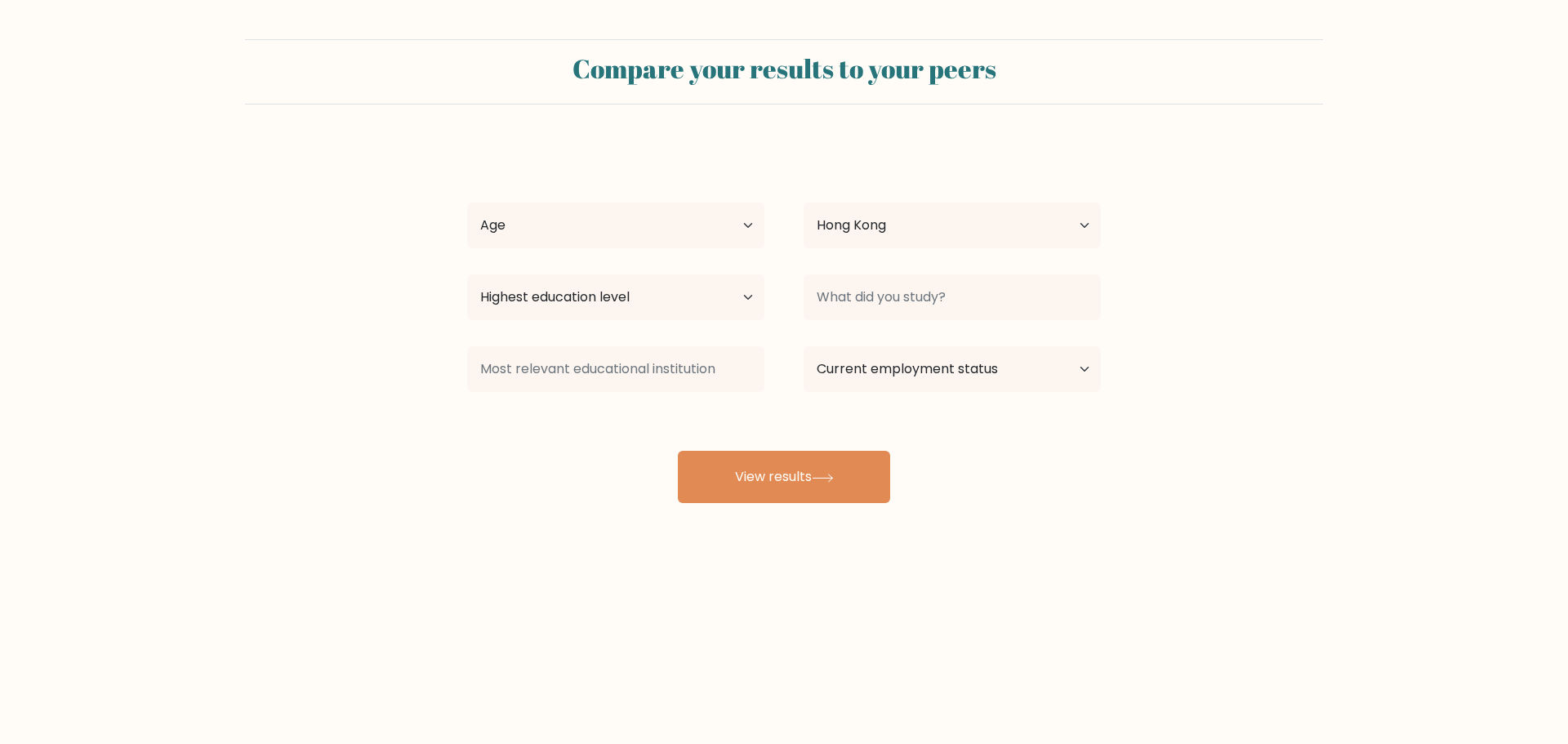
select select "HK"
click at [787, 484] on button "View results" at bounding box center [784, 477] width 212 height 53
click at [592, 231] on select "Age Under [DEMOGRAPHIC_DATA] [DEMOGRAPHIC_DATA] [DEMOGRAPHIC_DATA] [DEMOGRAPHIC…" at bounding box center [616, 225] width 298 height 45
select select "25_34"
click at [467, 202] on select "Age Under [DEMOGRAPHIC_DATA] [DEMOGRAPHIC_DATA] [DEMOGRAPHIC_DATA] [DEMOGRAPHIC…" at bounding box center [616, 225] width 298 height 45
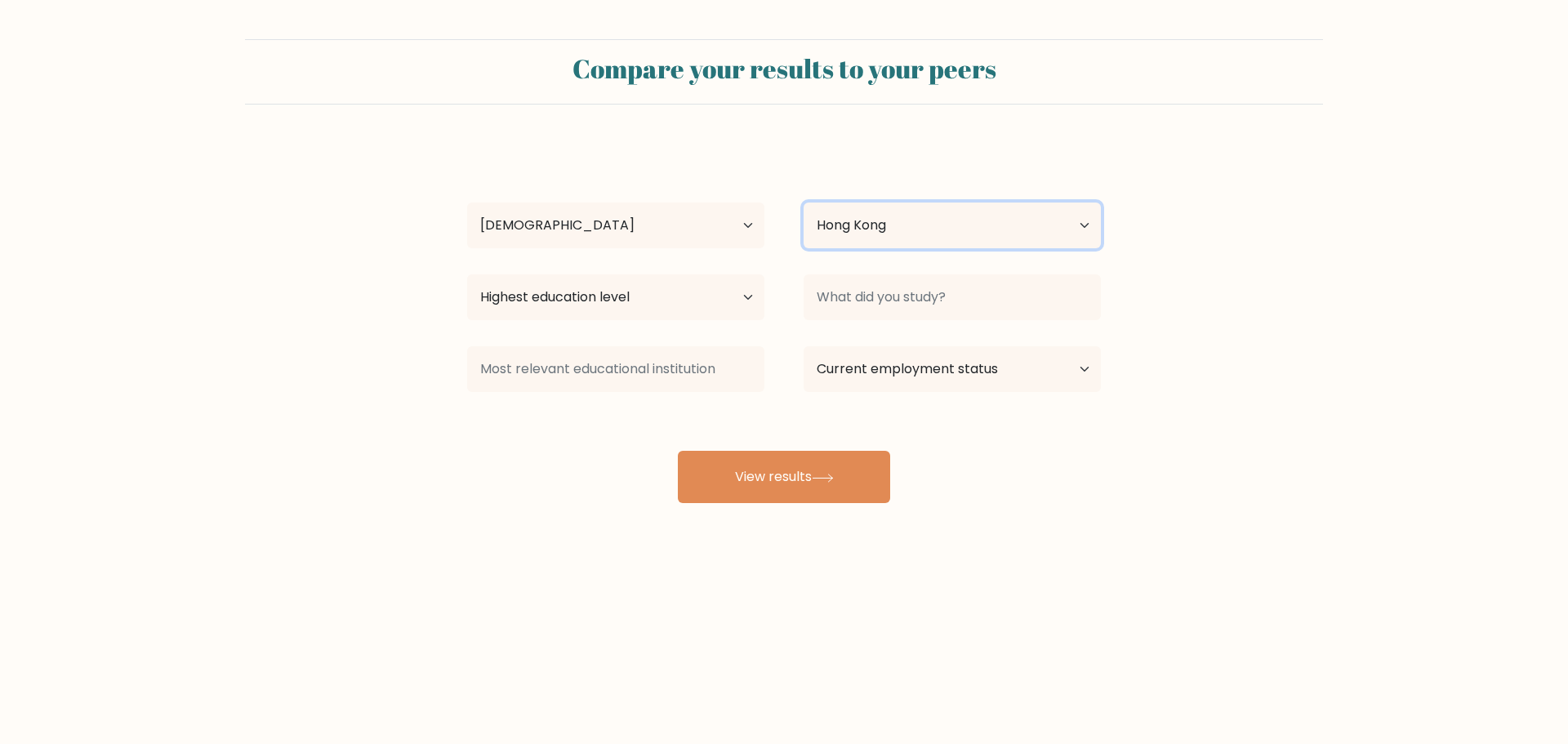
click at [972, 239] on select "Country [GEOGRAPHIC_DATA] [GEOGRAPHIC_DATA] [GEOGRAPHIC_DATA] [US_STATE] [GEOGR…" at bounding box center [953, 225] width 298 height 45
select select "PH"
click at [804, 202] on select "Country [GEOGRAPHIC_DATA] [GEOGRAPHIC_DATA] [GEOGRAPHIC_DATA] [US_STATE] [GEOGR…" at bounding box center [953, 225] width 298 height 45
drag, startPoint x: 678, startPoint y: 322, endPoint x: 675, endPoint y: 303, distance: 19.2
click at [678, 322] on div "Highest education level No schooling Primary Lower Secondary Upper Secondary Oc…" at bounding box center [615, 297] width 337 height 59
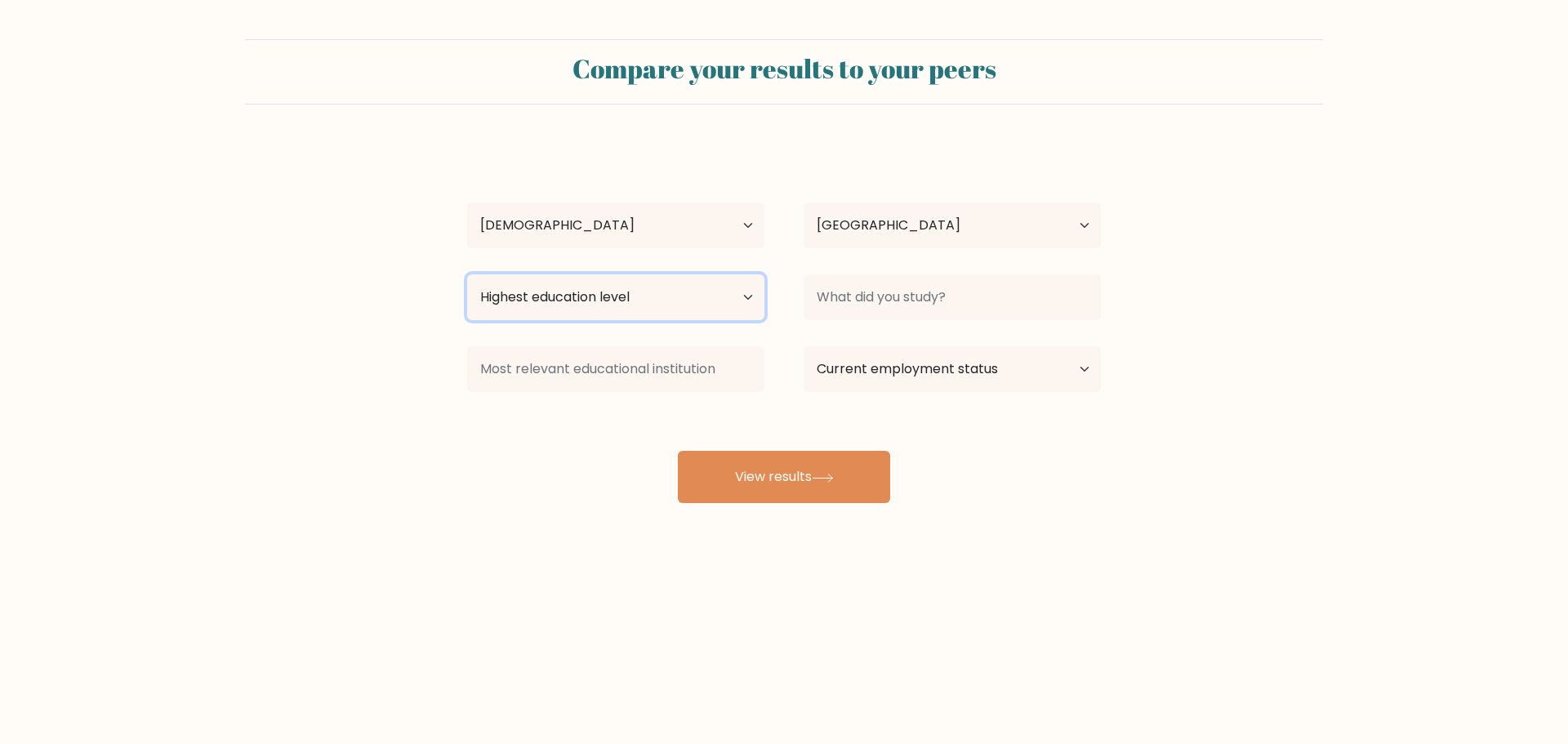
click at [675, 303] on select "Highest education level No schooling Primary Lower Secondary Upper Secondary Oc…" at bounding box center [616, 297] width 298 height 45
select select "bachelors_degree"
click at [467, 274] on select "Highest education level No schooling Primary Lower Secondary Upper Secondary Oc…" at bounding box center [616, 297] width 298 height 45
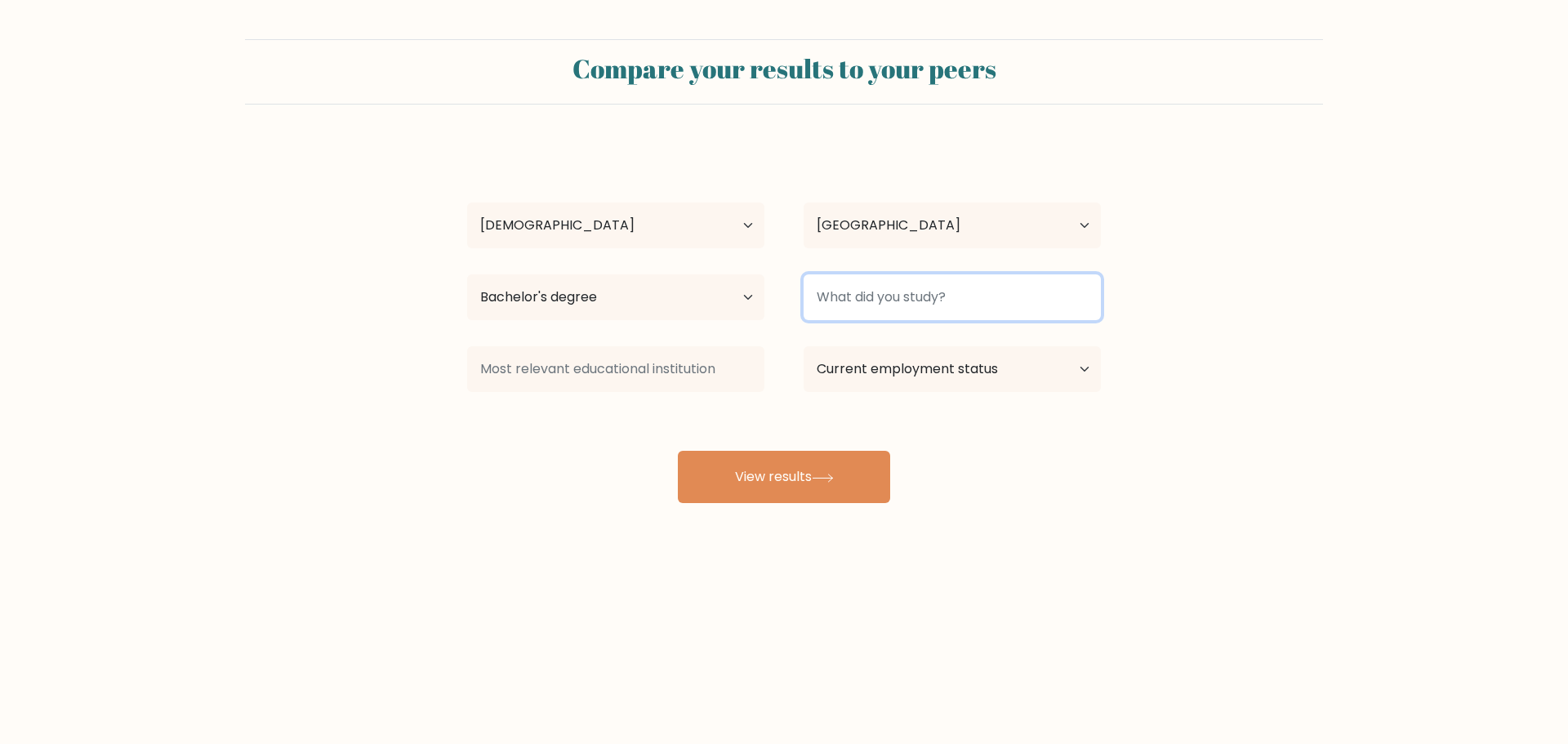
click at [921, 305] on input at bounding box center [953, 297] width 298 height 45
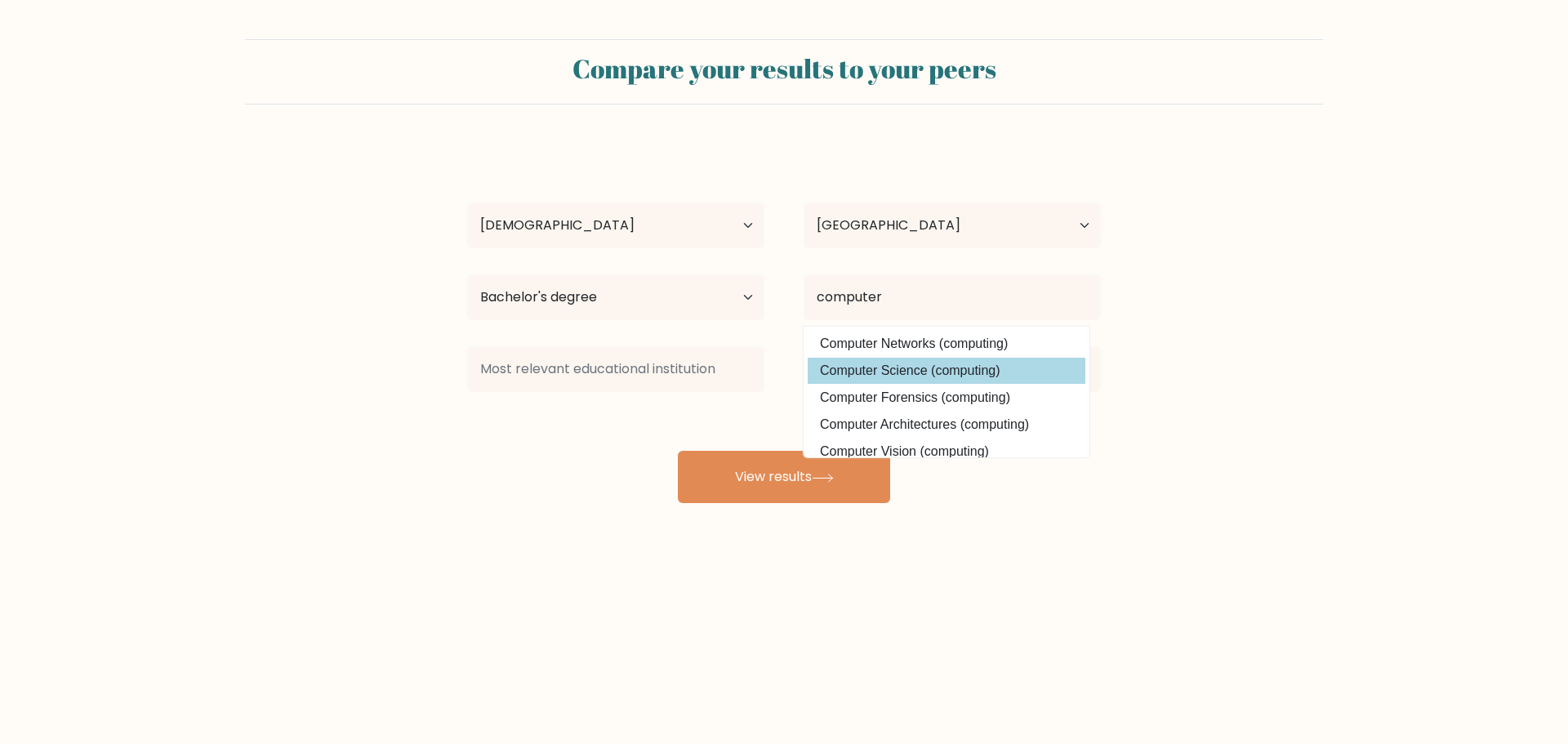
click at [958, 374] on option "Computer Science (computing)" at bounding box center [946, 370] width 278 height 26
type input "Computer Science"
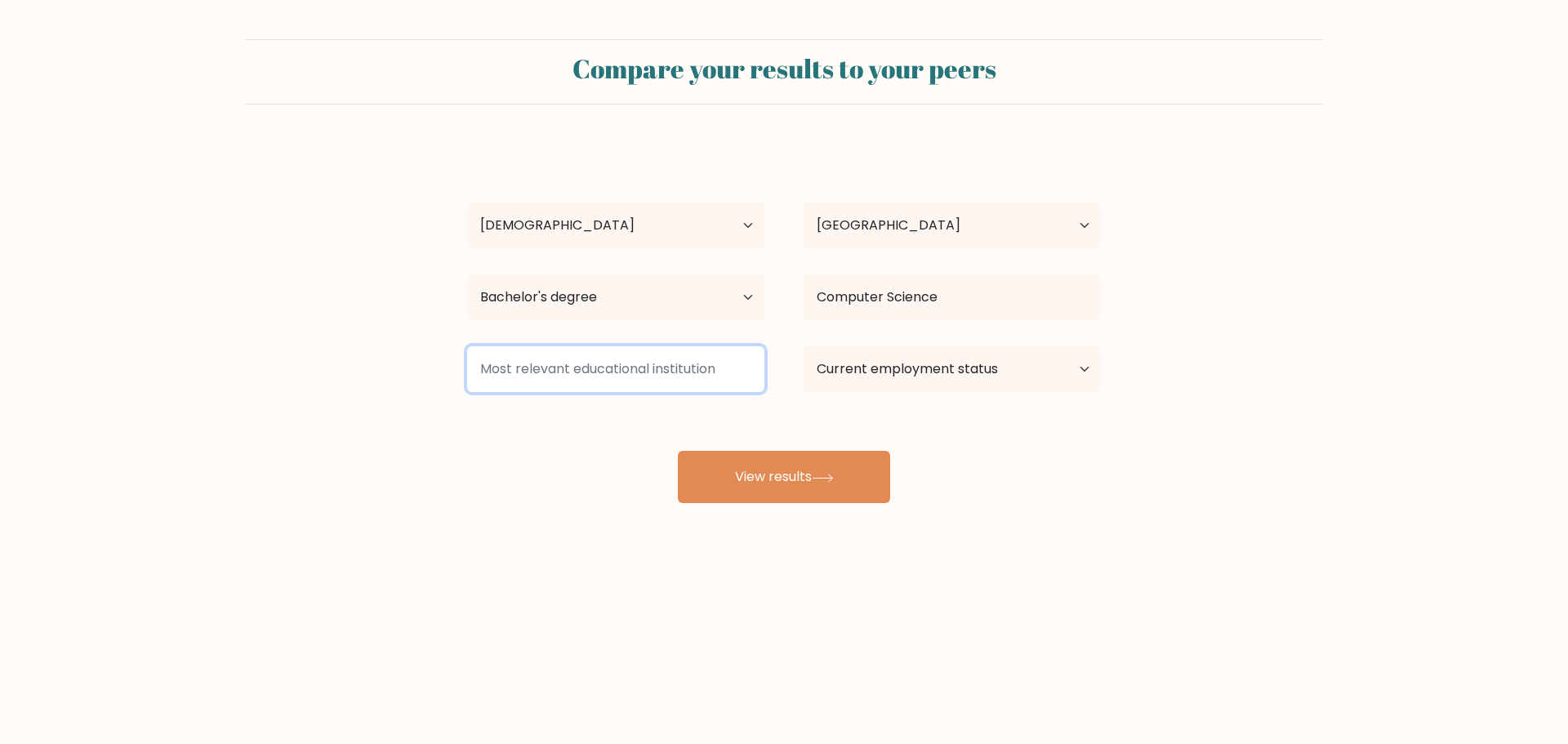
click at [694, 367] on input at bounding box center [616, 369] width 298 height 45
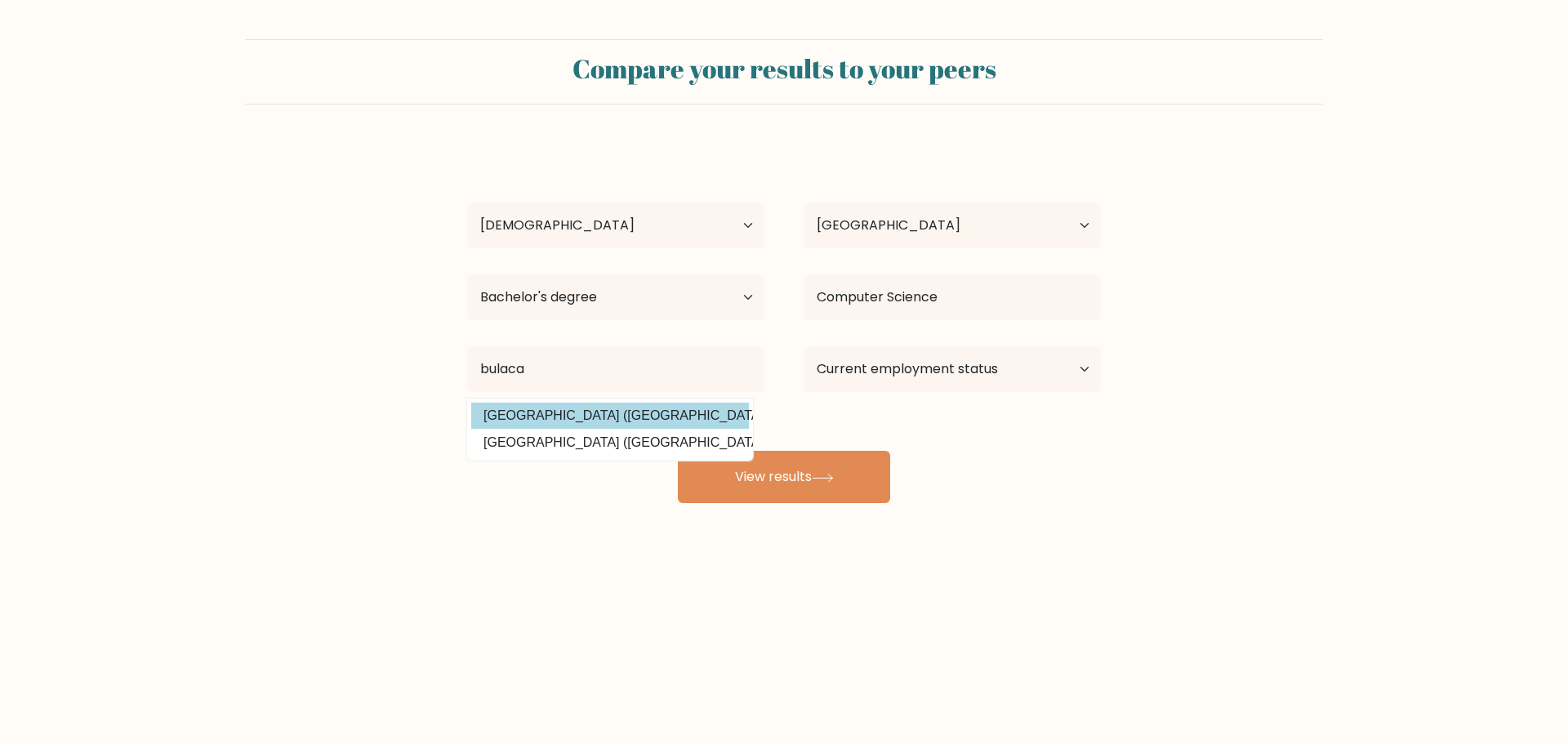
click at [661, 426] on div "Nicole Andrea Talaver Age Under 18 years old 18-24 years old 25-34 years old 35…" at bounding box center [784, 323] width 653 height 359
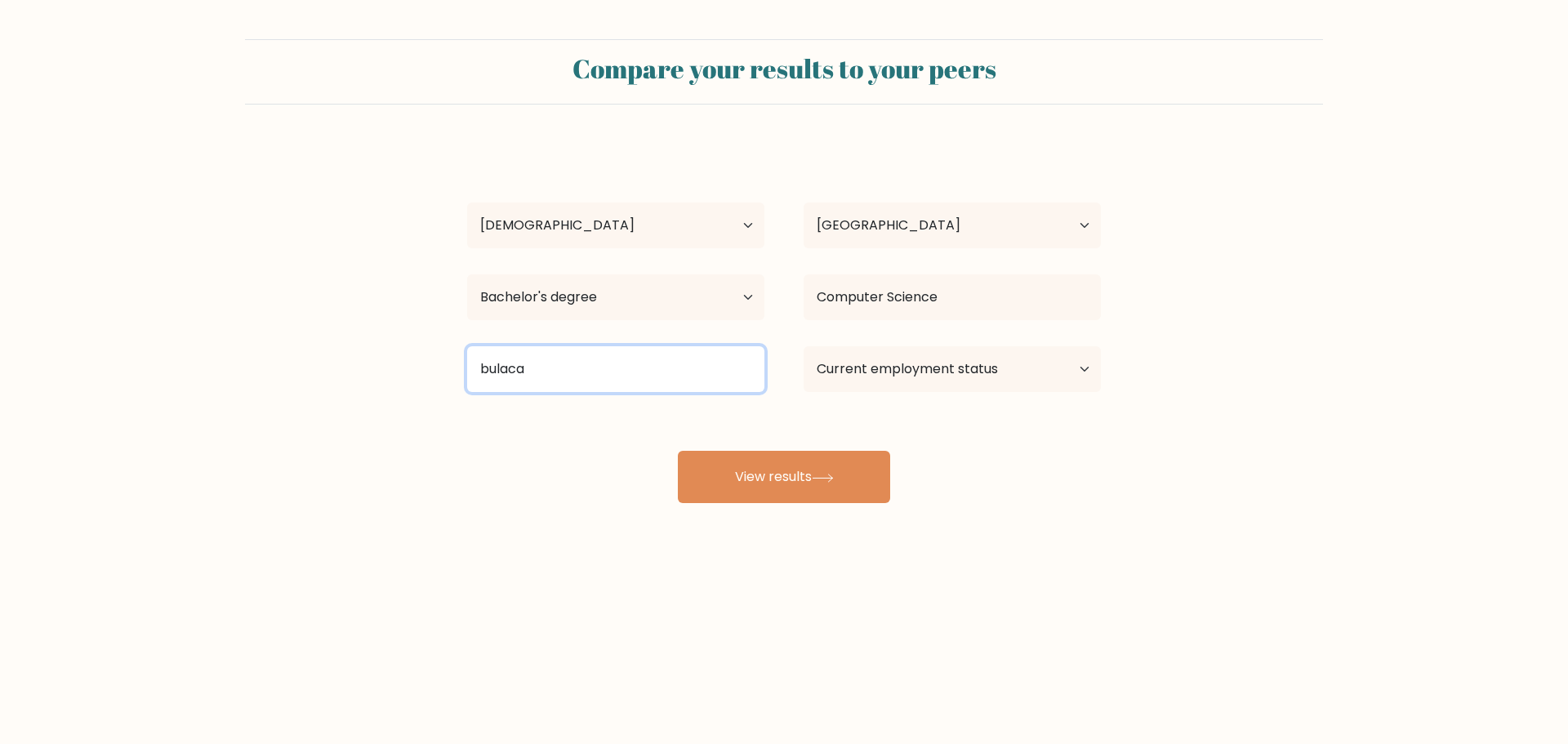
click at [632, 389] on input "bulaca" at bounding box center [616, 369] width 298 height 45
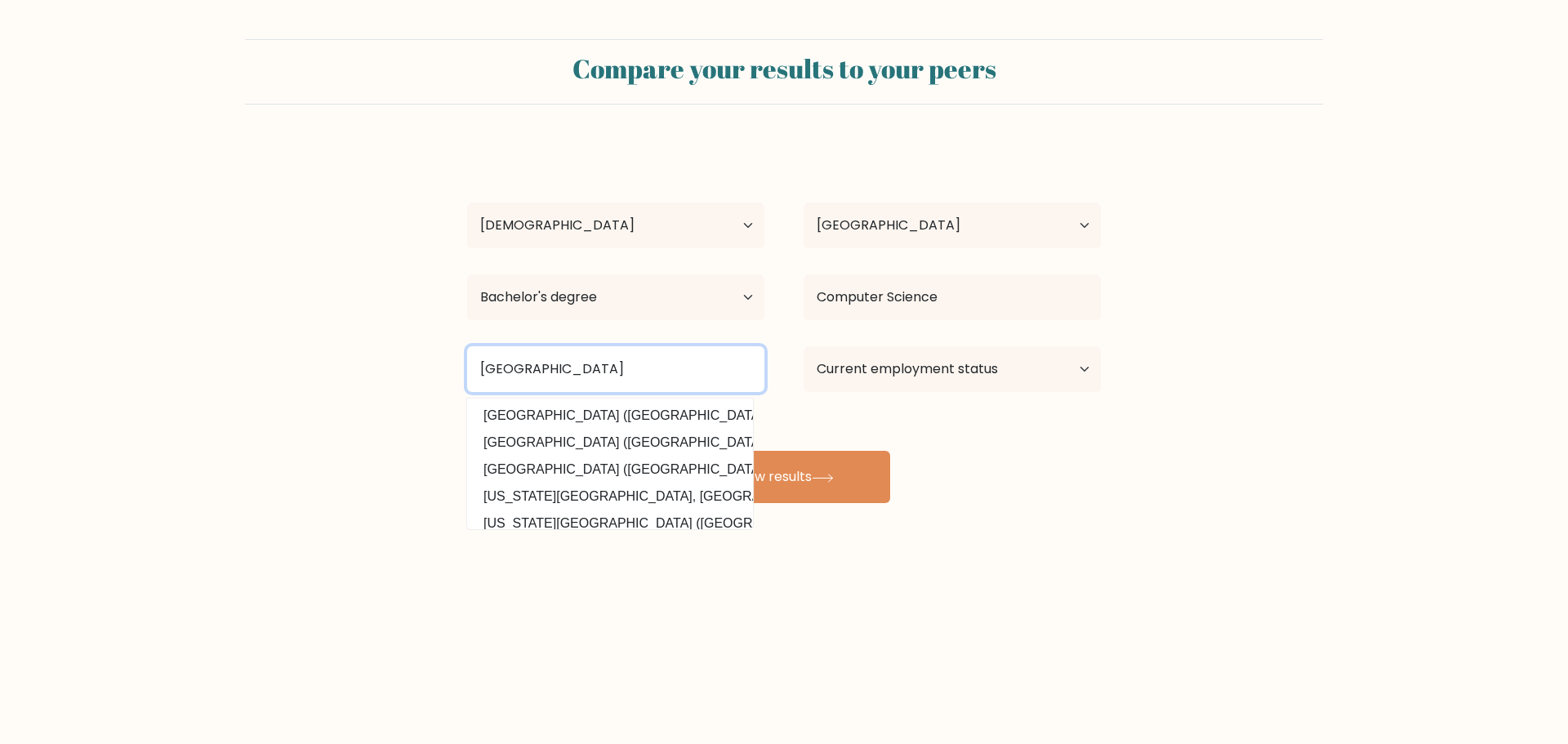
type input "bulacan state university"
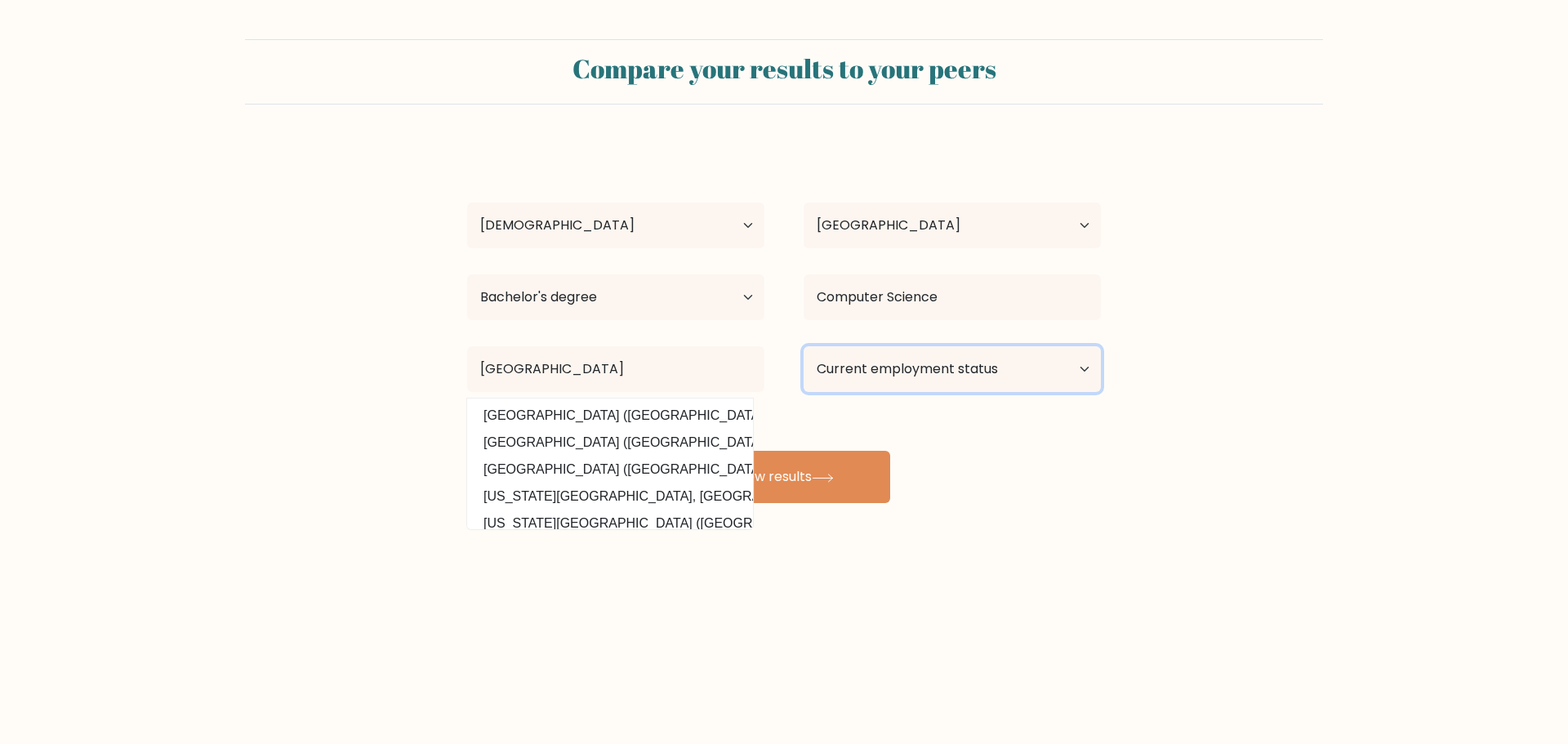
click at [1043, 364] on select "Current employment status Employed Student Retired Other / prefer not to answer" at bounding box center [953, 369] width 298 height 45
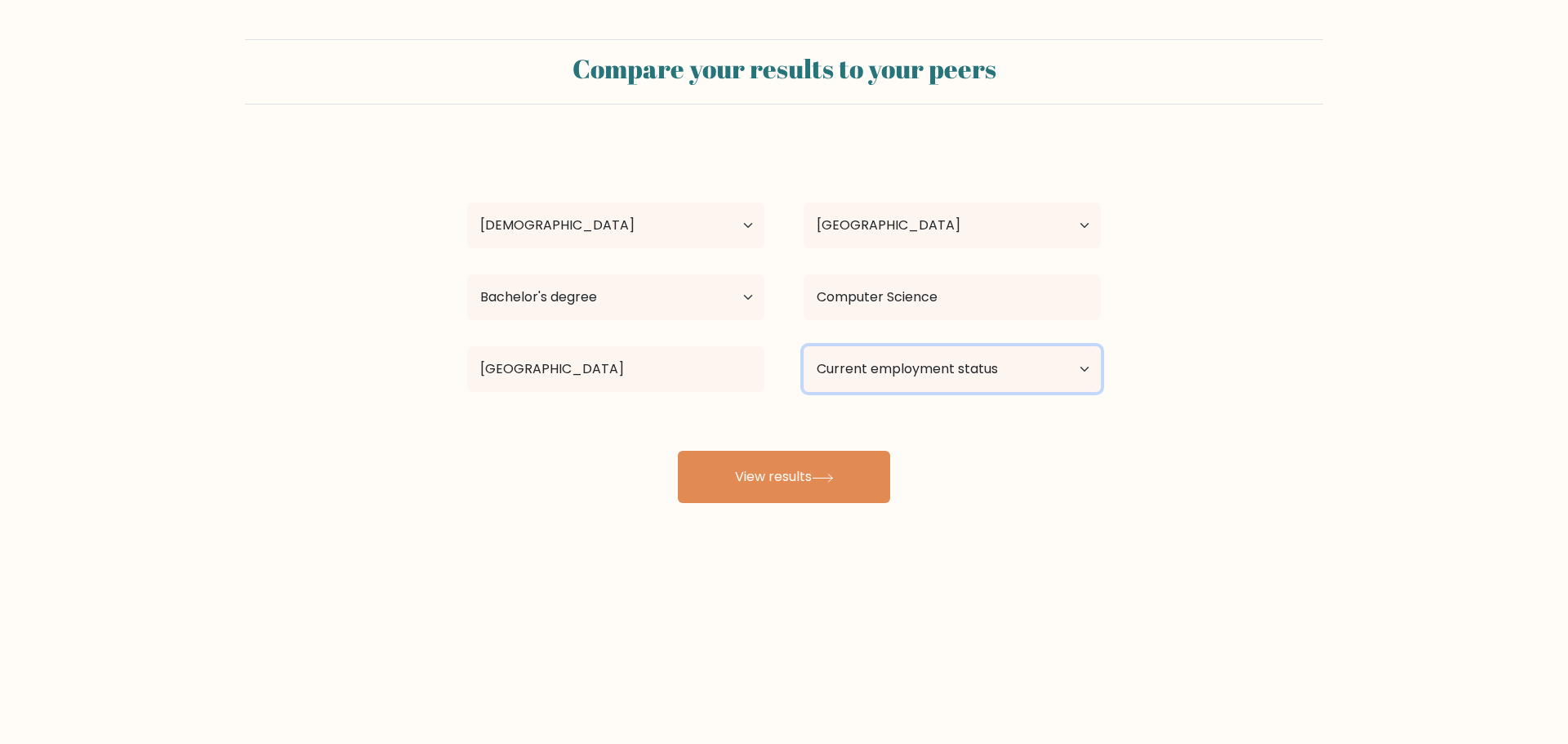
select select "employed"
click at [804, 347] on select "Current employment status Employed Student Retired Other / prefer not to answer" at bounding box center [953, 369] width 298 height 45
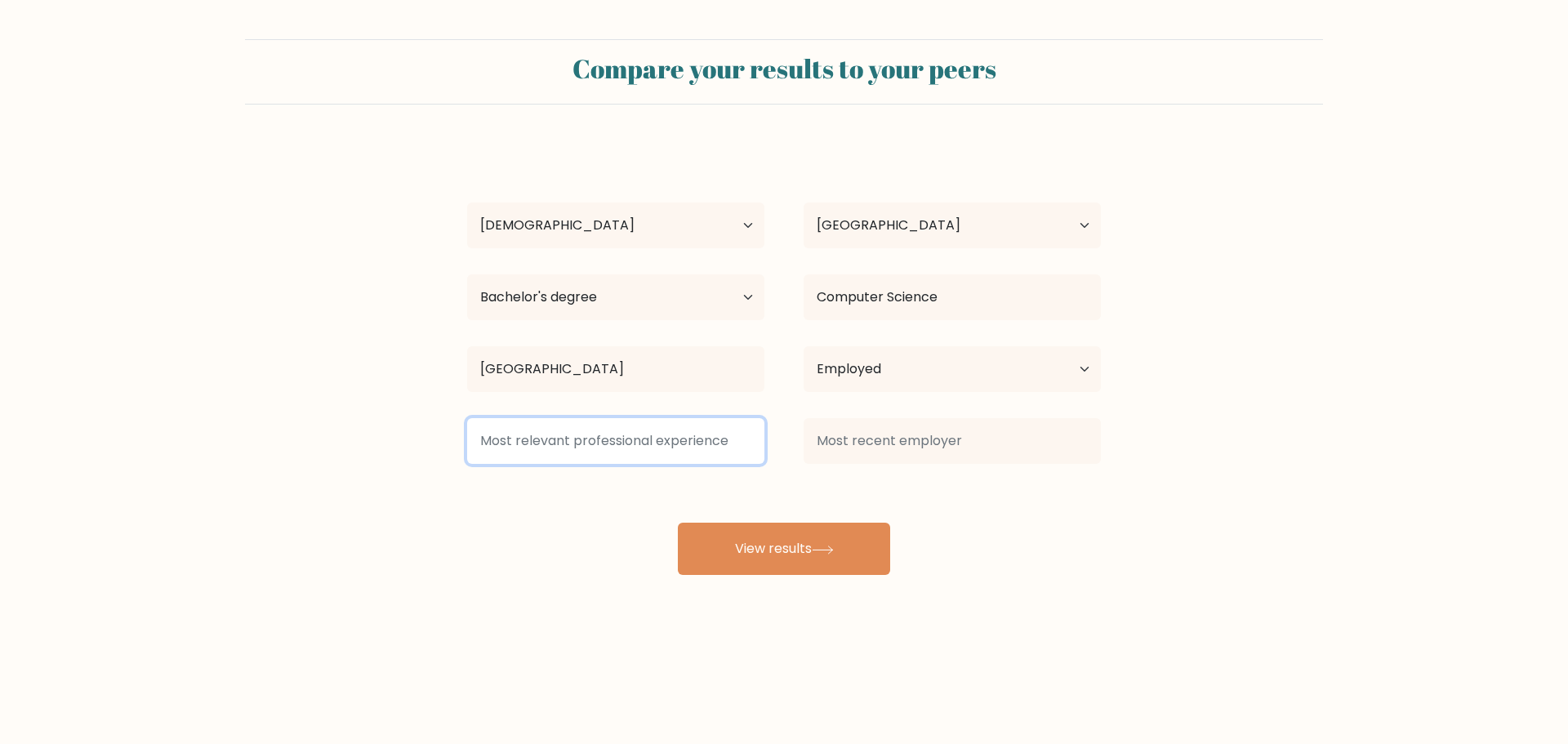
click at [600, 453] on input at bounding box center [616, 441] width 298 height 45
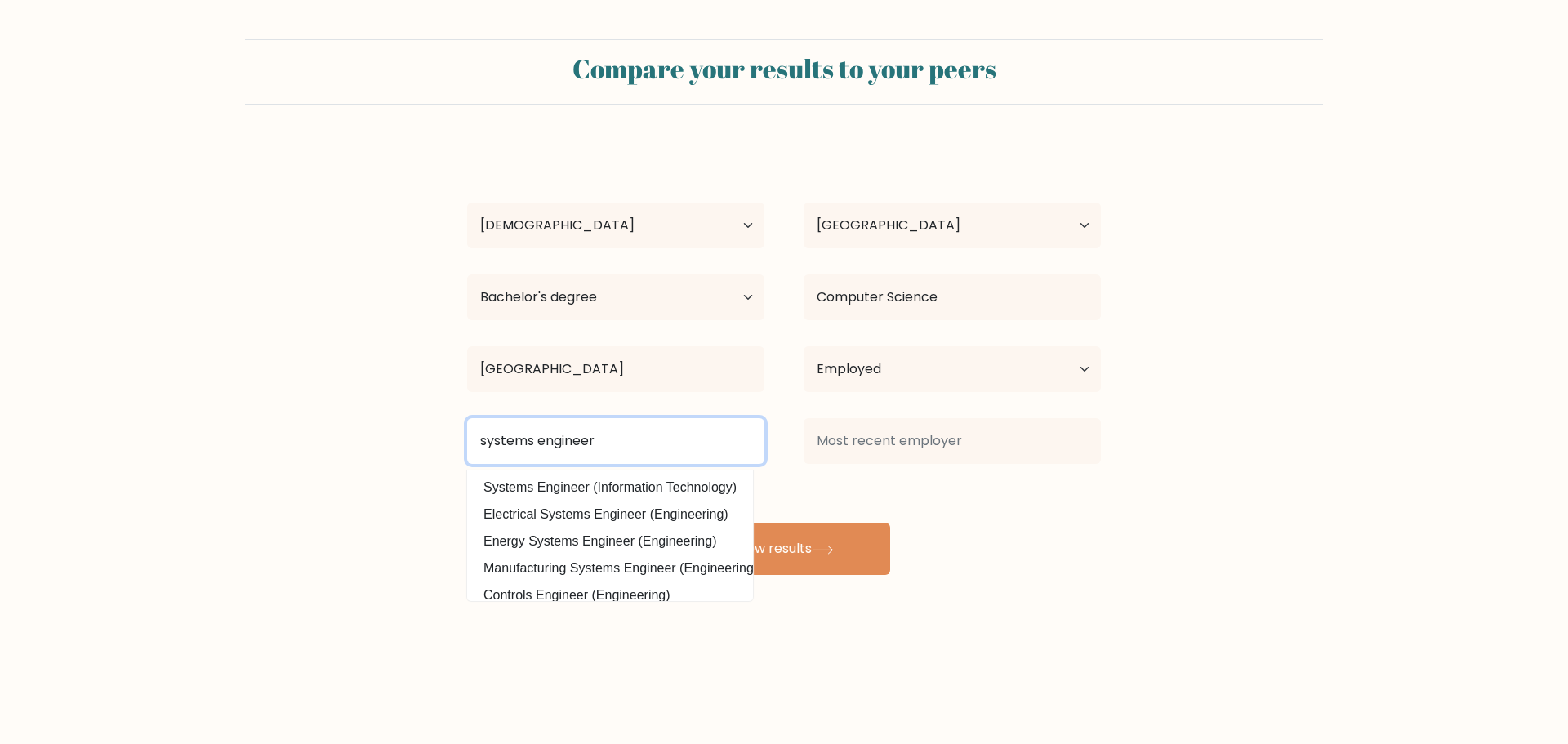
type input "systems engineer"
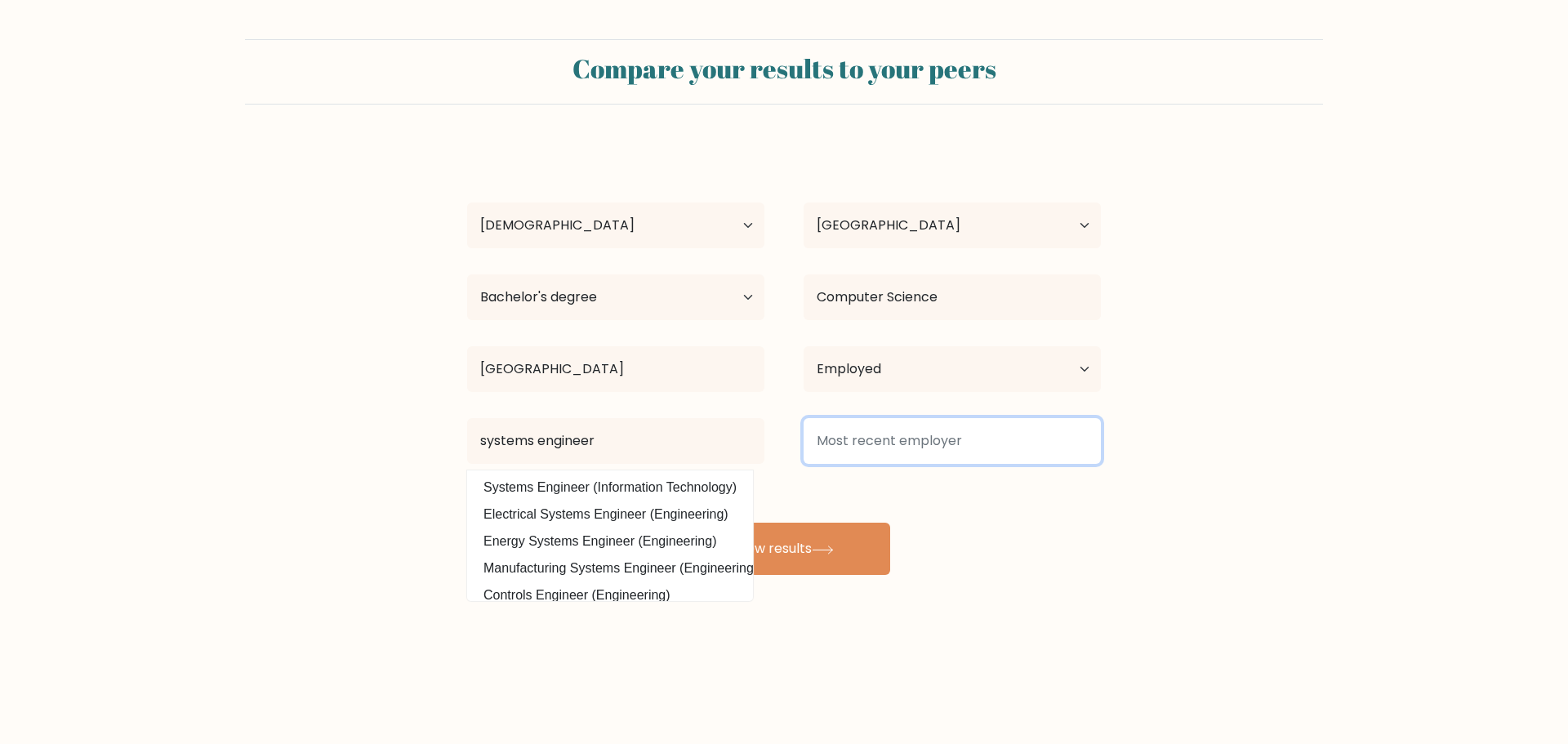
click at [833, 444] on input at bounding box center [953, 441] width 298 height 45
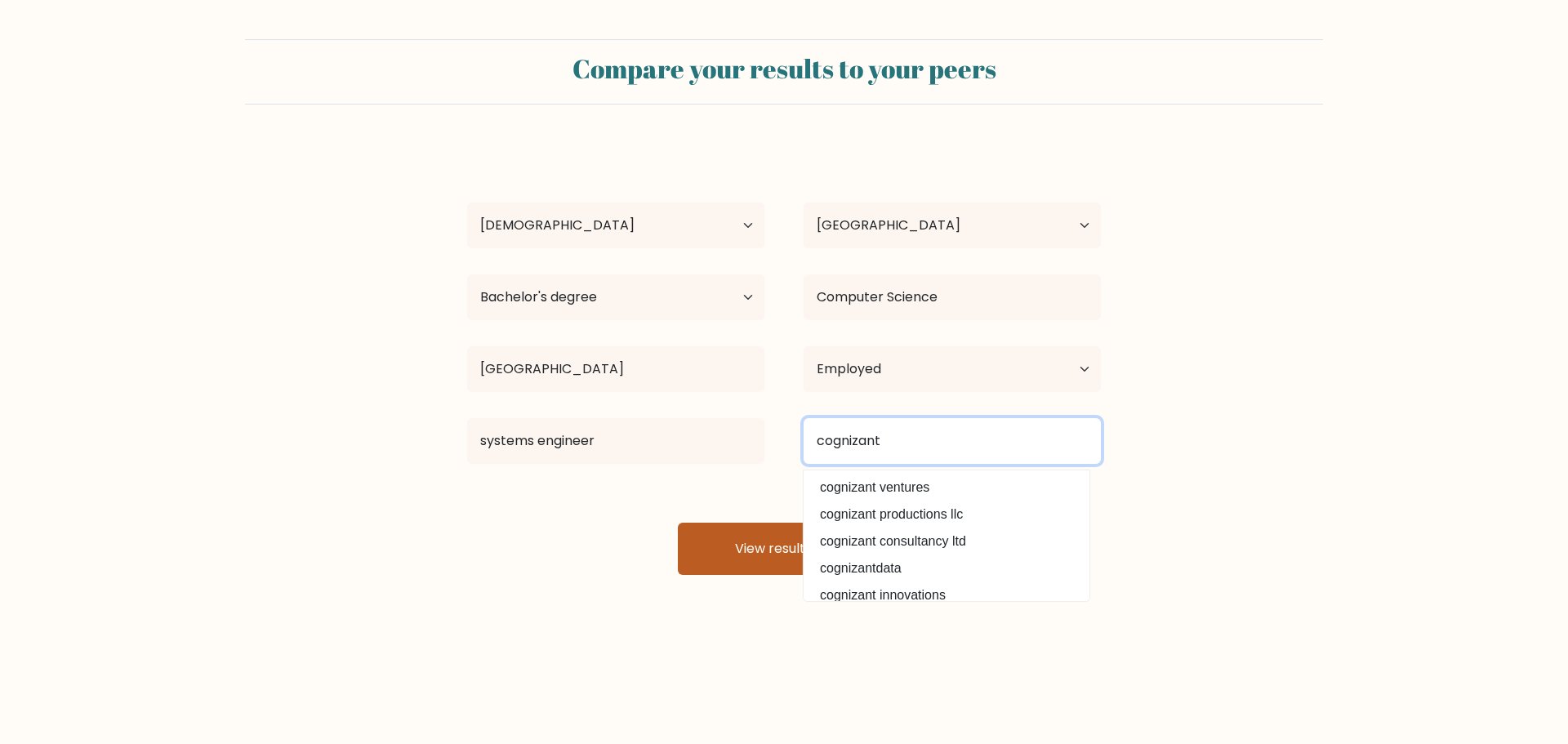
type input "cognizant"
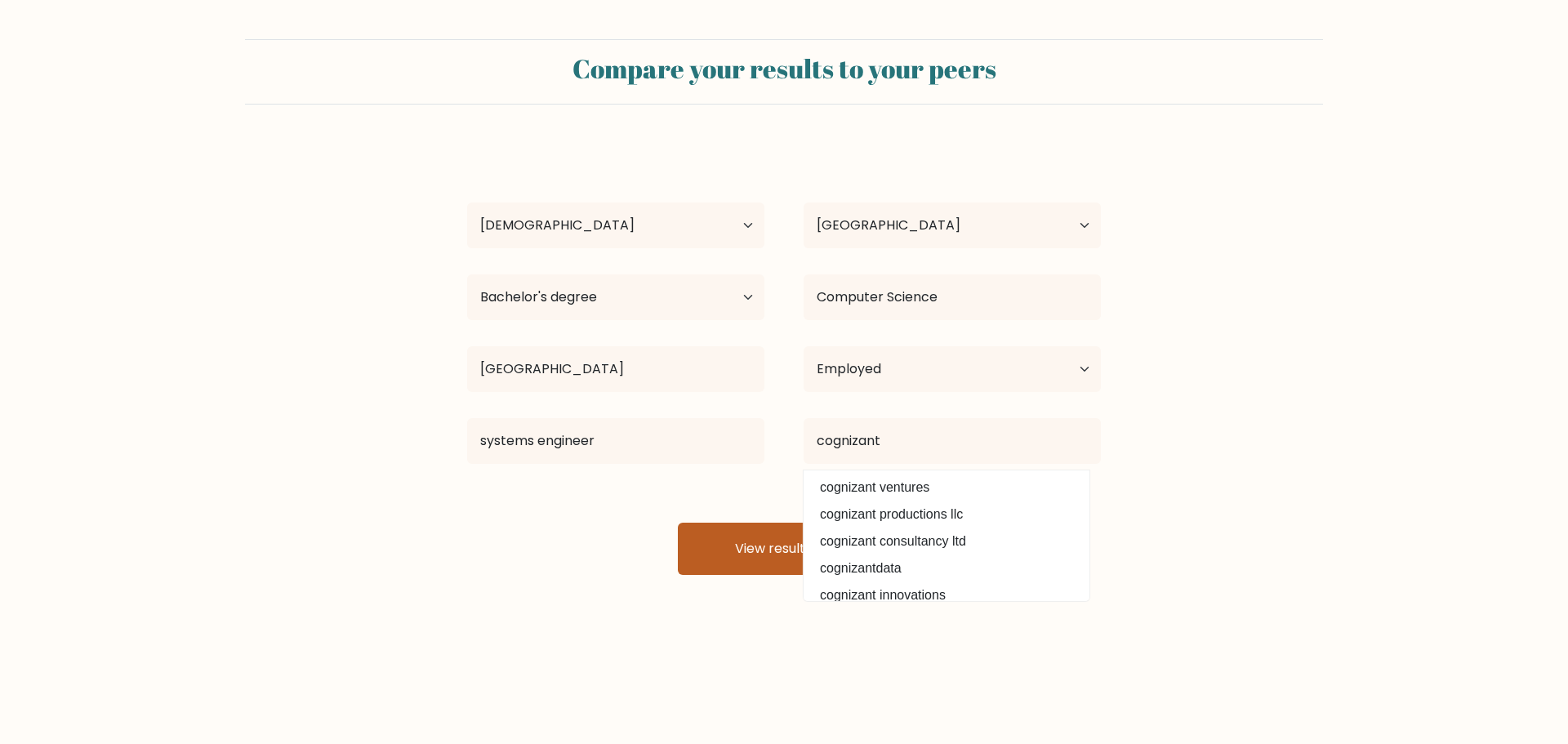
click at [702, 551] on button "View results" at bounding box center [784, 549] width 212 height 53
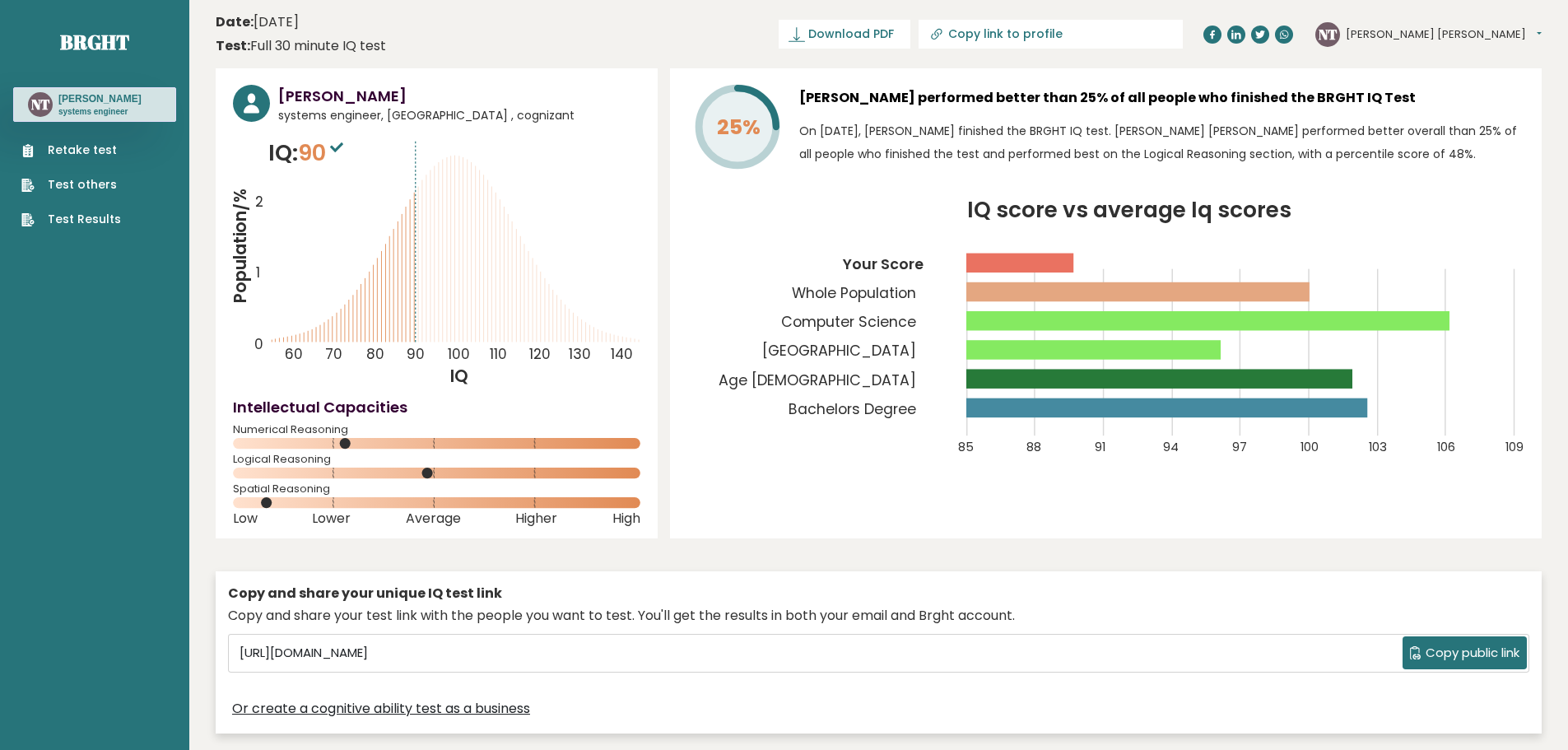
drag, startPoint x: 1263, startPoint y: 4, endPoint x: 584, endPoint y: 6, distance: 679.0
click at [594, 16] on header "Date: [DATE] Test: Full 30 minute IQ test Download PDF Downloading... Downloadi…" at bounding box center [879, 34] width 1326 height 52
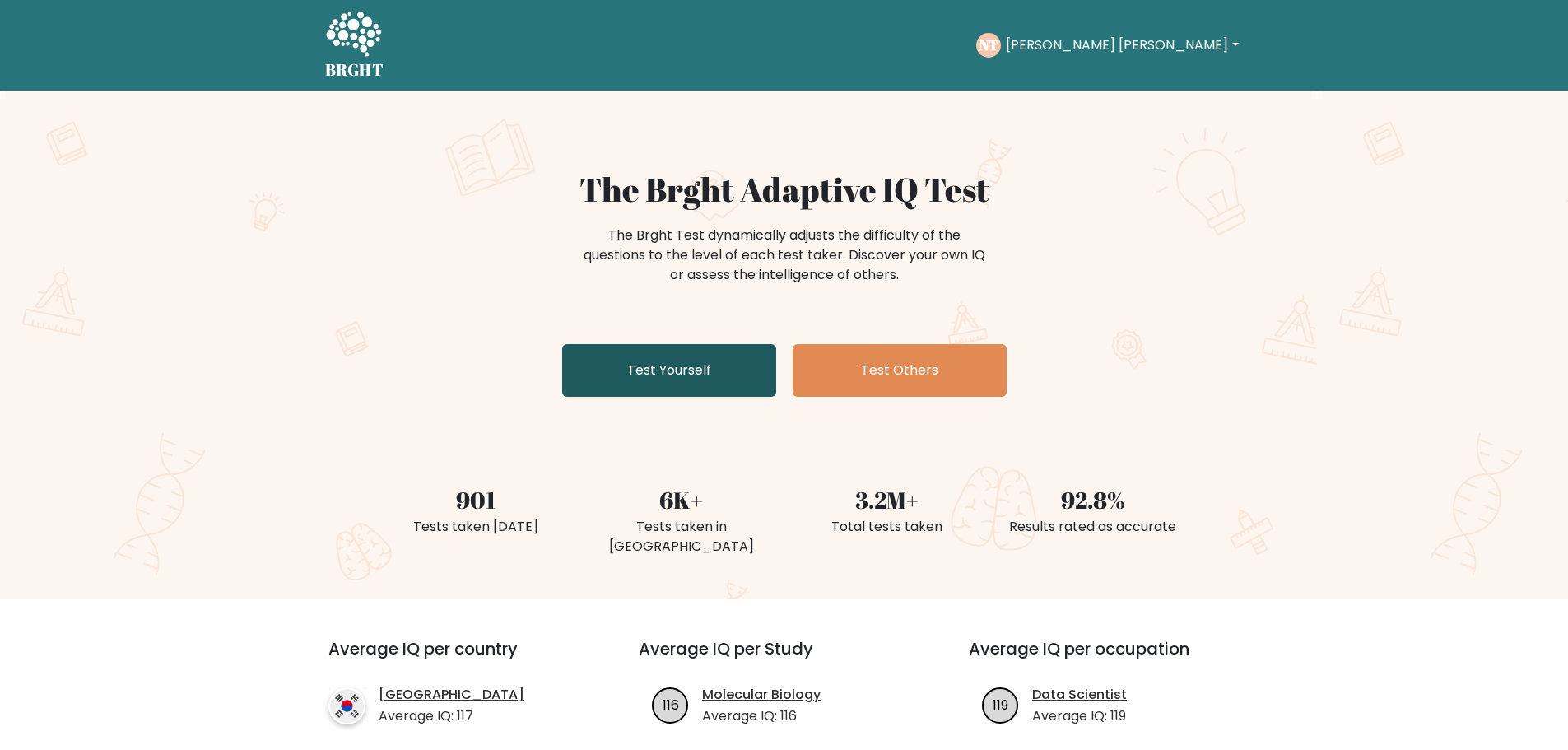
click at [652, 360] on link "Test Yourself" at bounding box center [670, 370] width 214 height 53
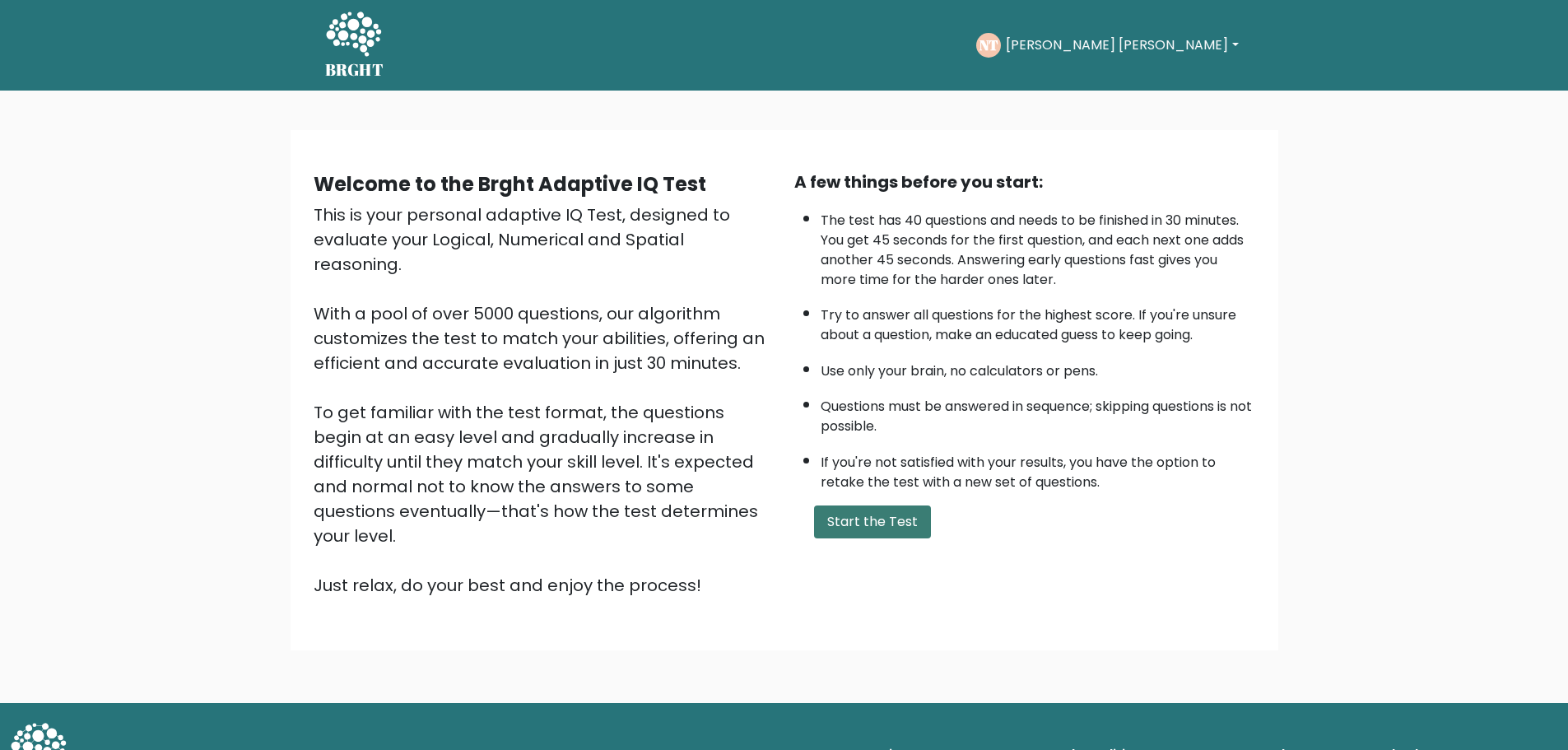
click at [850, 511] on button "Start the Test" at bounding box center [873, 522] width 117 height 33
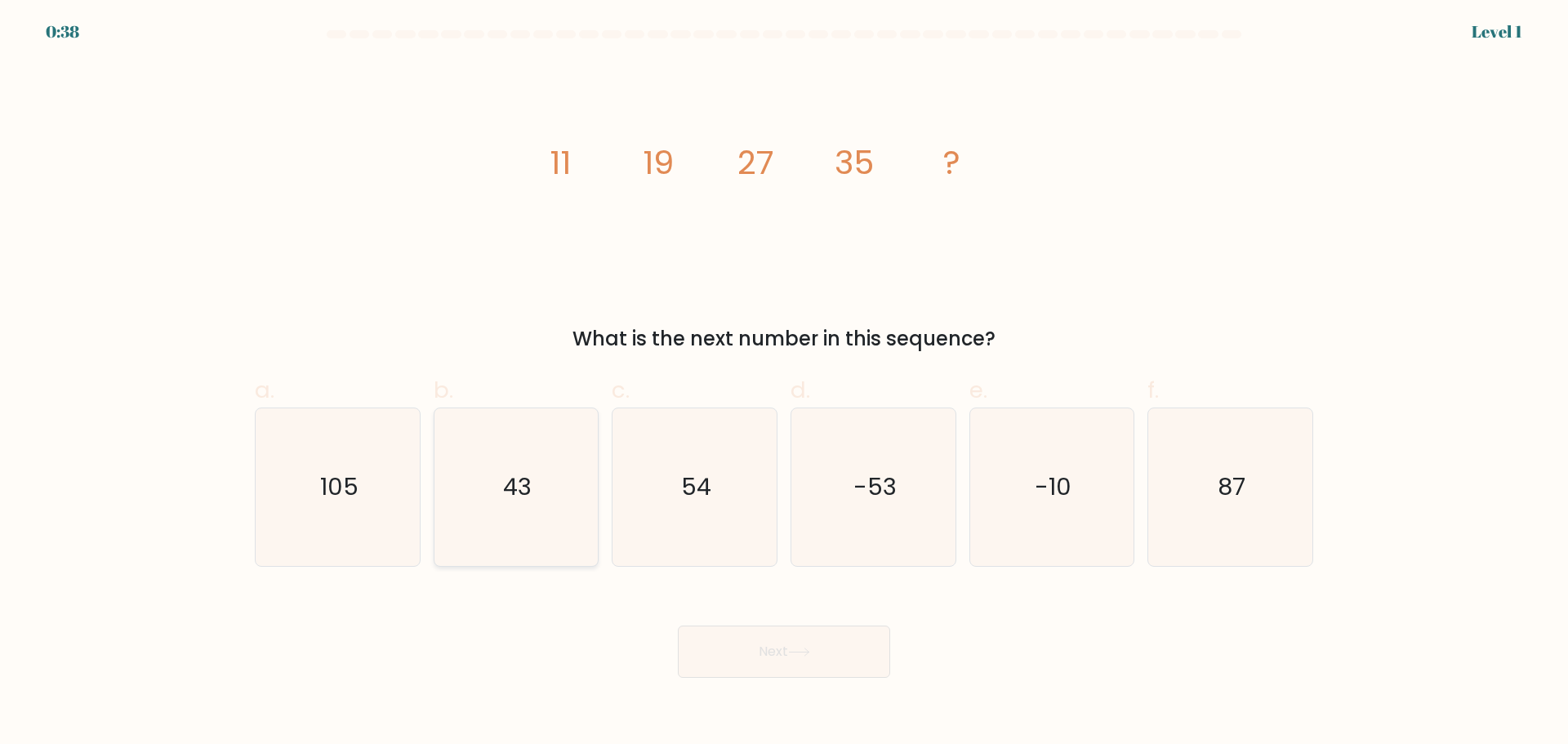
click at [531, 487] on text "43" at bounding box center [516, 486] width 28 height 33
click at [784, 383] on input "b. 43" at bounding box center [784, 377] width 1 height 11
radio input "true"
click at [742, 649] on button "Next" at bounding box center [784, 651] width 212 height 53
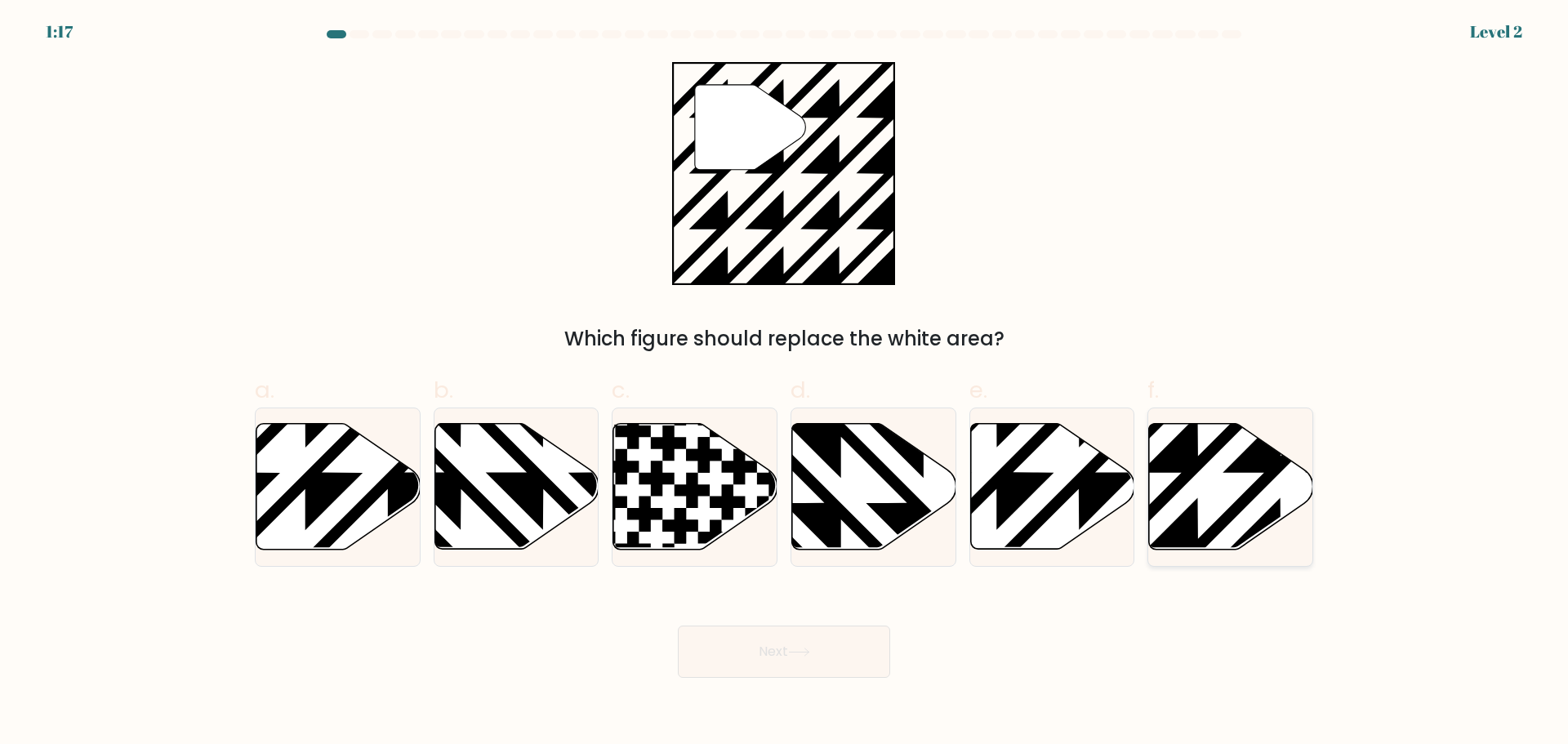
click at [1229, 466] on icon at bounding box center [1230, 485] width 164 height 126
click at [785, 383] on input "f." at bounding box center [784, 377] width 1 height 11
radio input "true"
click at [798, 651] on icon at bounding box center [799, 652] width 22 height 9
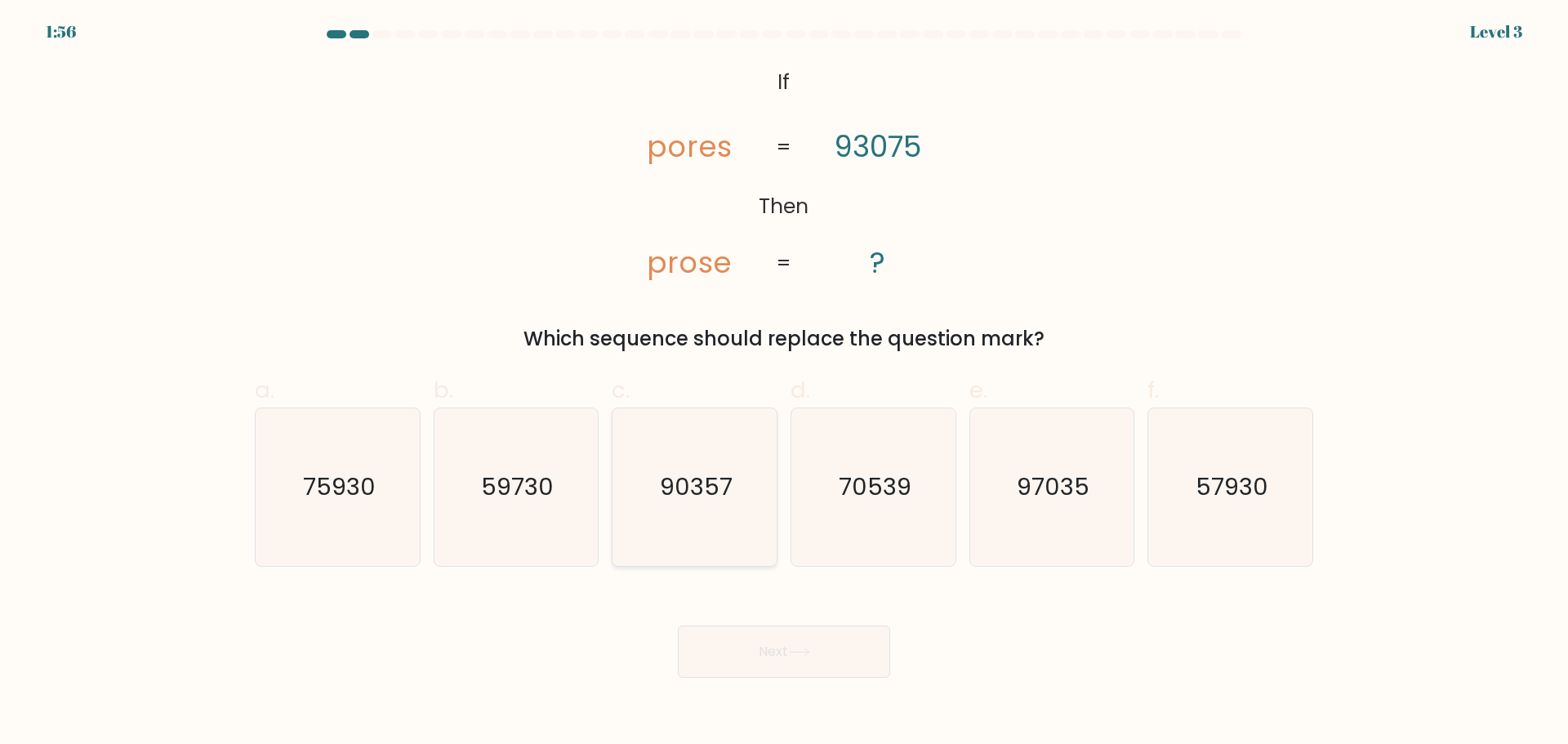
click at [707, 488] on text "90357" at bounding box center [696, 486] width 73 height 33
click at [784, 383] on input "c. 90357" at bounding box center [784, 377] width 1 height 11
radio input "true"
click at [804, 657] on button "Next" at bounding box center [784, 651] width 212 height 53
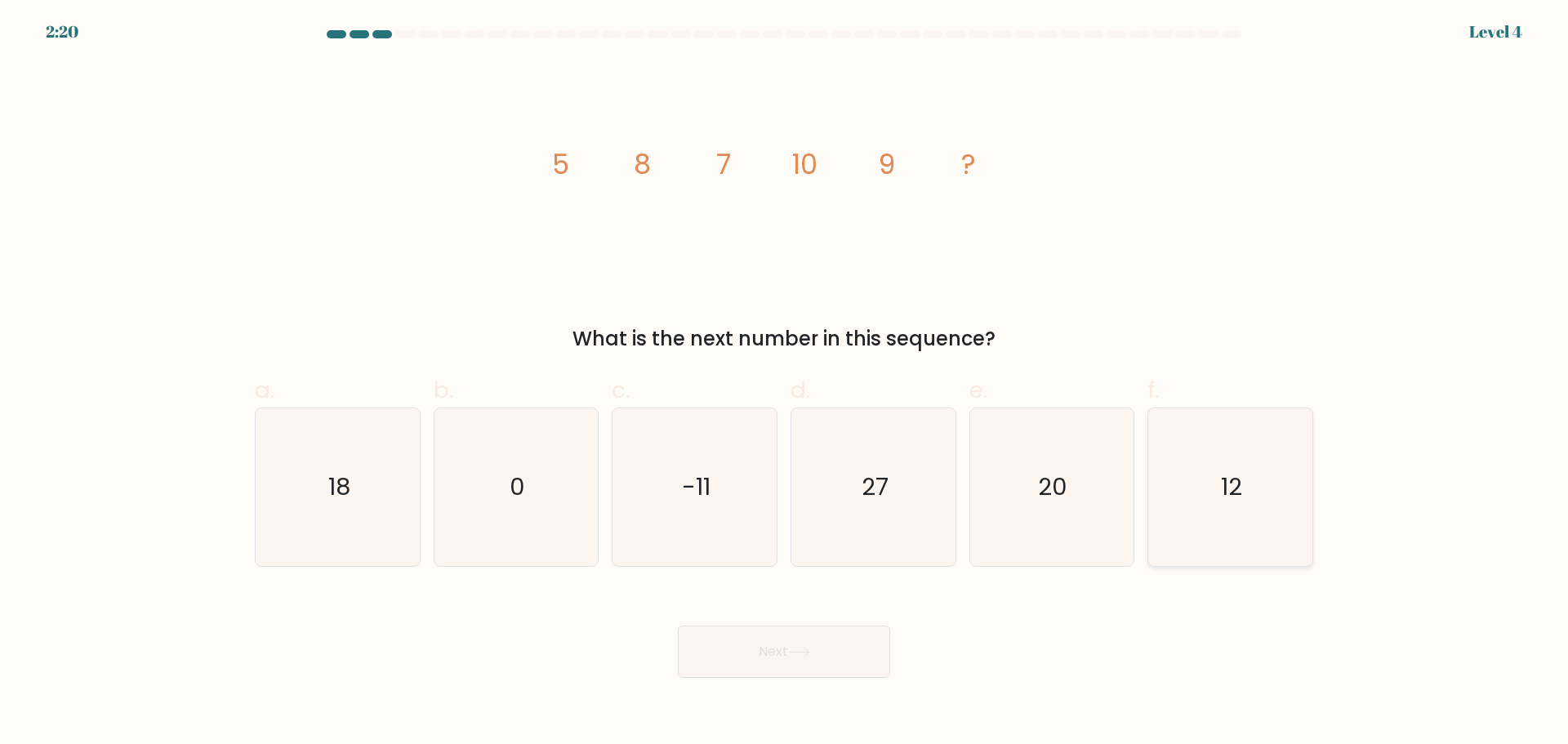
click at [1200, 459] on icon "12" at bounding box center [1230, 487] width 158 height 158
click at [785, 383] on input "f. 12" at bounding box center [784, 377] width 1 height 11
radio input "true"
click at [794, 671] on button "Next" at bounding box center [784, 651] width 212 height 53
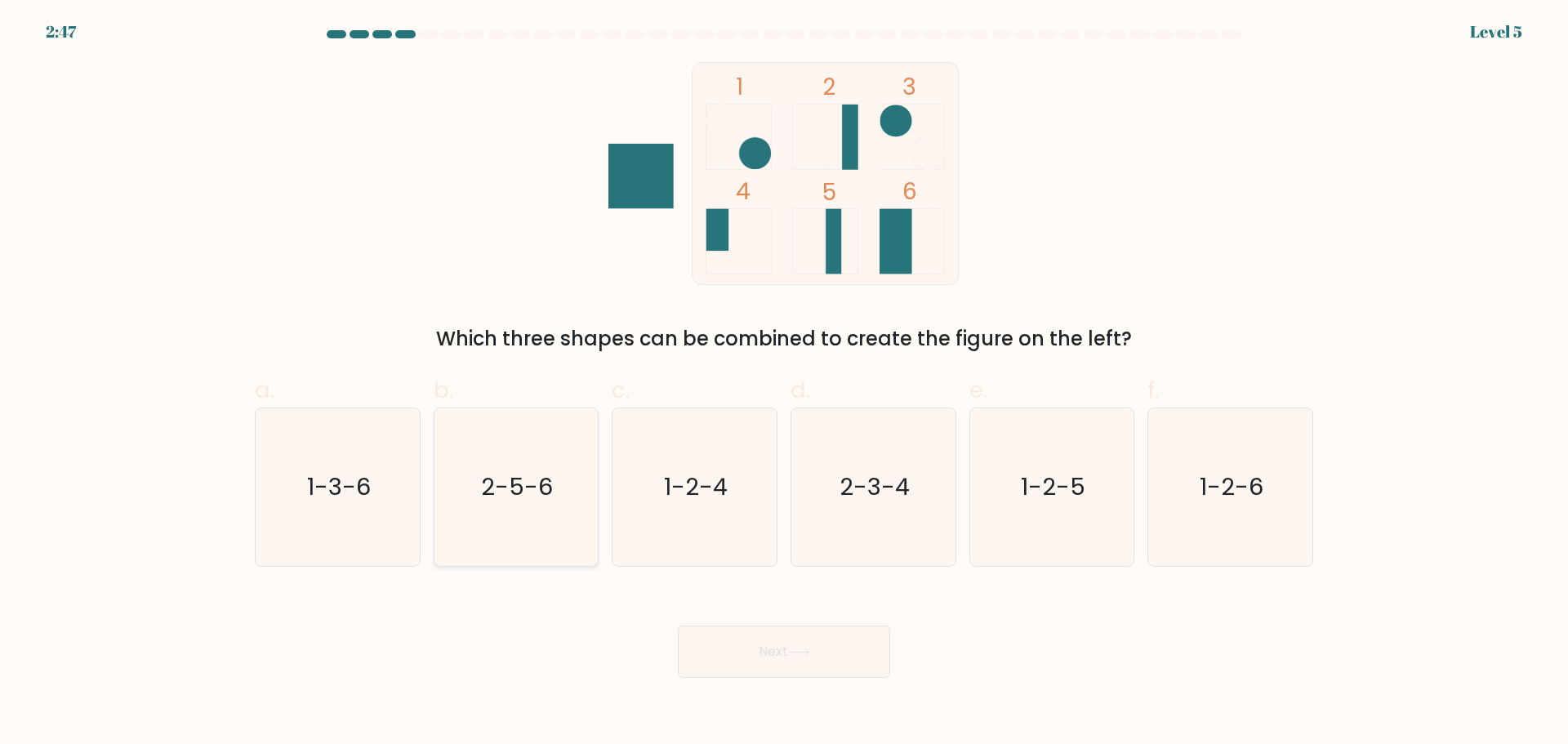
click at [526, 464] on icon "2-5-6" at bounding box center [515, 487] width 158 height 158
click at [784, 383] on input "b. 2-5-6" at bounding box center [784, 377] width 1 height 11
radio input "true"
click at [819, 658] on button "Next" at bounding box center [784, 651] width 212 height 53
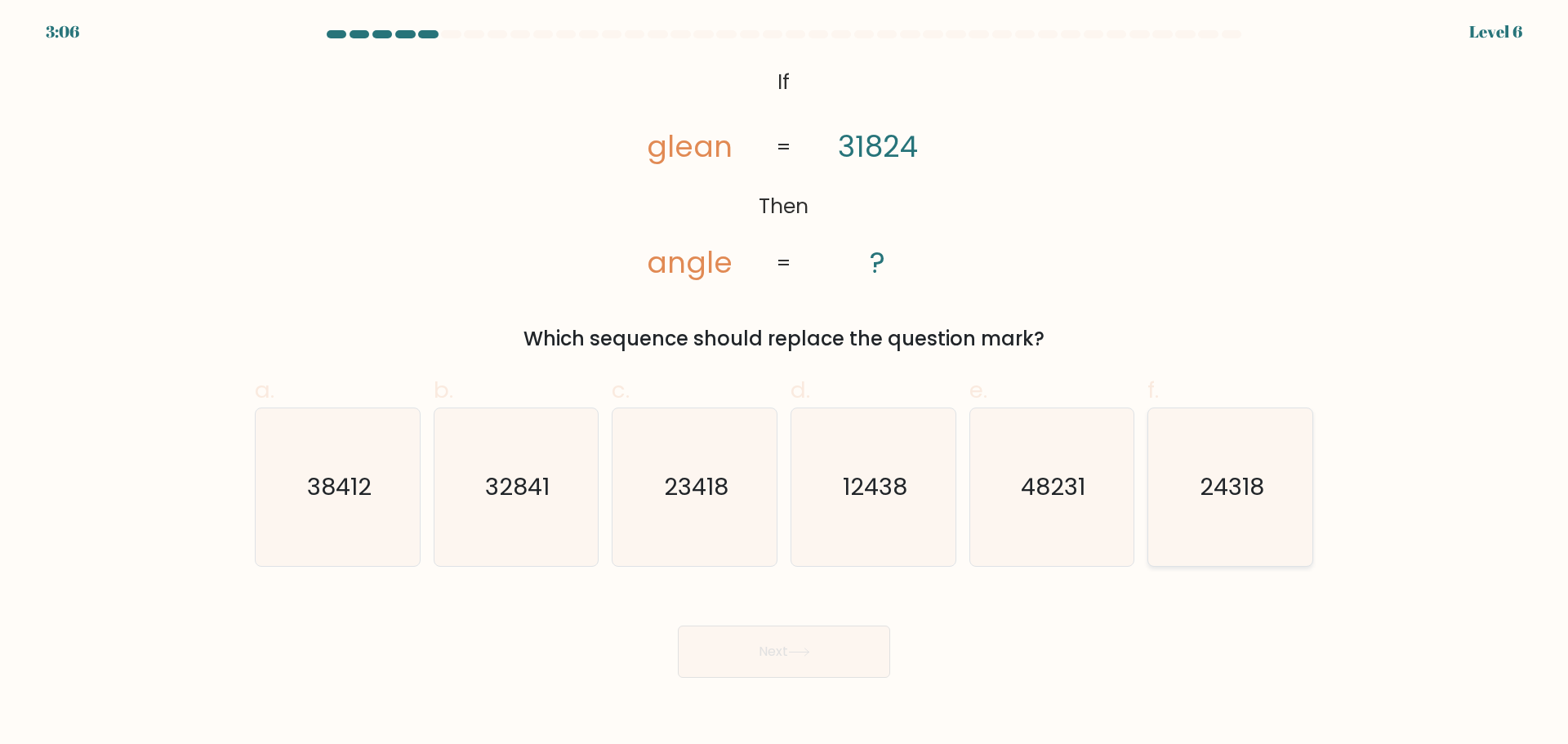
click at [1240, 487] on text "24318" at bounding box center [1231, 486] width 64 height 33
click at [785, 383] on input "f. 24318" at bounding box center [784, 377] width 1 height 11
radio input "true"
click at [769, 641] on button "Next" at bounding box center [784, 651] width 212 height 53
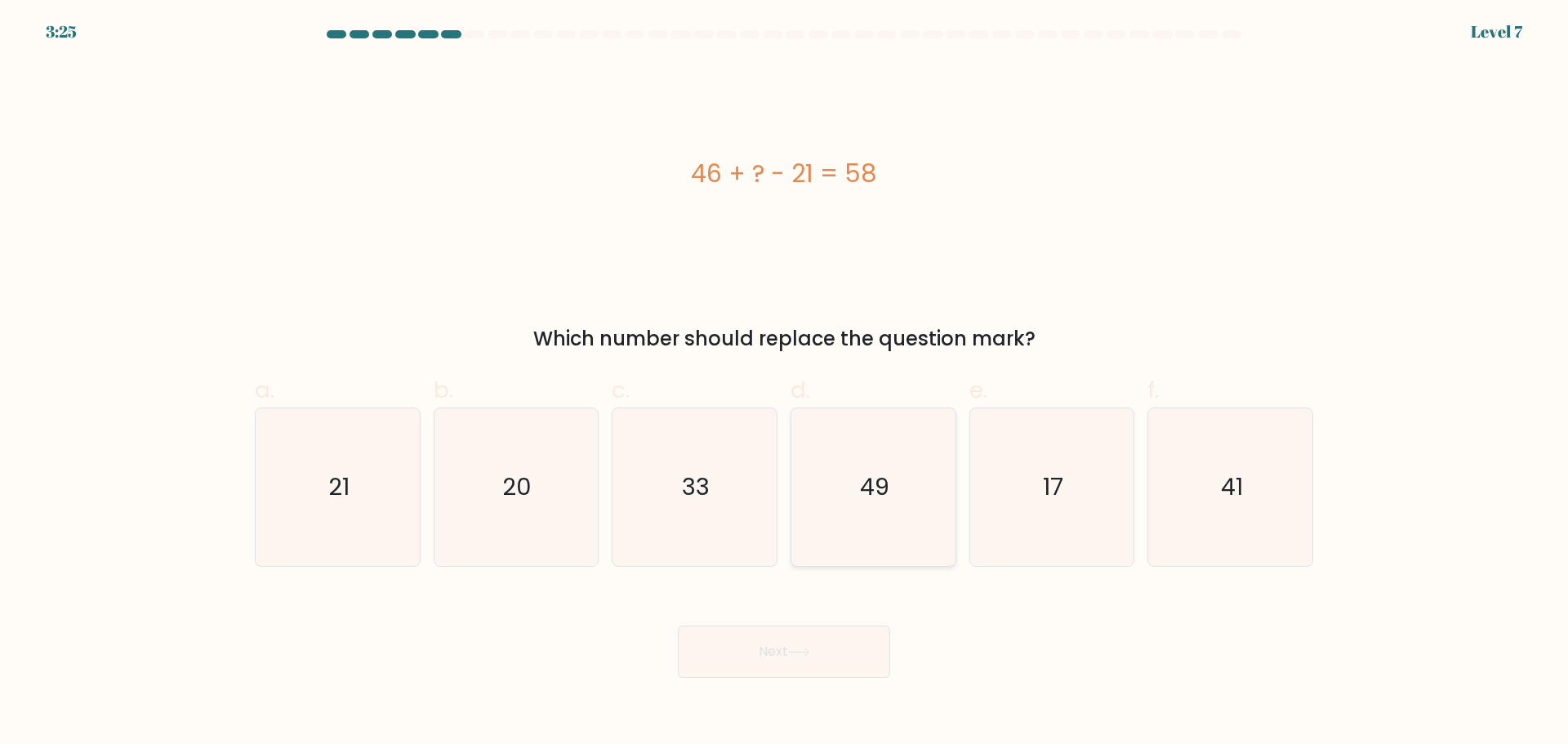
click at [893, 481] on icon "49" at bounding box center [874, 487] width 158 height 158
click at [785, 383] on input "d. 49" at bounding box center [784, 377] width 1 height 11
radio input "true"
click at [810, 656] on icon at bounding box center [799, 652] width 22 height 9
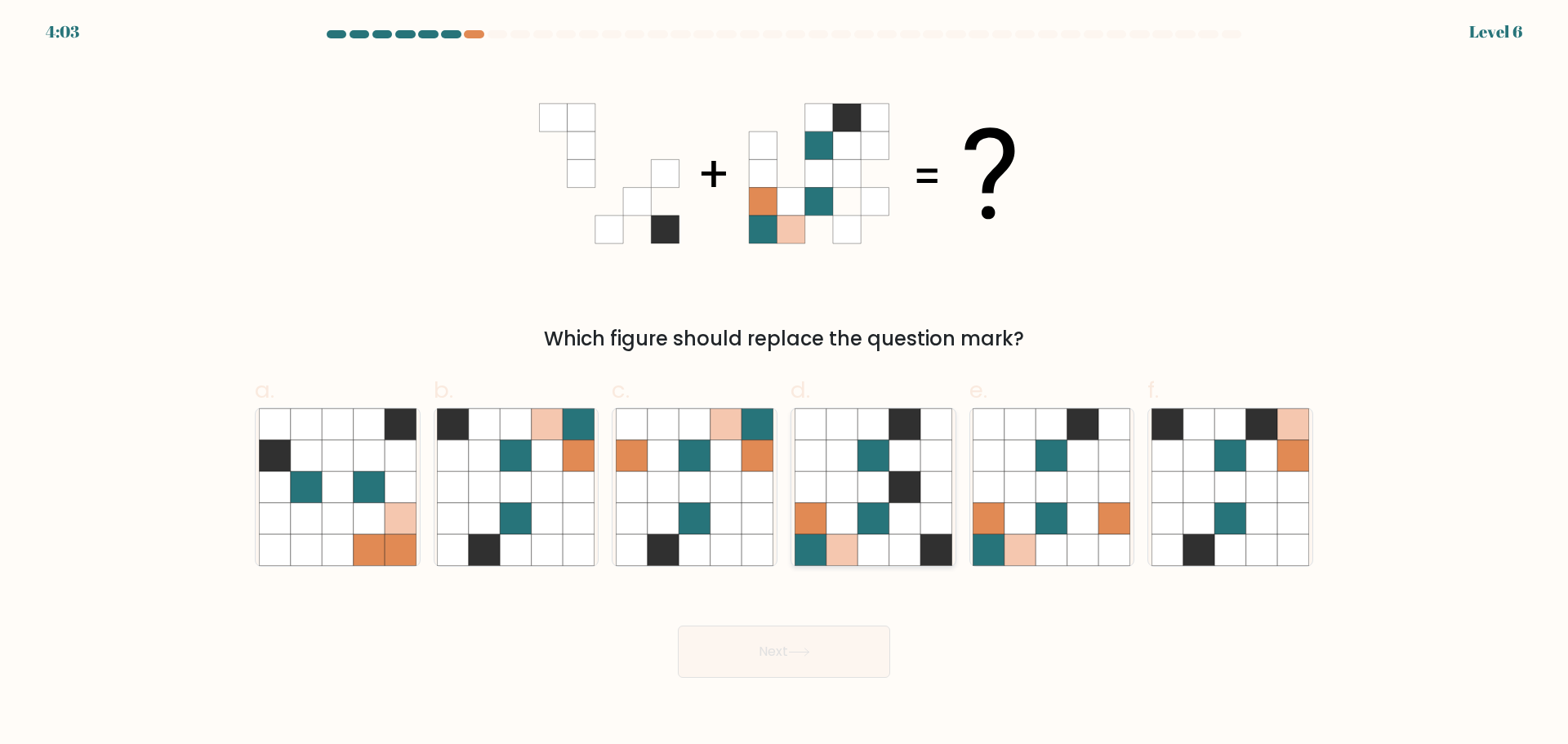
click at [878, 501] on icon at bounding box center [873, 486] width 31 height 31
click at [785, 383] on input "d." at bounding box center [784, 377] width 1 height 11
radio input "true"
click at [788, 656] on button "Next" at bounding box center [784, 651] width 212 height 53
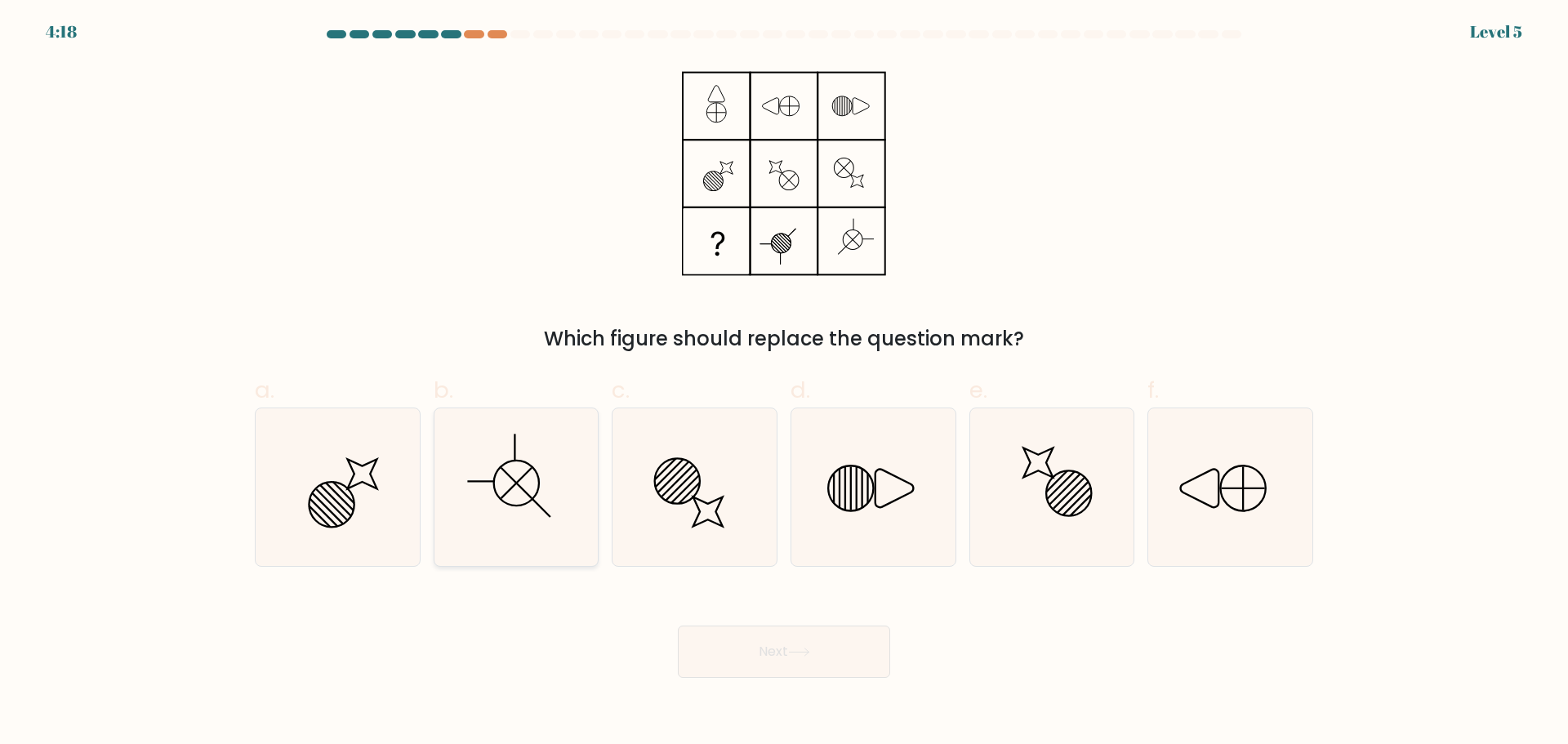
click at [503, 509] on icon at bounding box center [515, 487] width 158 height 158
click at [784, 383] on input "b." at bounding box center [784, 377] width 1 height 11
radio input "true"
click at [760, 690] on body "4:18 Level 5" at bounding box center [784, 372] width 1568 height 744
click at [742, 669] on button "Next" at bounding box center [784, 651] width 212 height 53
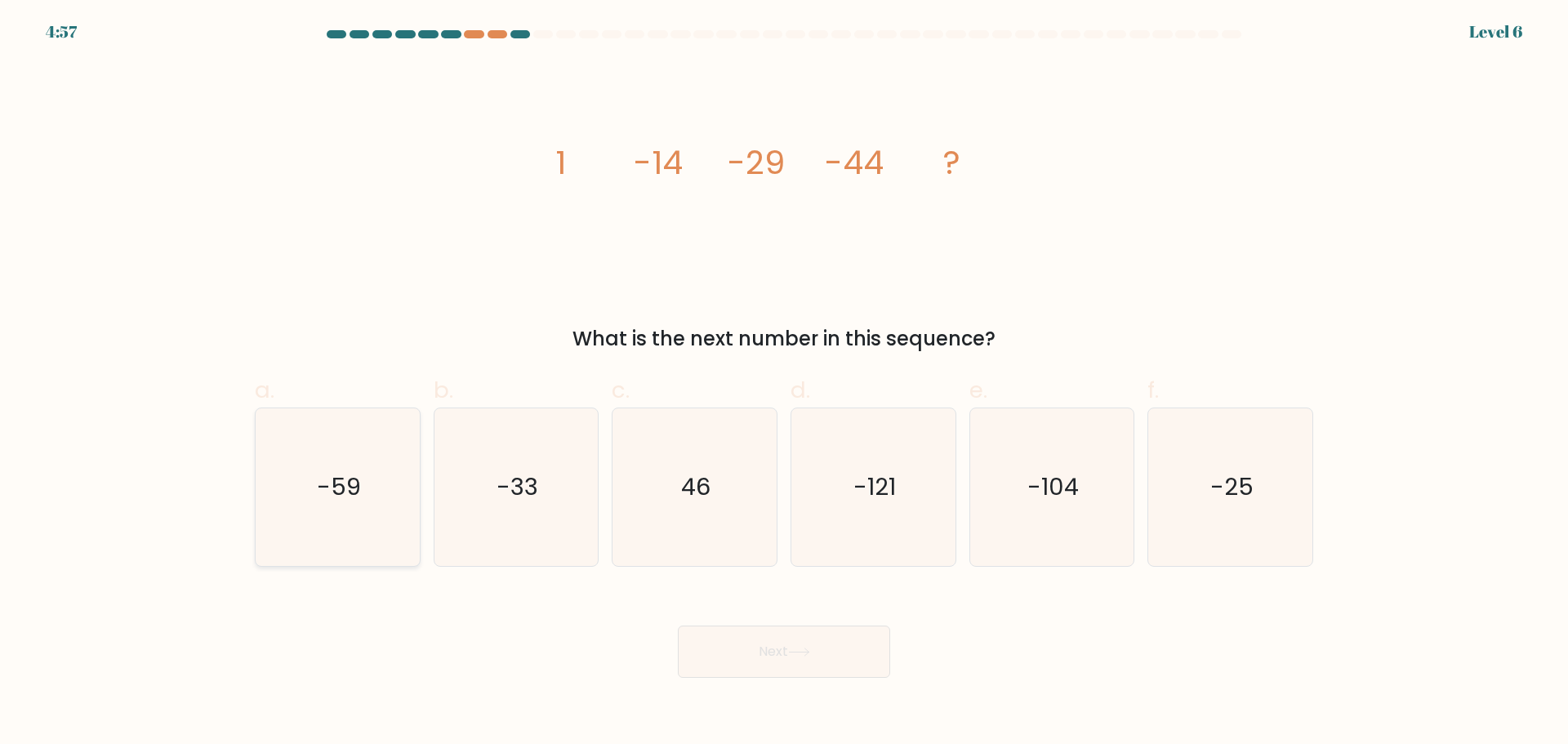
click at [396, 469] on icon "-59" at bounding box center [338, 487] width 158 height 158
click at [784, 383] on input "a. -59" at bounding box center [784, 377] width 1 height 11
radio input "true"
click at [853, 625] on button "Next" at bounding box center [784, 651] width 212 height 53
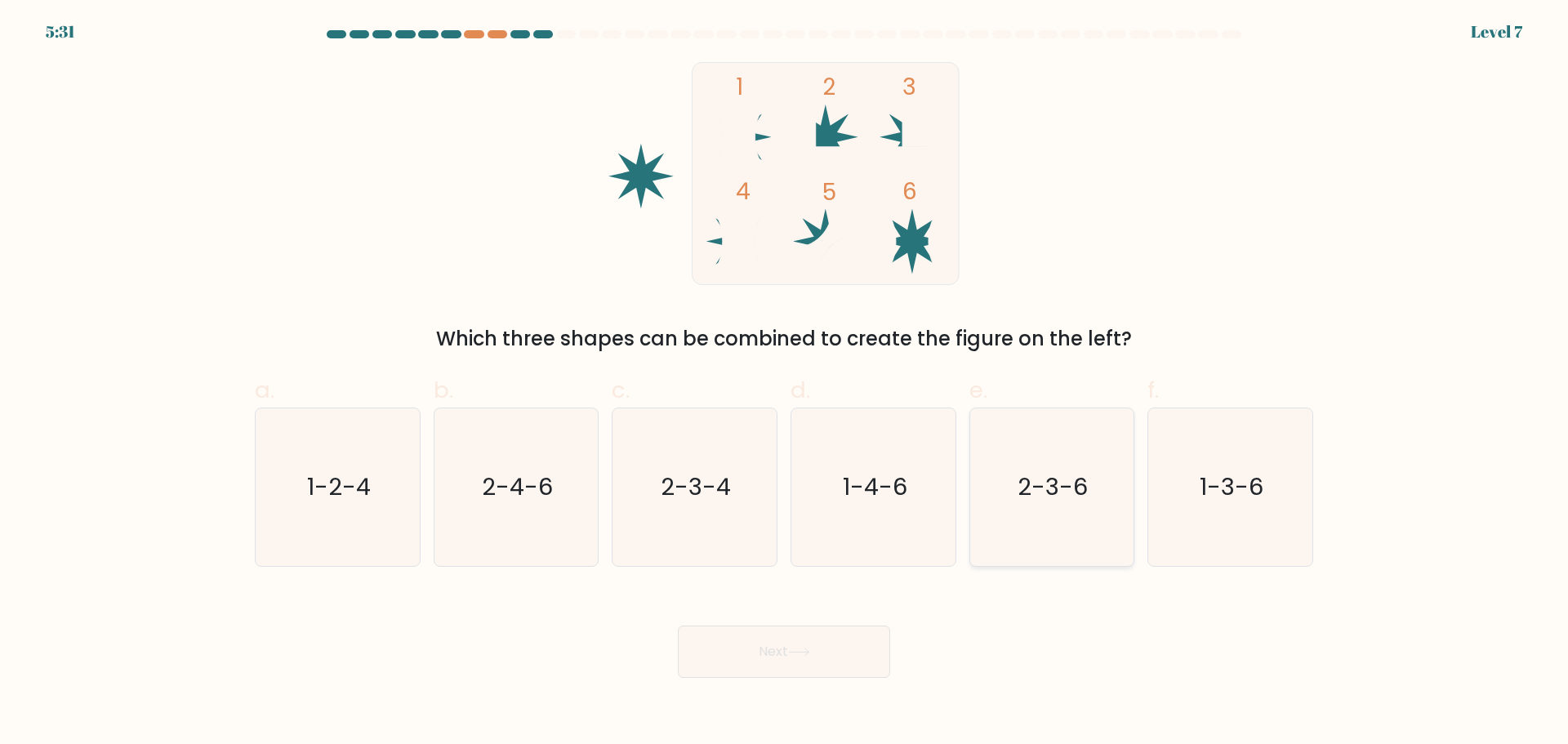
click at [1041, 511] on icon "2-3-6" at bounding box center [1052, 487] width 158 height 158
click at [785, 383] on input "e. 2-3-6" at bounding box center [784, 377] width 1 height 11
radio input "true"
click at [789, 637] on button "Next" at bounding box center [784, 651] width 212 height 53
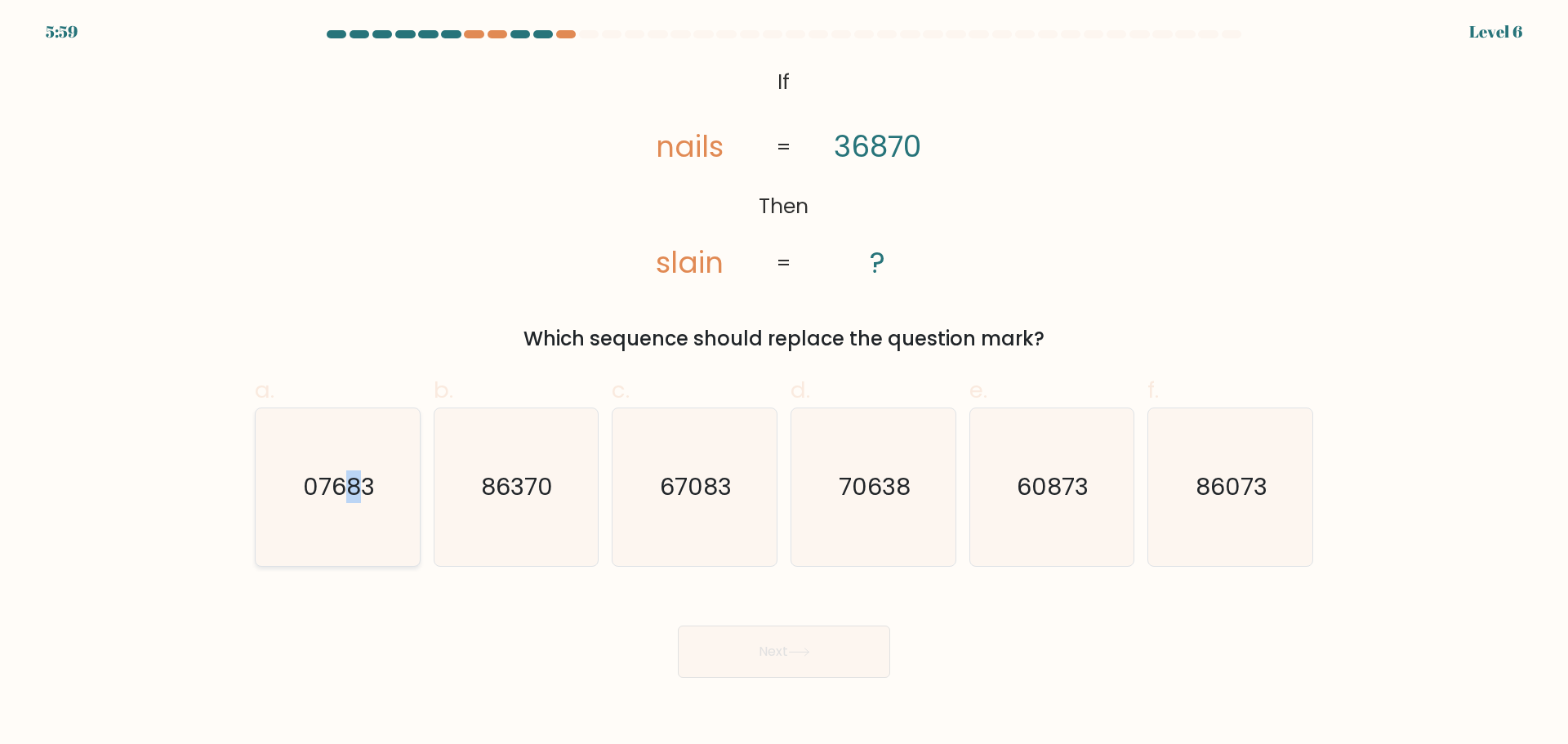
click at [355, 494] on text "07683" at bounding box center [338, 486] width 72 height 33
click at [374, 503] on icon "07683" at bounding box center [338, 487] width 158 height 158
click at [784, 383] on input "a. 07683" at bounding box center [784, 377] width 1 height 11
radio input "true"
click at [749, 649] on button "Next" at bounding box center [784, 651] width 212 height 53
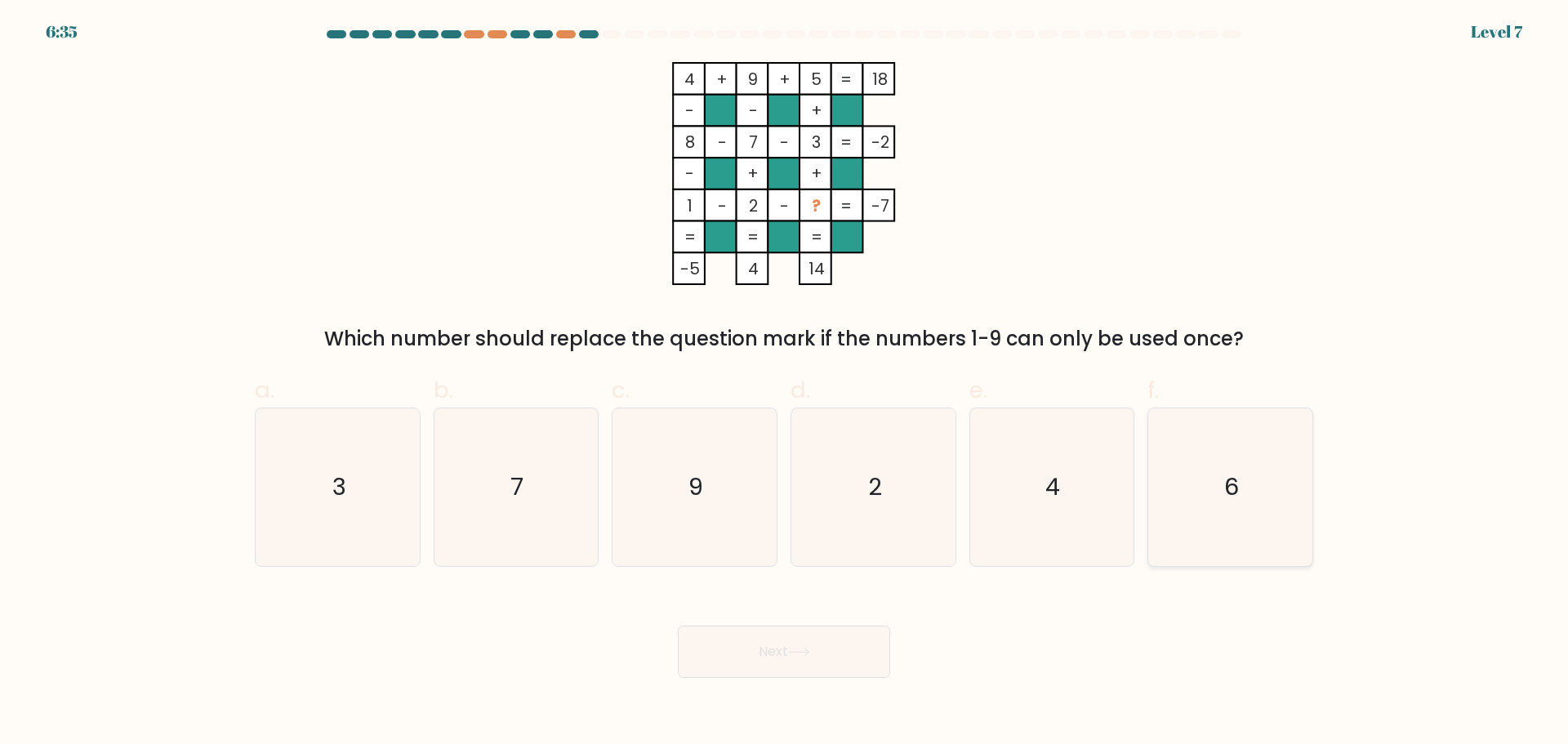
click at [1299, 494] on icon "6" at bounding box center [1230, 487] width 158 height 158
click at [785, 383] on input "f. 6" at bounding box center [784, 377] width 1 height 11
radio input "true"
click at [786, 648] on button "Next" at bounding box center [784, 651] width 212 height 53
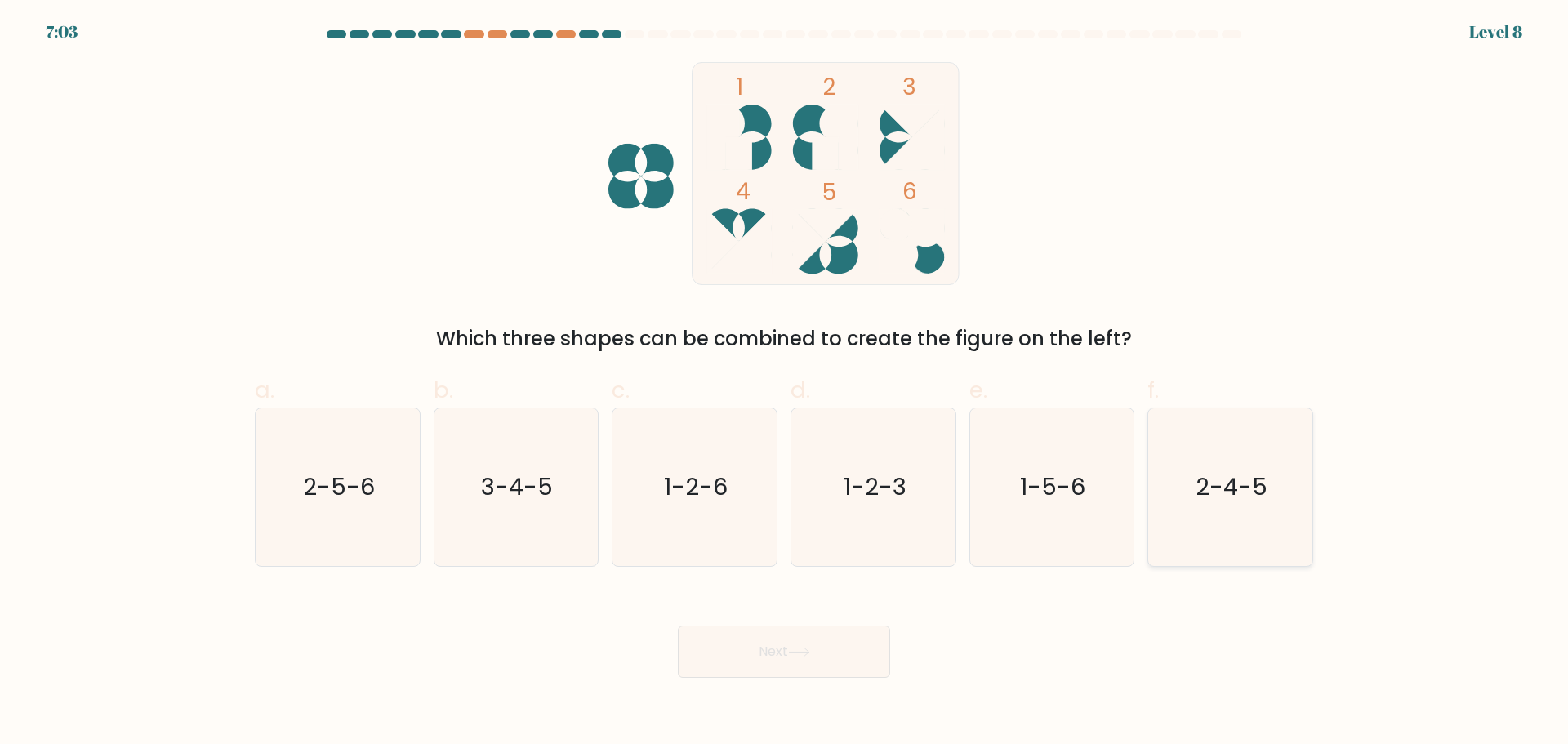
click at [1248, 494] on text "2-4-5" at bounding box center [1231, 486] width 72 height 33
click at [785, 383] on input "f. 2-4-5" at bounding box center [784, 377] width 1 height 11
radio input "true"
click at [769, 655] on button "Next" at bounding box center [784, 651] width 212 height 53
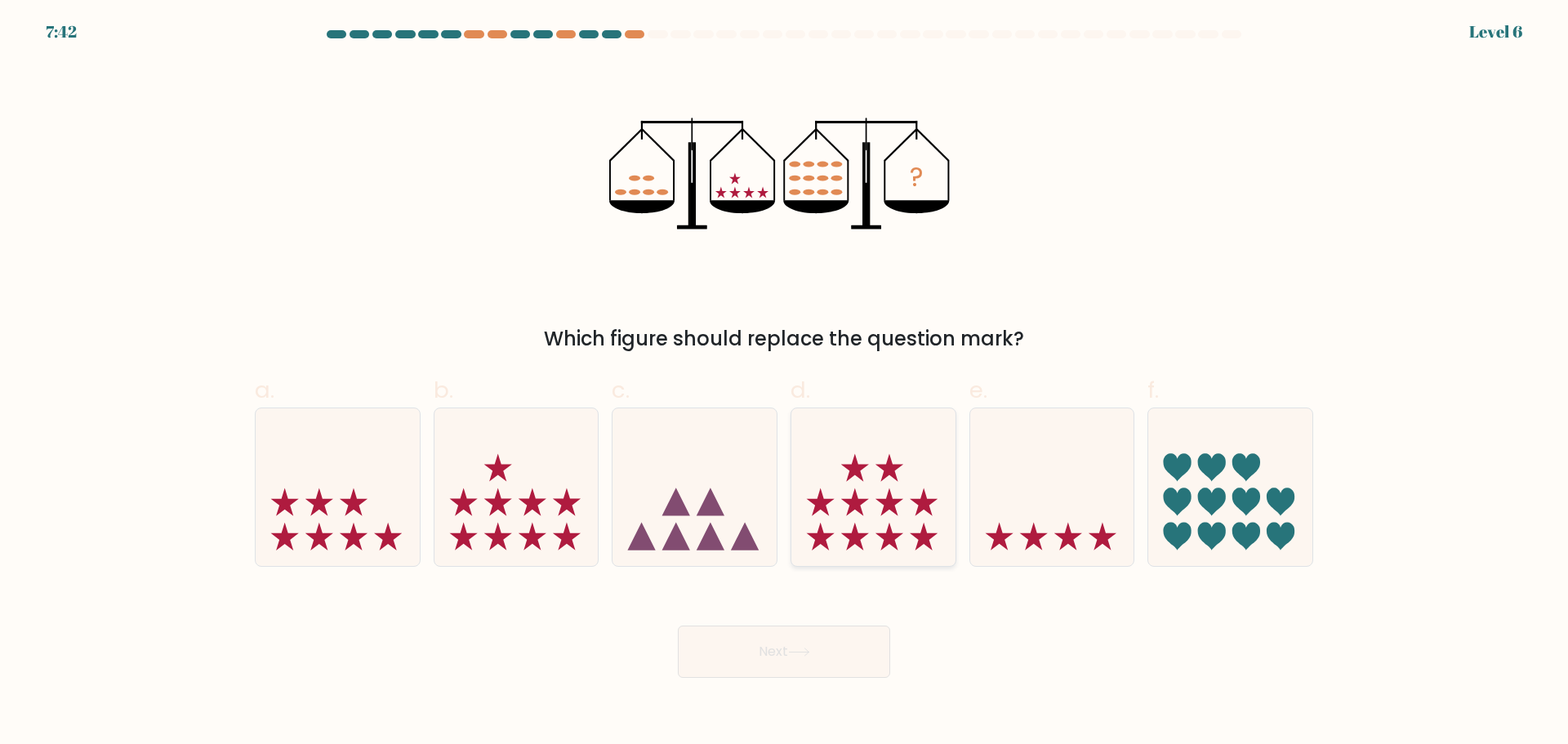
click at [838, 485] on icon at bounding box center [873, 486] width 164 height 135
click at [785, 383] on input "d." at bounding box center [784, 377] width 1 height 11
radio input "true"
click at [797, 643] on button "Next" at bounding box center [784, 651] width 212 height 53
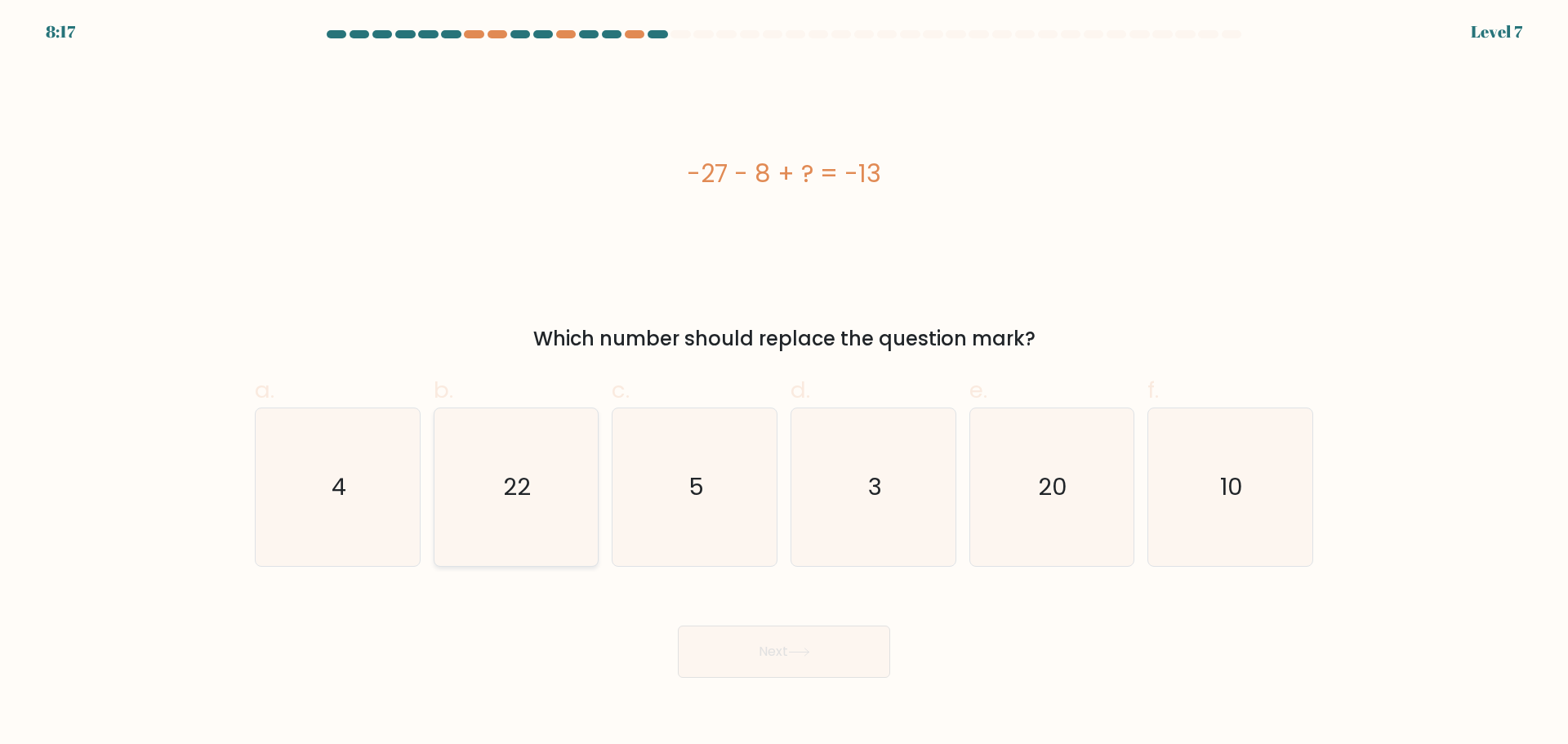
click at [501, 491] on icon "22" at bounding box center [515, 487] width 158 height 158
click at [784, 383] on input "b. 22" at bounding box center [784, 377] width 1 height 11
radio input "true"
click at [762, 680] on body "8:16 Level 7 a." at bounding box center [784, 372] width 1568 height 744
click at [777, 641] on button "Next" at bounding box center [784, 651] width 212 height 53
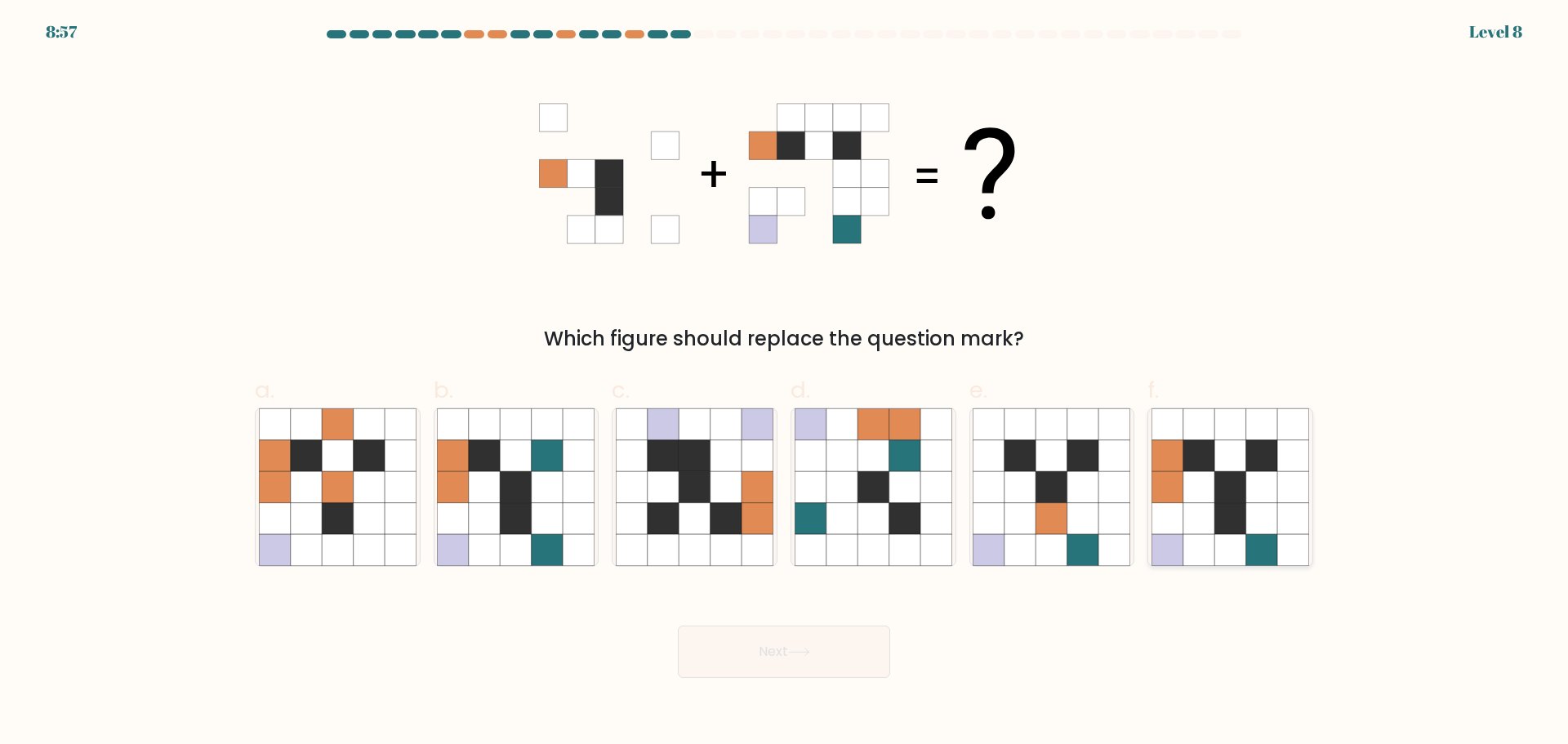
click at [1230, 453] on icon at bounding box center [1230, 455] width 31 height 31
click at [785, 383] on input "f." at bounding box center [784, 377] width 1 height 11
radio input "true"
click at [807, 654] on icon at bounding box center [799, 652] width 22 height 9
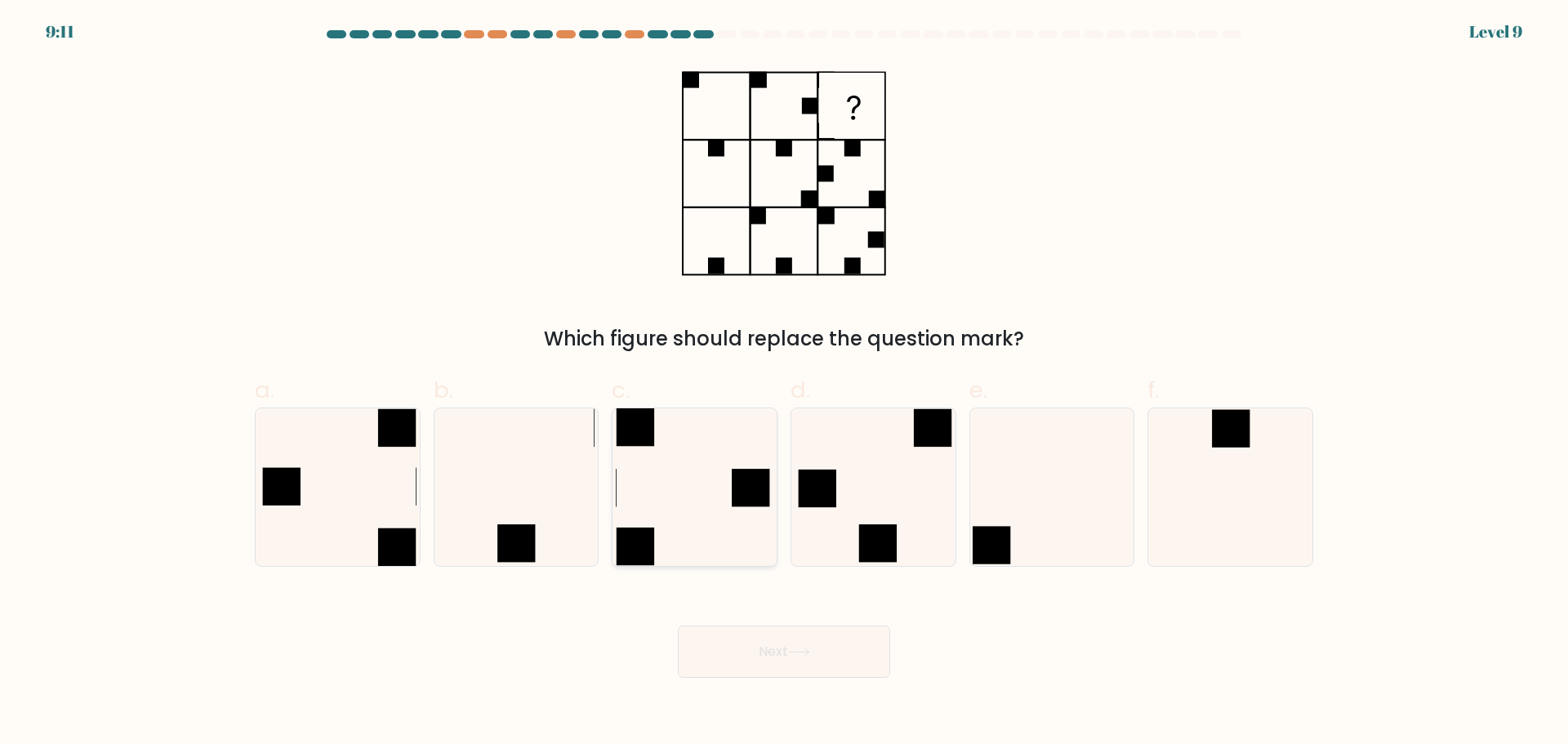
click at [678, 508] on icon at bounding box center [695, 487] width 158 height 158
click at [784, 383] on input "c." at bounding box center [784, 377] width 1 height 11
radio input "true"
click at [784, 665] on button "Next" at bounding box center [784, 651] width 212 height 53
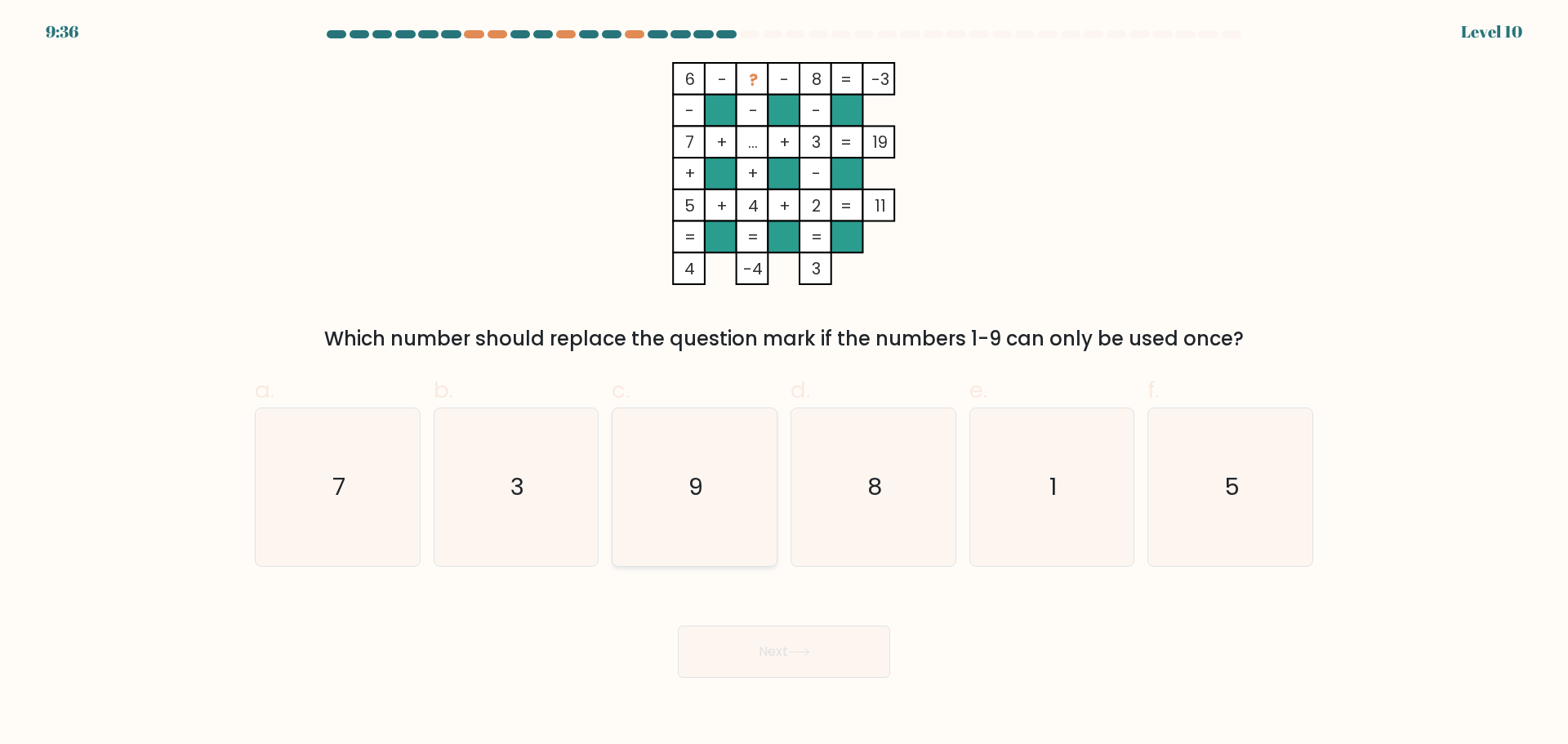
click at [681, 470] on icon "9" at bounding box center [695, 487] width 158 height 158
click at [784, 383] on input "c. 9" at bounding box center [784, 377] width 1 height 11
radio input "true"
click at [784, 637] on button "Next" at bounding box center [784, 651] width 212 height 53
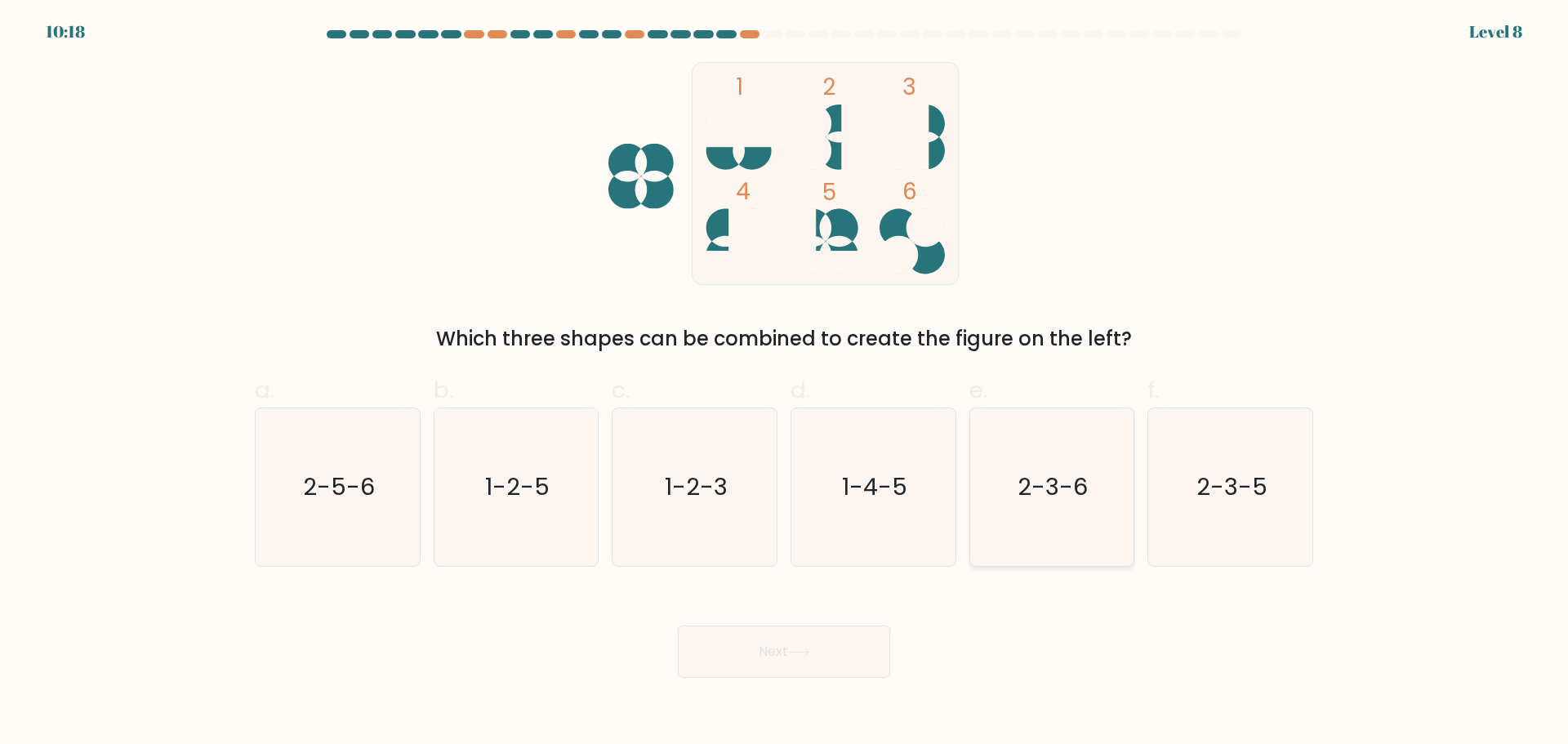
click at [1094, 482] on icon "2-3-6" at bounding box center [1052, 487] width 158 height 158
click at [785, 383] on input "e. 2-3-6" at bounding box center [784, 377] width 1 height 11
radio input "true"
click at [819, 676] on button "Next" at bounding box center [784, 651] width 212 height 53
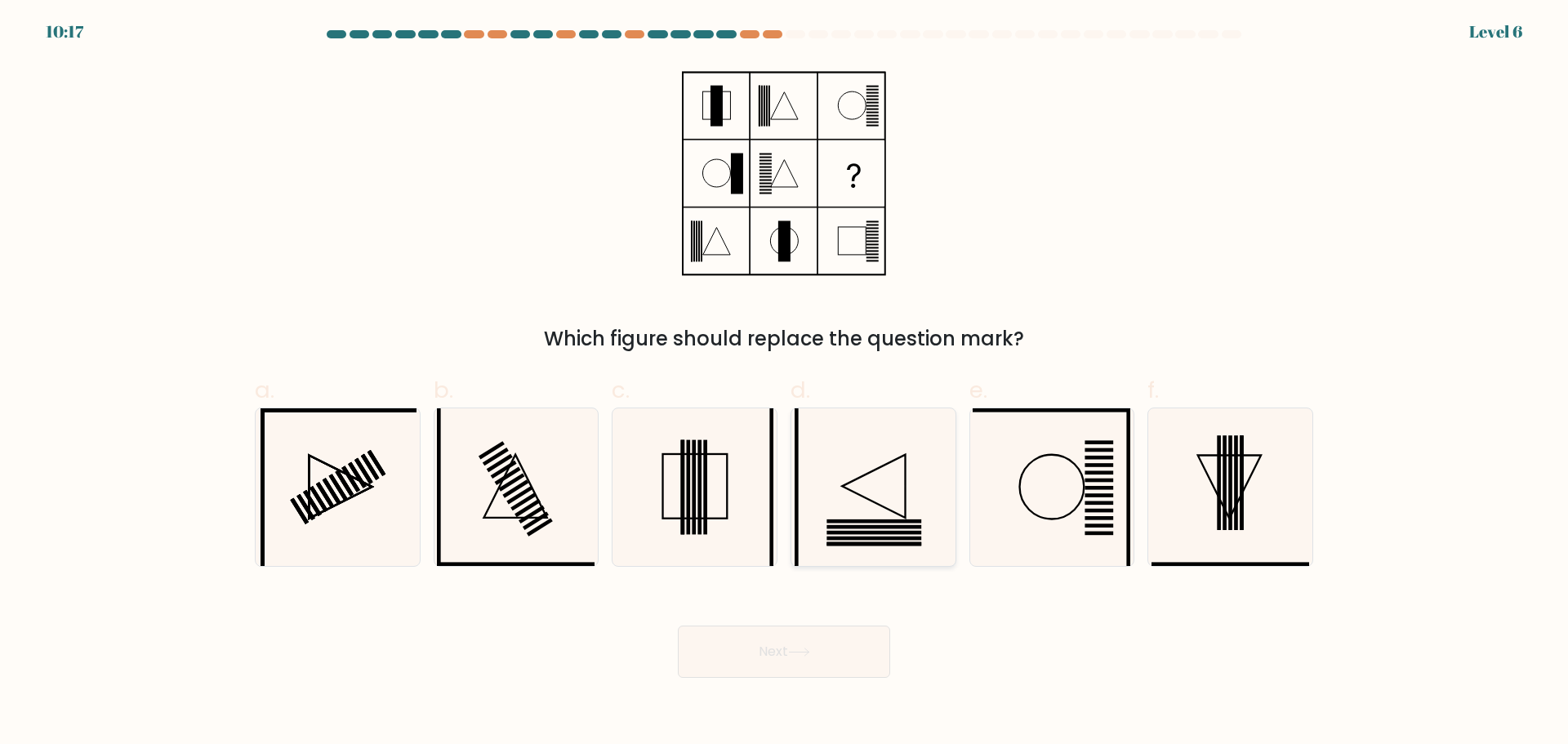
click at [838, 512] on icon at bounding box center [874, 487] width 158 height 158
click at [785, 383] on input "d." at bounding box center [784, 377] width 1 height 11
radio input "true"
click at [838, 675] on button "Next" at bounding box center [784, 651] width 212 height 53
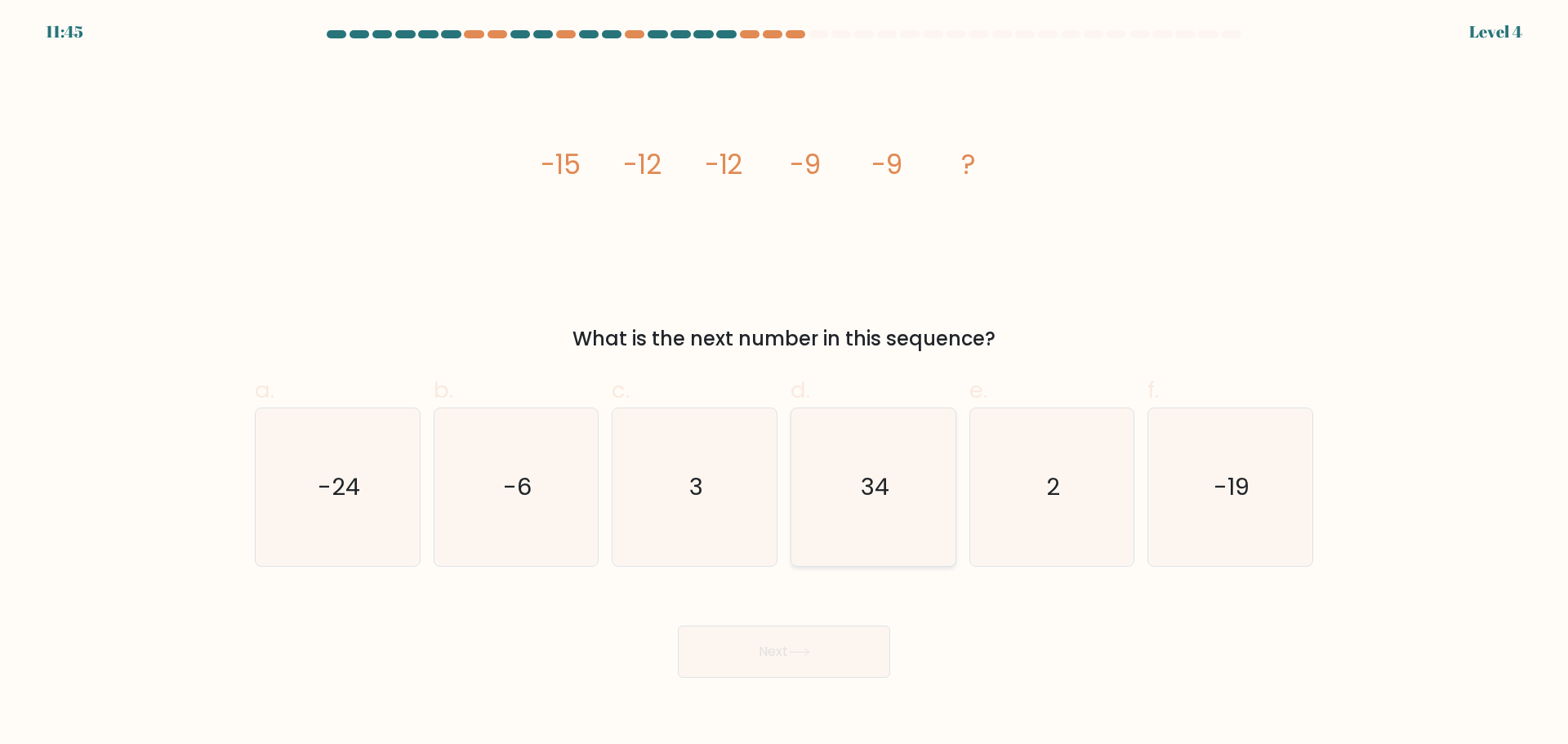
drag, startPoint x: 884, startPoint y: 524, endPoint x: 884, endPoint y: 558, distance: 34.0
click at [884, 524] on icon "34" at bounding box center [874, 487] width 158 height 158
click at [785, 383] on input "d. 34" at bounding box center [784, 377] width 1 height 11
radio input "true"
click at [848, 665] on button "Next" at bounding box center [784, 651] width 212 height 53
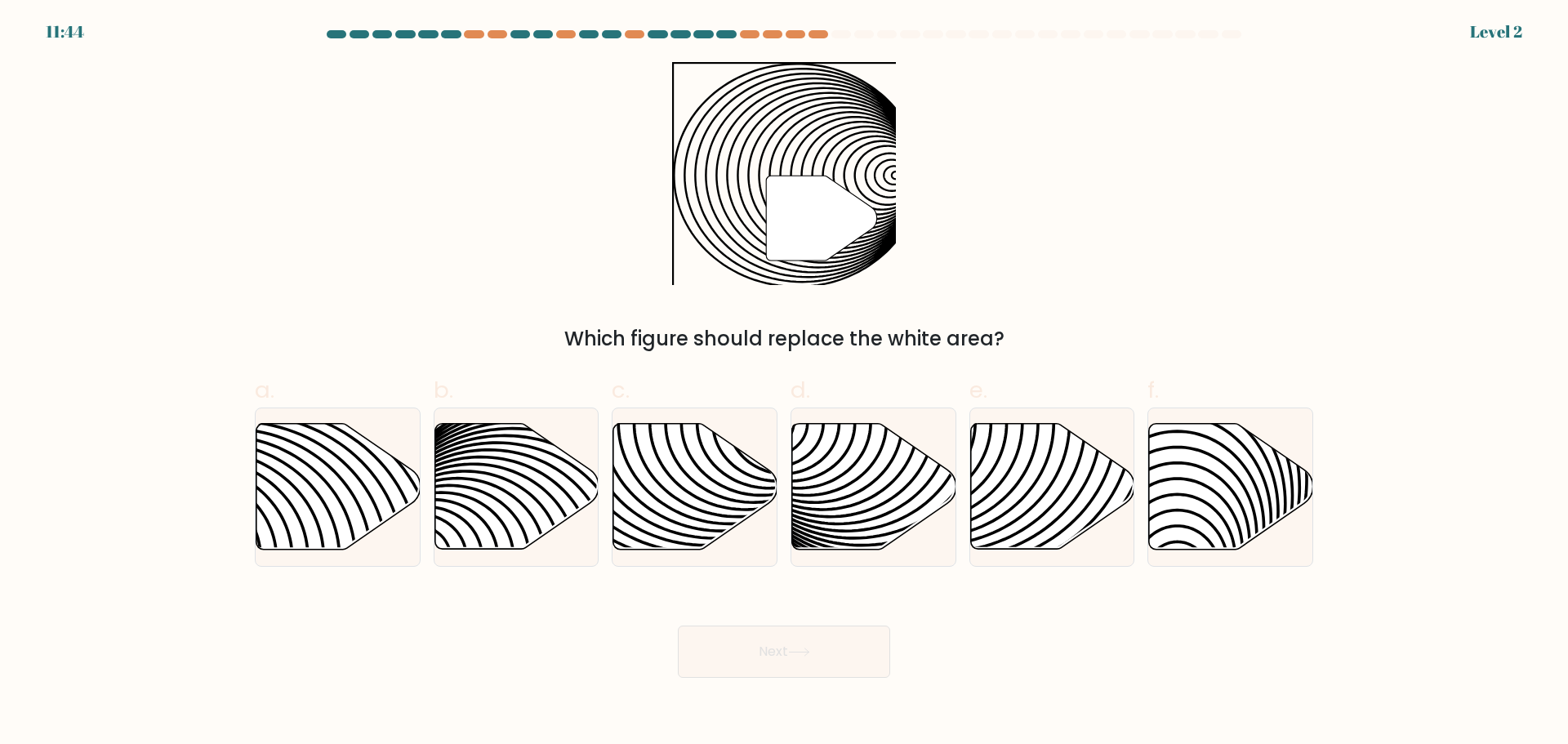
click at [873, 475] on icon at bounding box center [874, 485] width 164 height 126
click at [785, 383] on input "d." at bounding box center [784, 377] width 1 height 11
radio input "true"
drag, startPoint x: 842, startPoint y: 620, endPoint x: 908, endPoint y: 546, distance: 99.2
click at [842, 620] on div "Next" at bounding box center [784, 631] width 1078 height 92
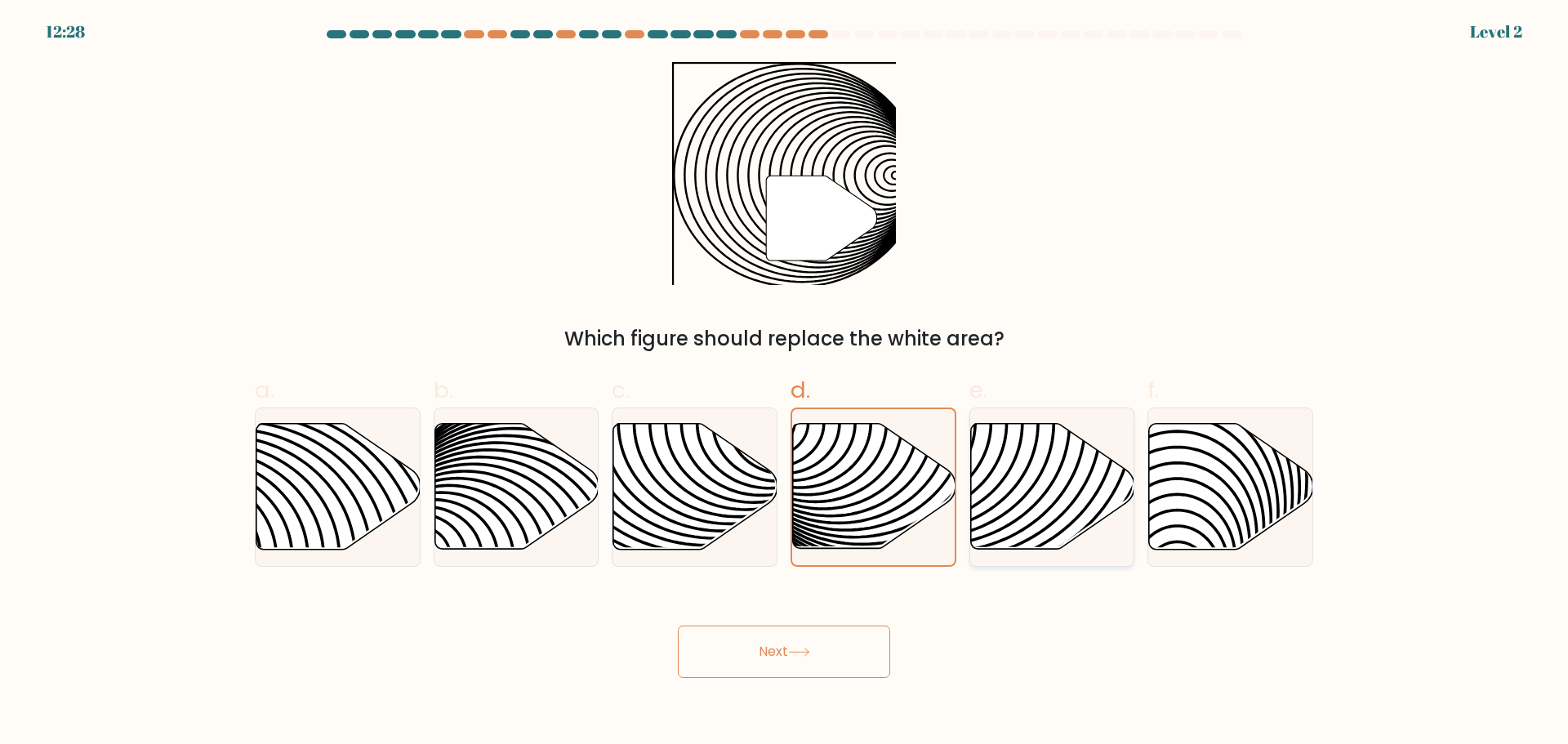
click at [984, 436] on icon at bounding box center [1052, 485] width 164 height 126
click at [785, 383] on input "e." at bounding box center [784, 377] width 1 height 11
radio input "true"
